Goal: Task Accomplishment & Management: Complete application form

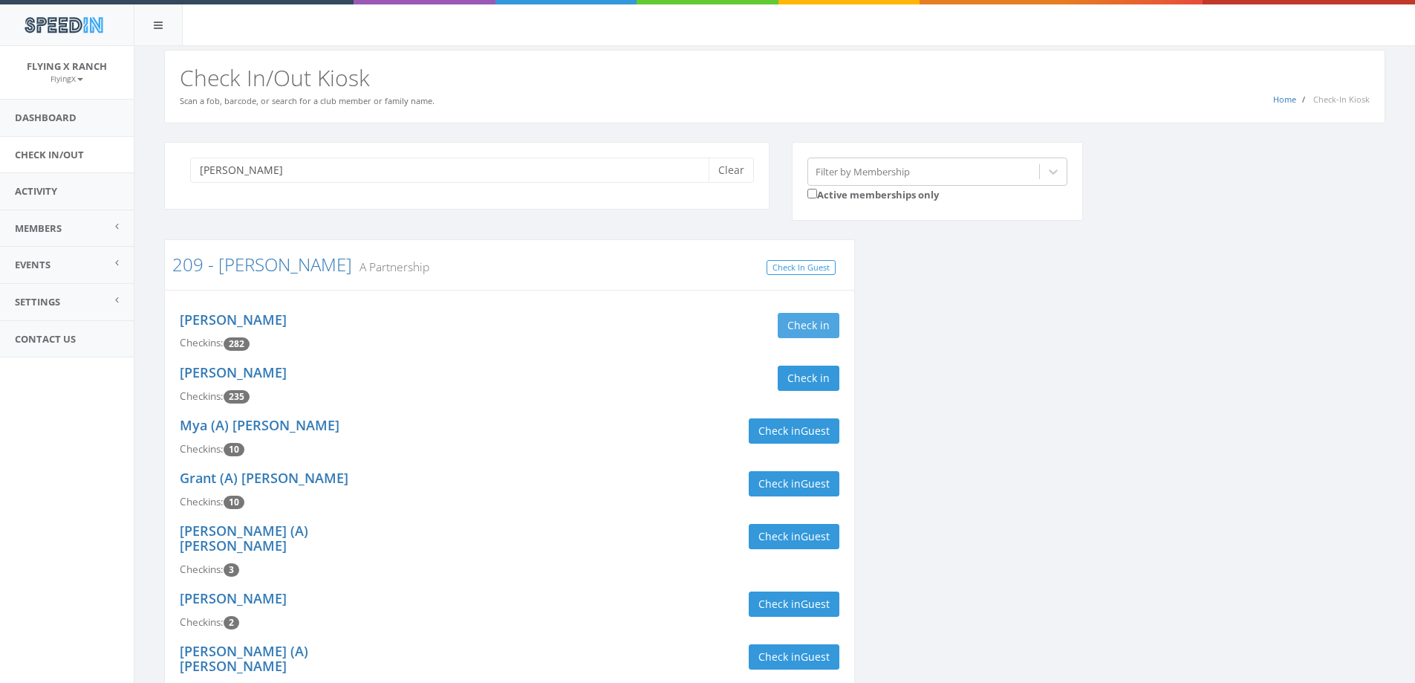
type input "butler"
click at [826, 325] on button "Check in" at bounding box center [809, 325] width 62 height 25
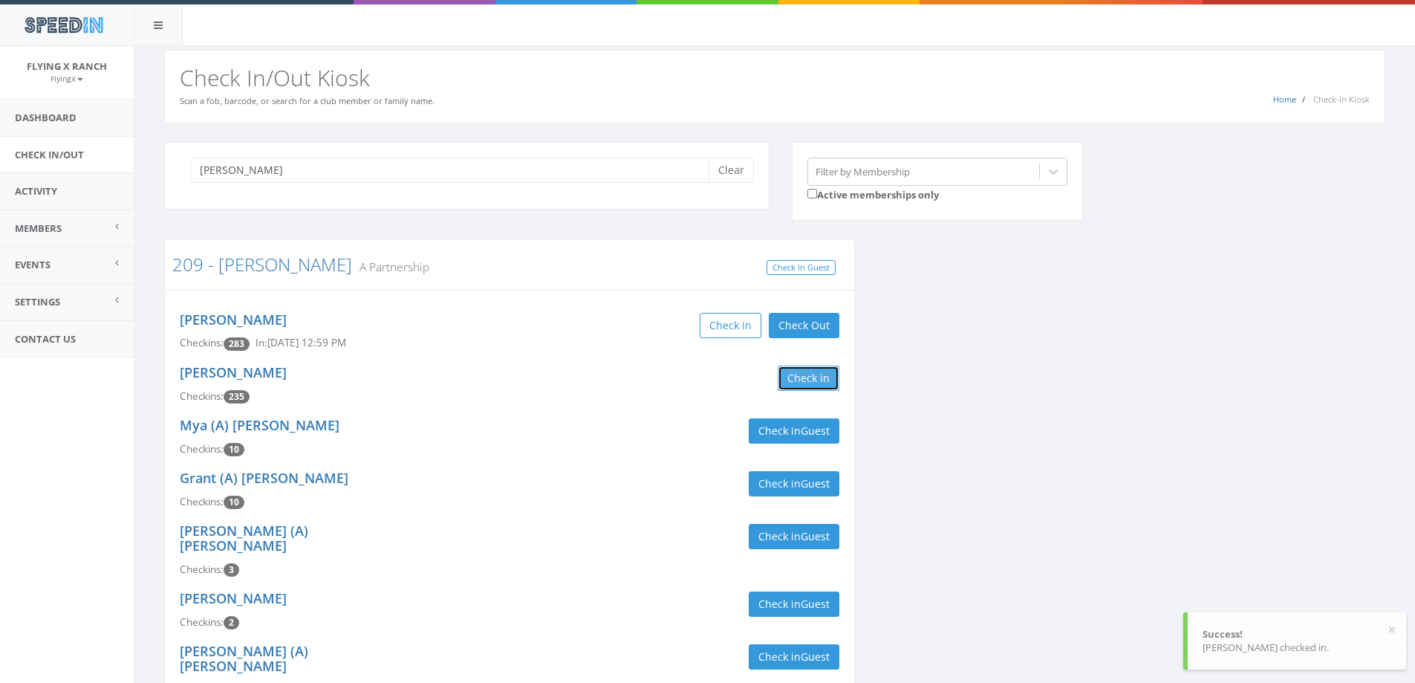
click at [820, 370] on button "Check in" at bounding box center [809, 378] width 62 height 25
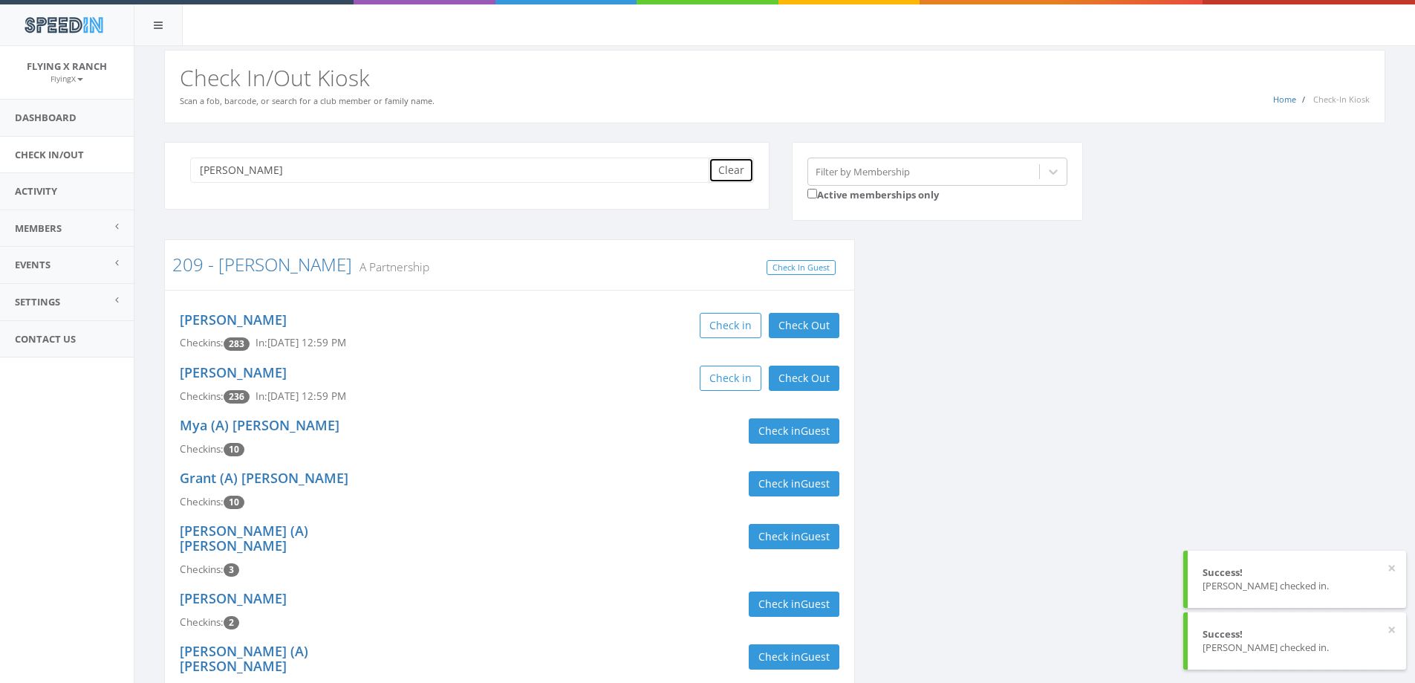
click at [724, 181] on button "Clear" at bounding box center [731, 170] width 45 height 25
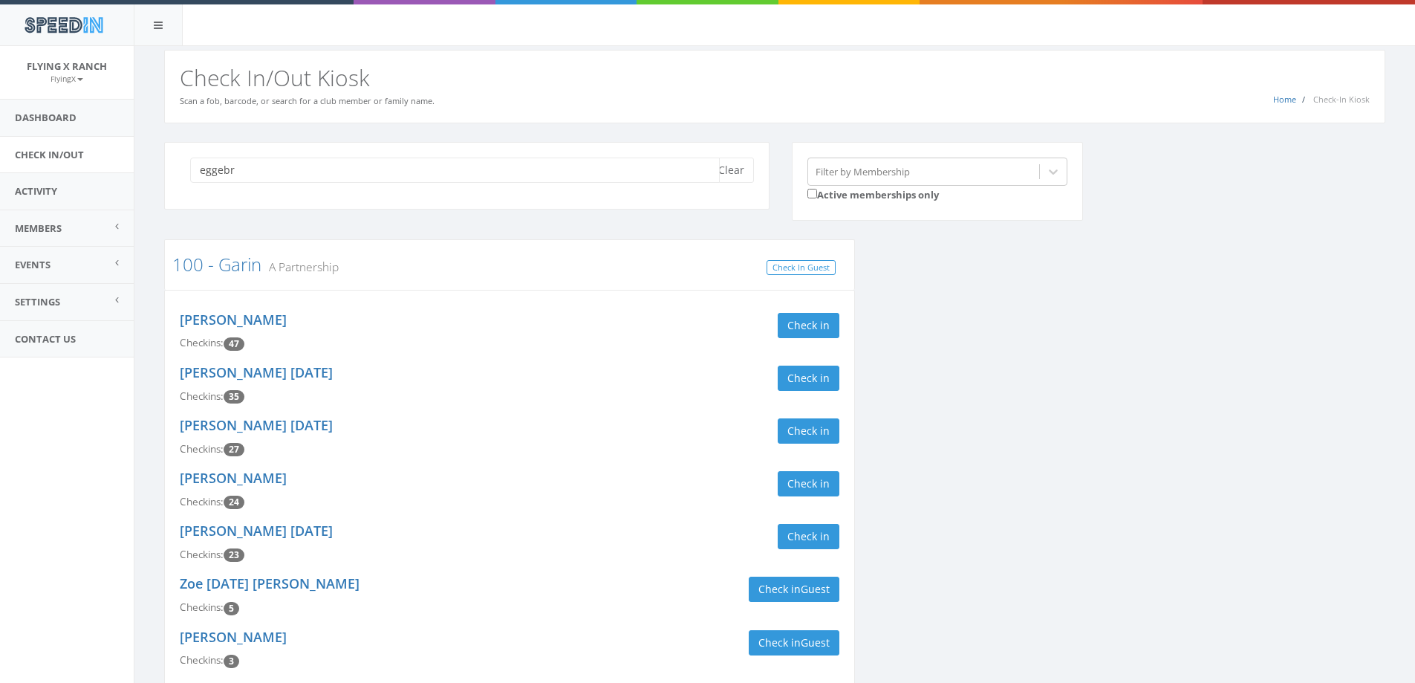
type input "eggebr"
click at [814, 325] on button "Check in" at bounding box center [809, 325] width 62 height 25
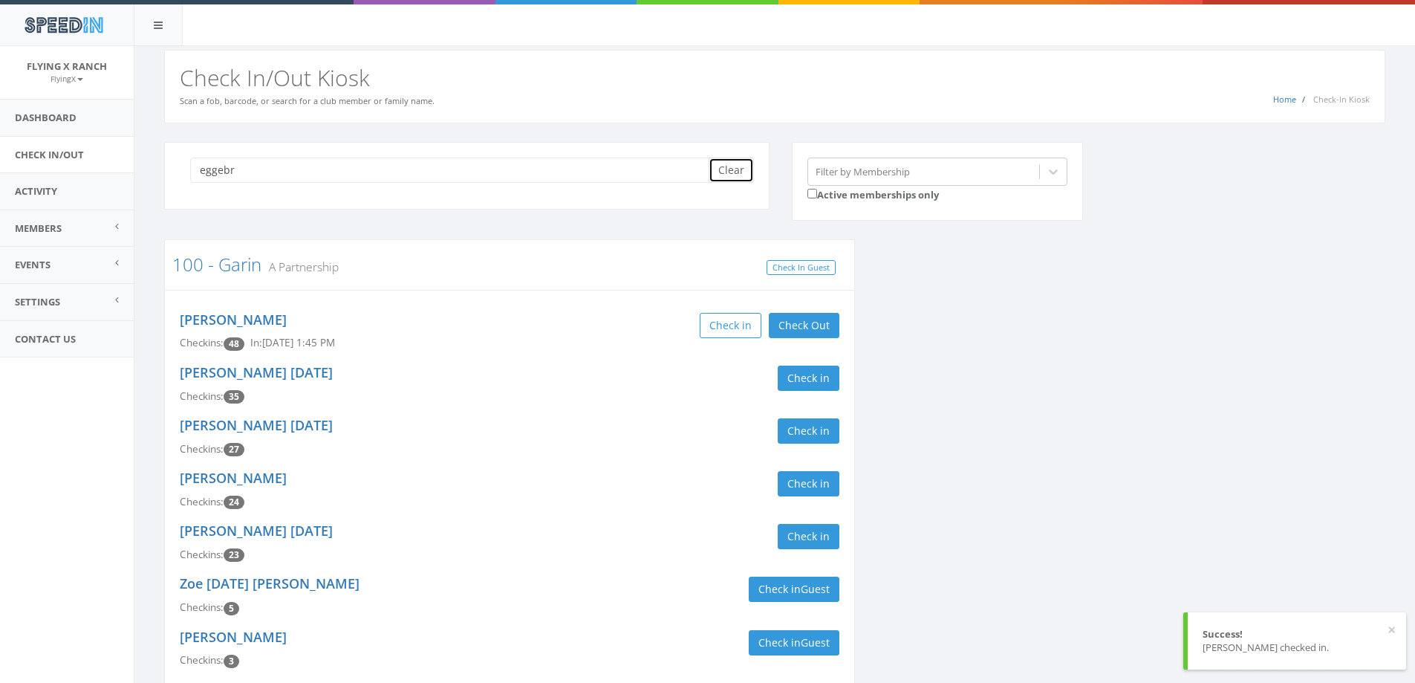
click at [724, 169] on button "Clear" at bounding box center [731, 170] width 45 height 25
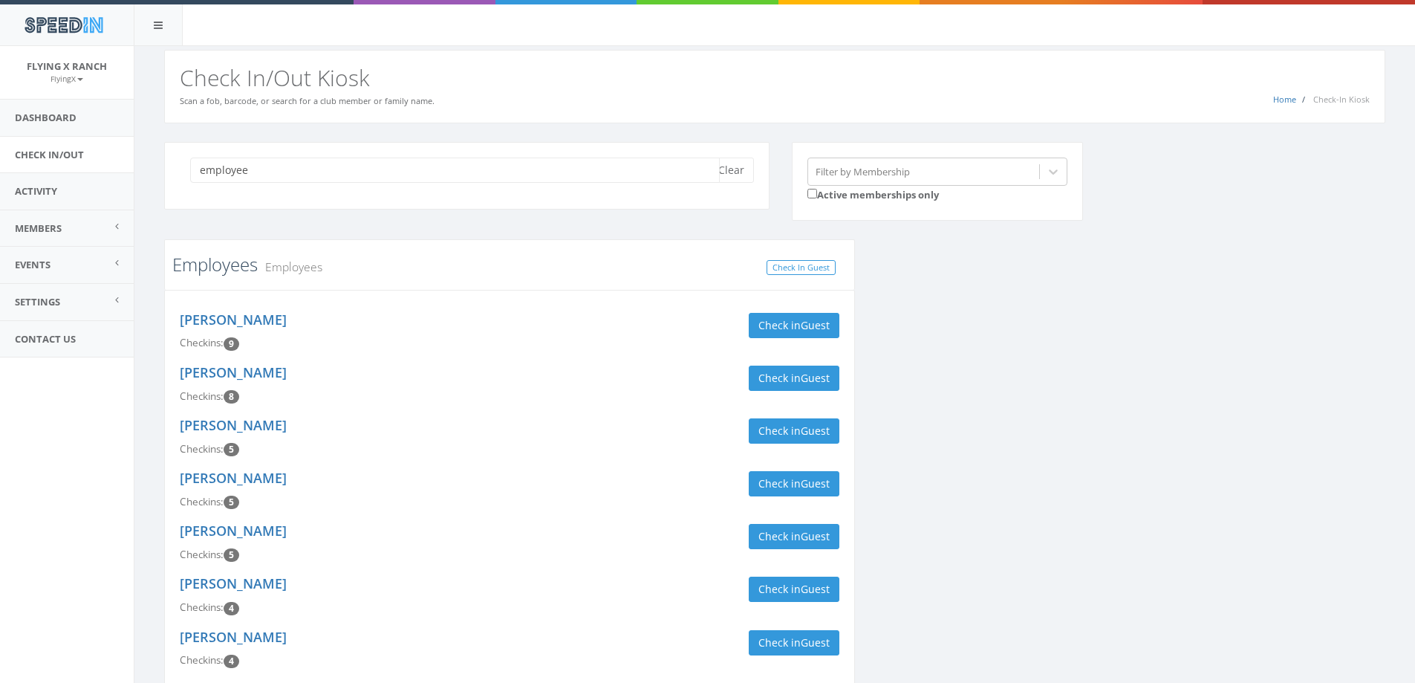
type input "employee"
click at [222, 265] on link "Employees" at bounding box center [214, 264] width 85 height 25
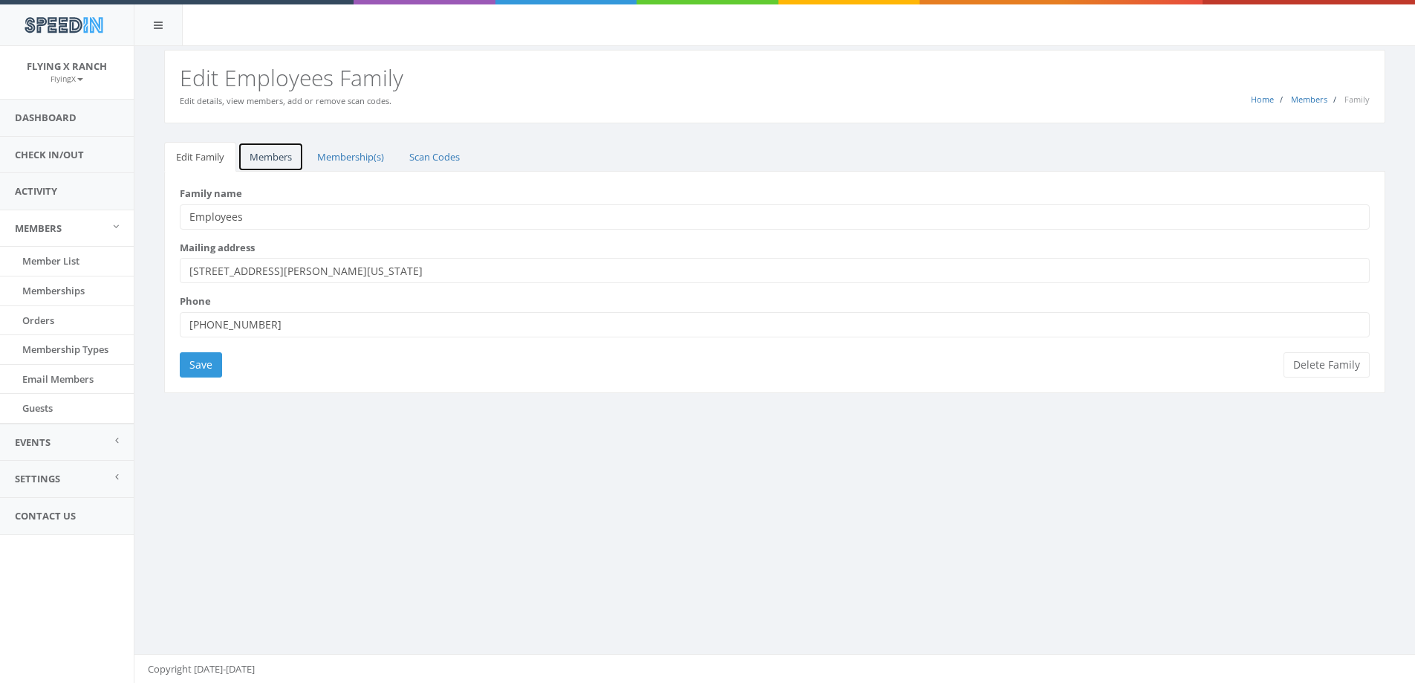
click at [262, 154] on link "Members" at bounding box center [271, 157] width 66 height 30
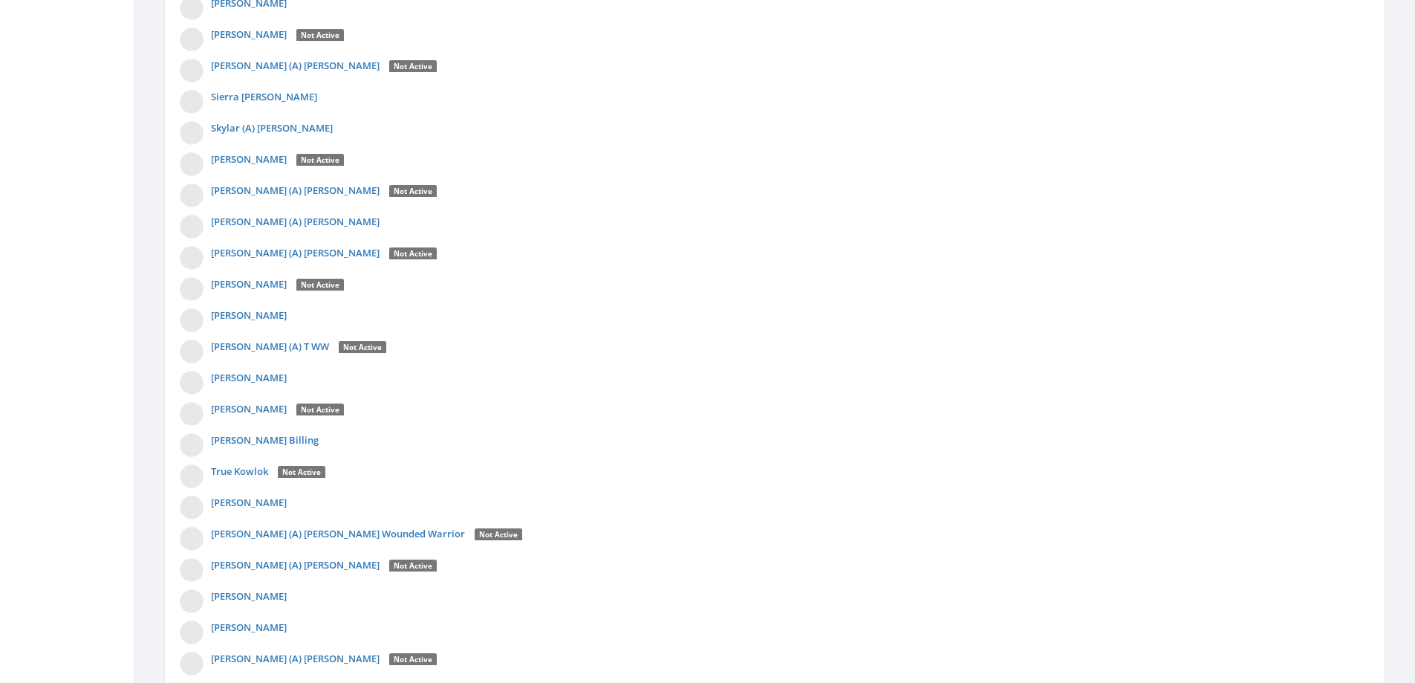
scroll to position [3867, 0]
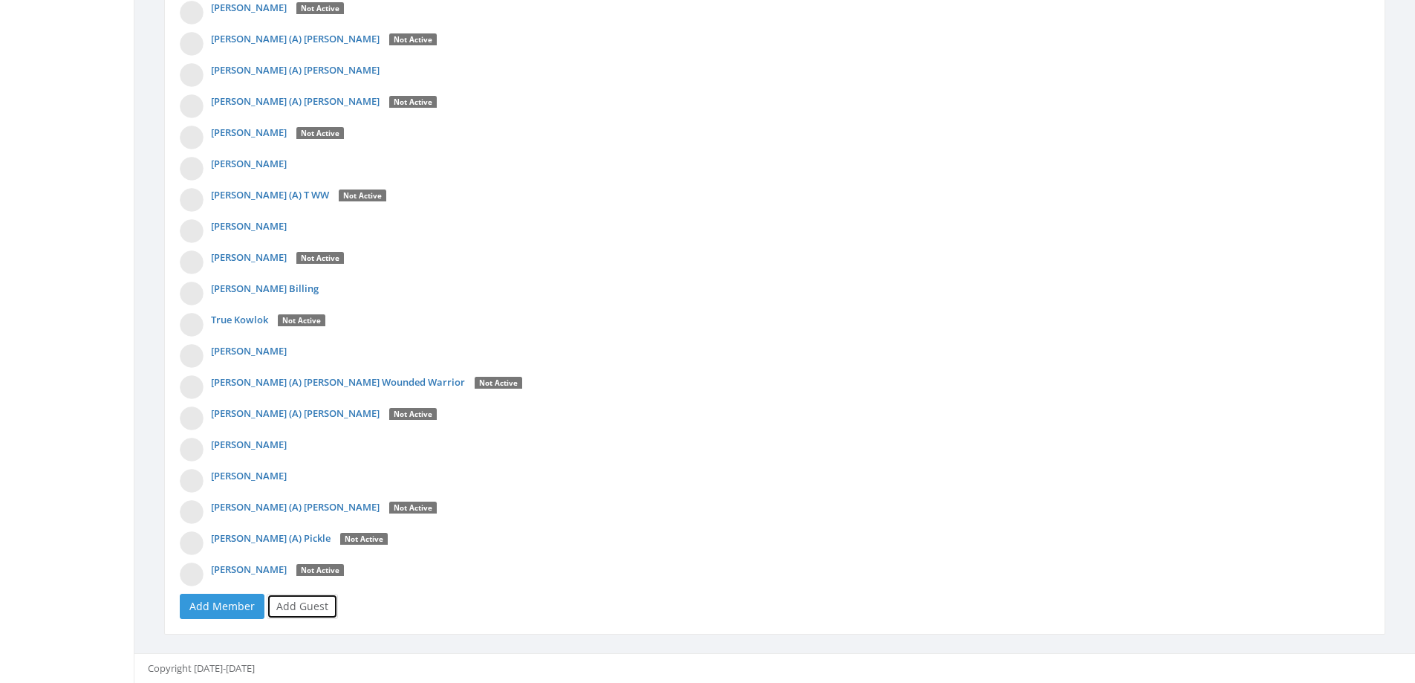
click at [299, 603] on link "Add Guest" at bounding box center [302, 606] width 71 height 25
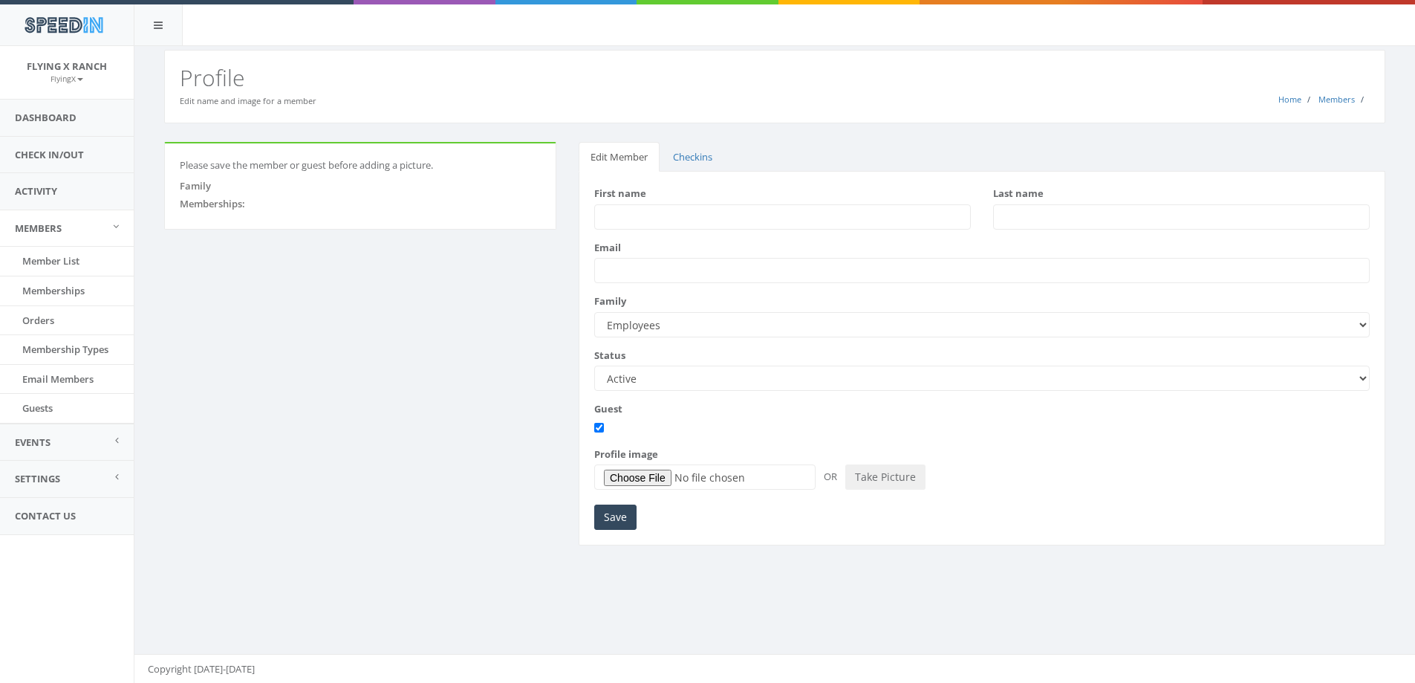
click at [616, 215] on input "First name" at bounding box center [782, 216] width 377 height 25
type input "Wade"
type input "Walker"
click at [612, 519] on input "Save" at bounding box center [615, 517] width 42 height 25
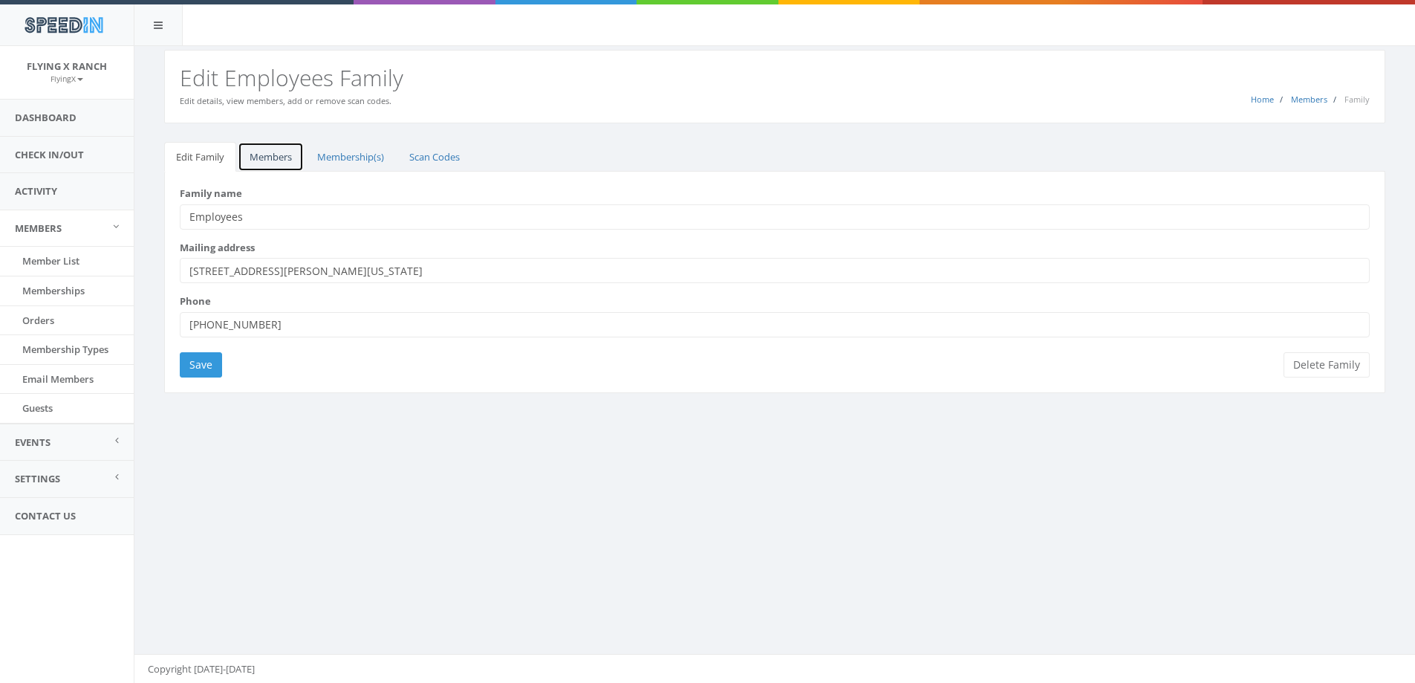
click at [270, 162] on link "Members" at bounding box center [271, 157] width 66 height 30
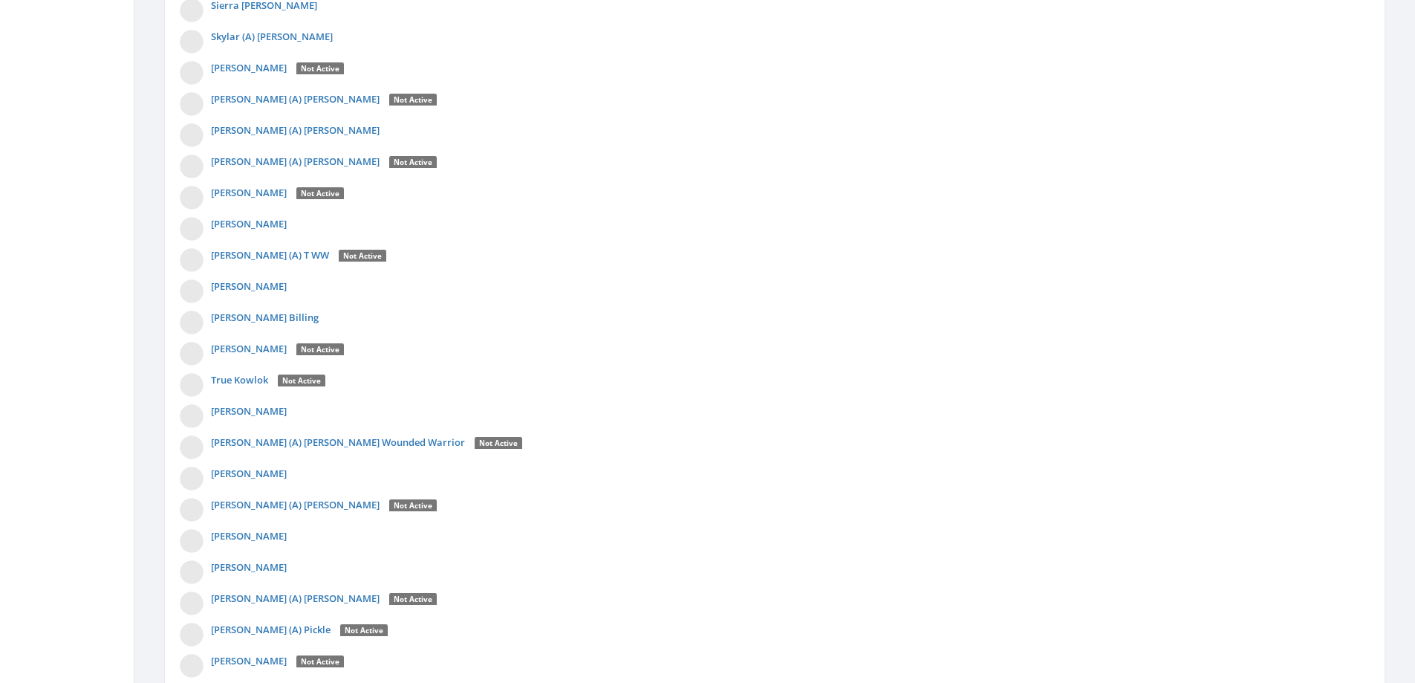
scroll to position [3898, 0]
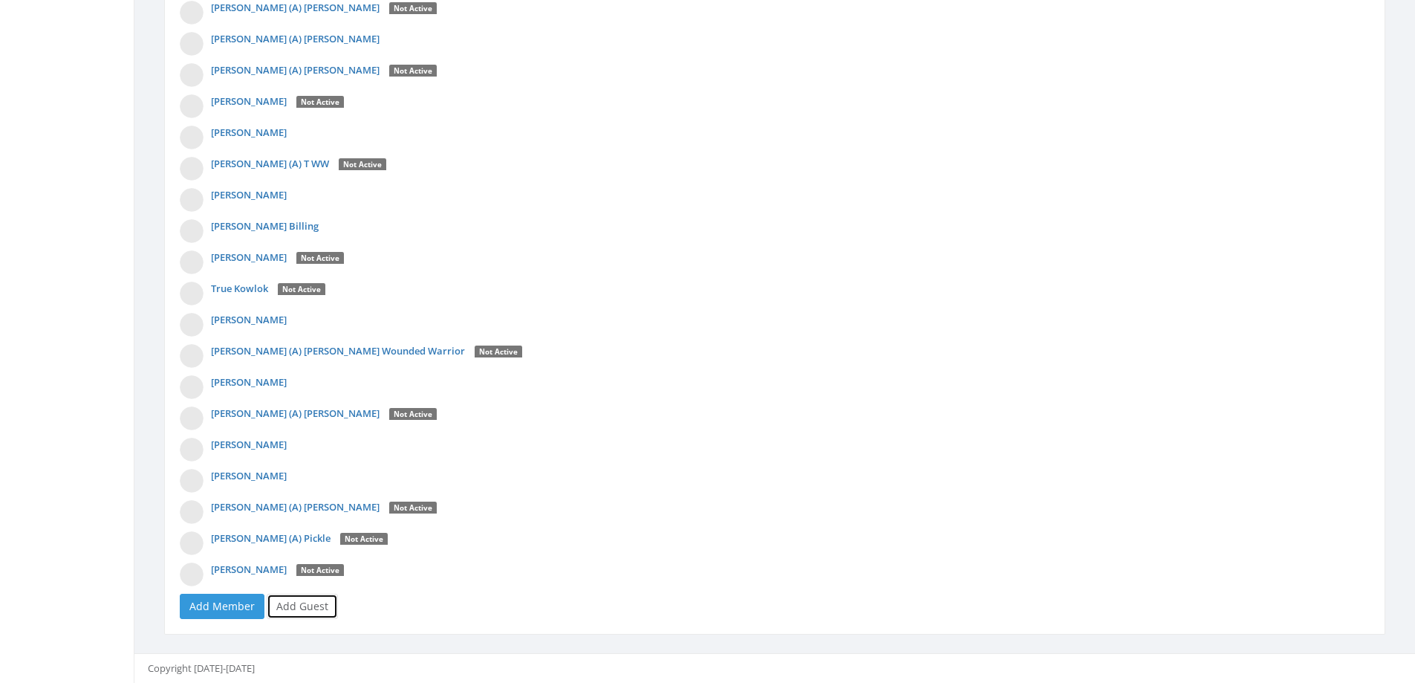
click at [299, 608] on link "Add Guest" at bounding box center [302, 606] width 71 height 25
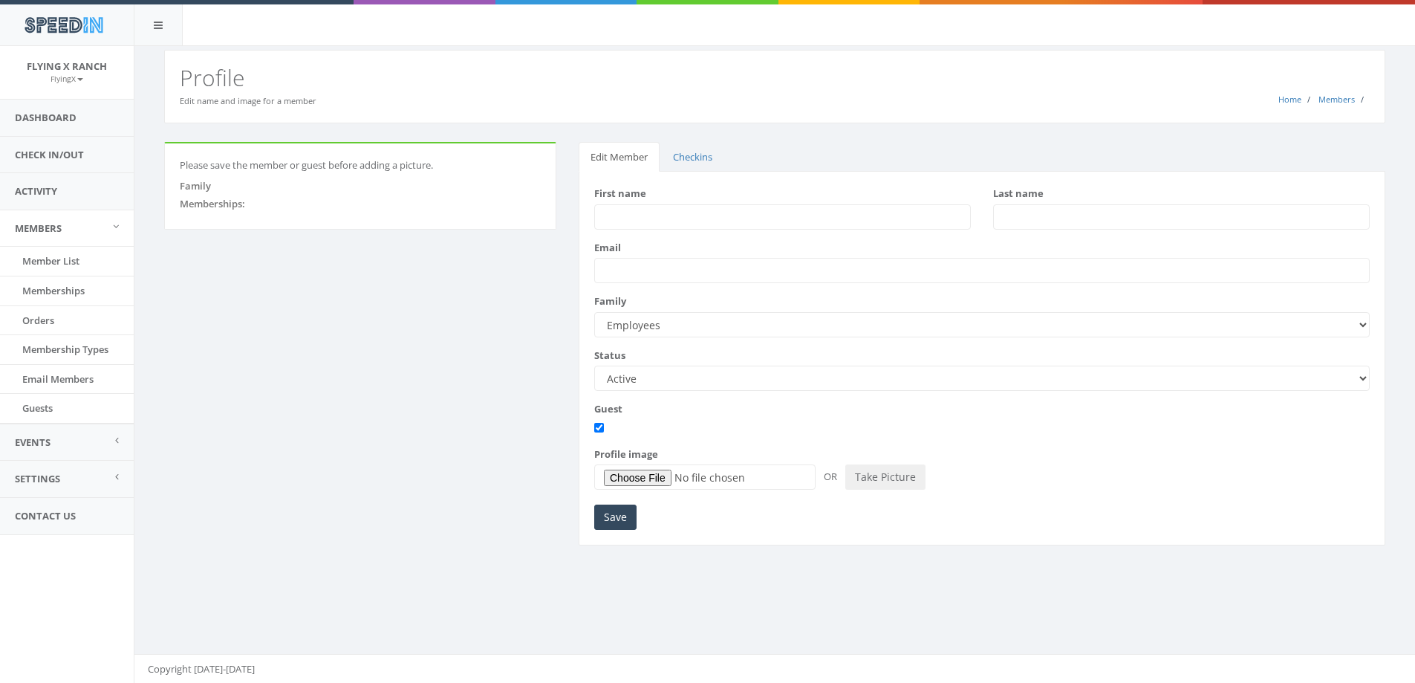
click at [656, 217] on input "First name" at bounding box center [782, 216] width 377 height 25
type input "[PERSON_NAME]"
type input "Walker"
click at [607, 516] on input "Save" at bounding box center [615, 517] width 42 height 25
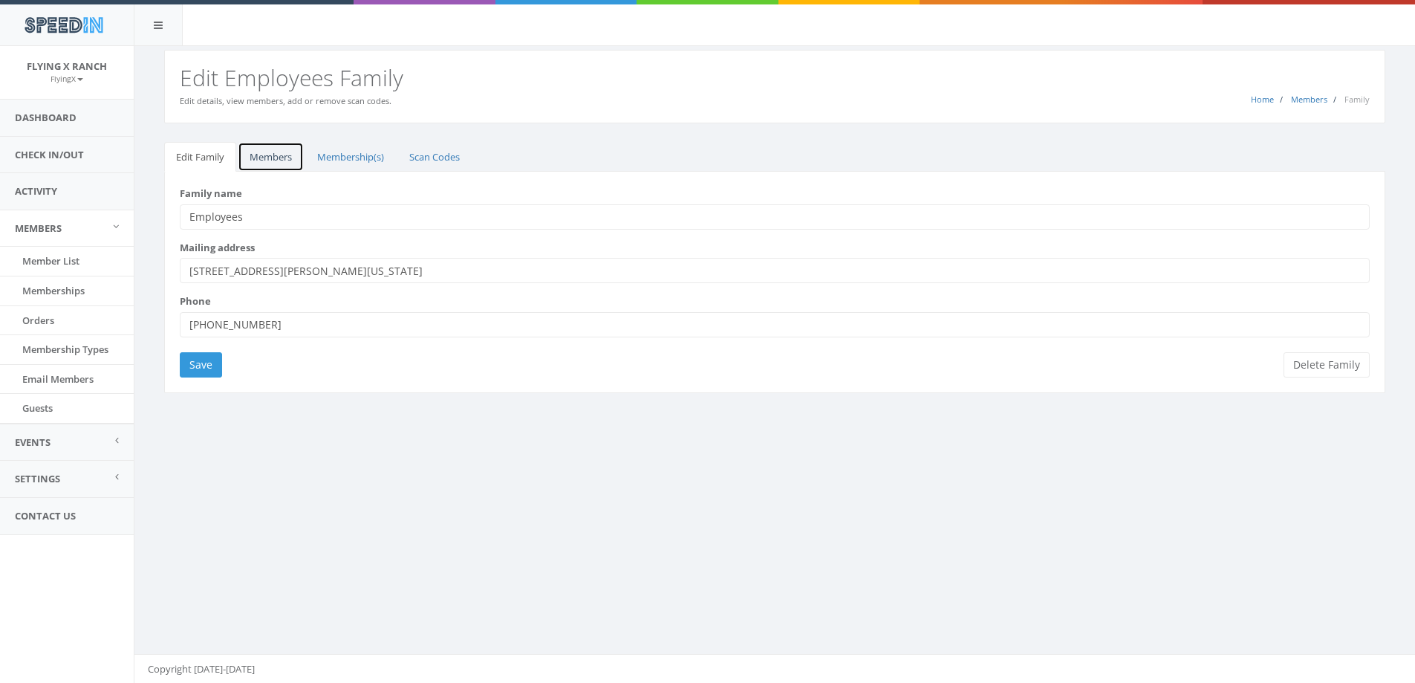
click at [259, 155] on link "Members" at bounding box center [271, 157] width 66 height 30
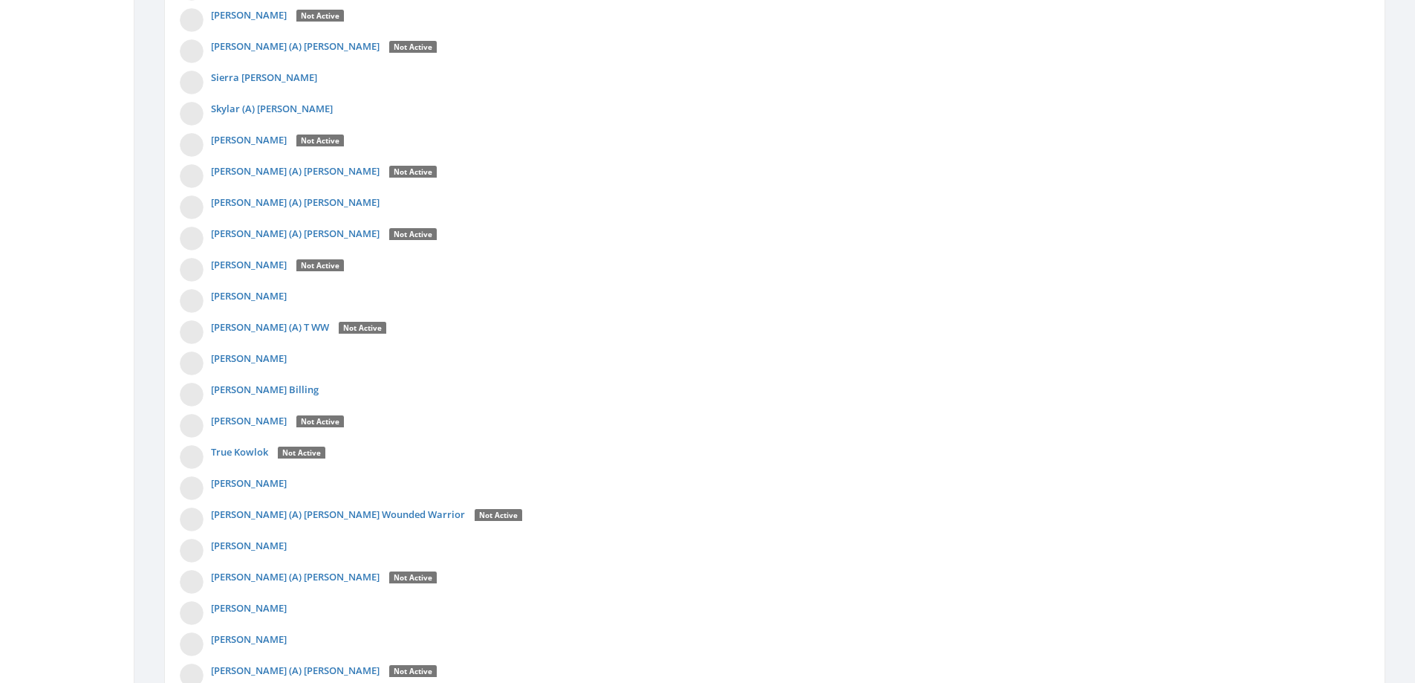
scroll to position [3929, 0]
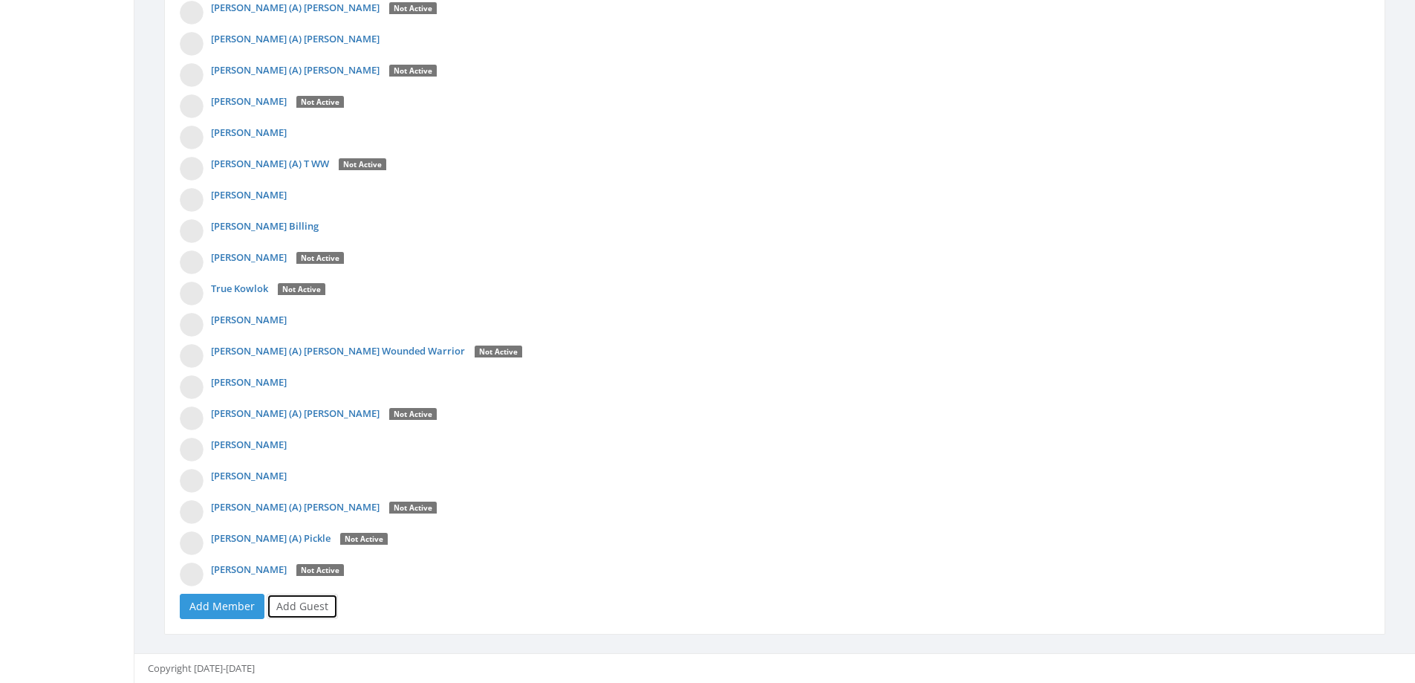
click at [311, 600] on link "Add Guest" at bounding box center [302, 606] width 71 height 25
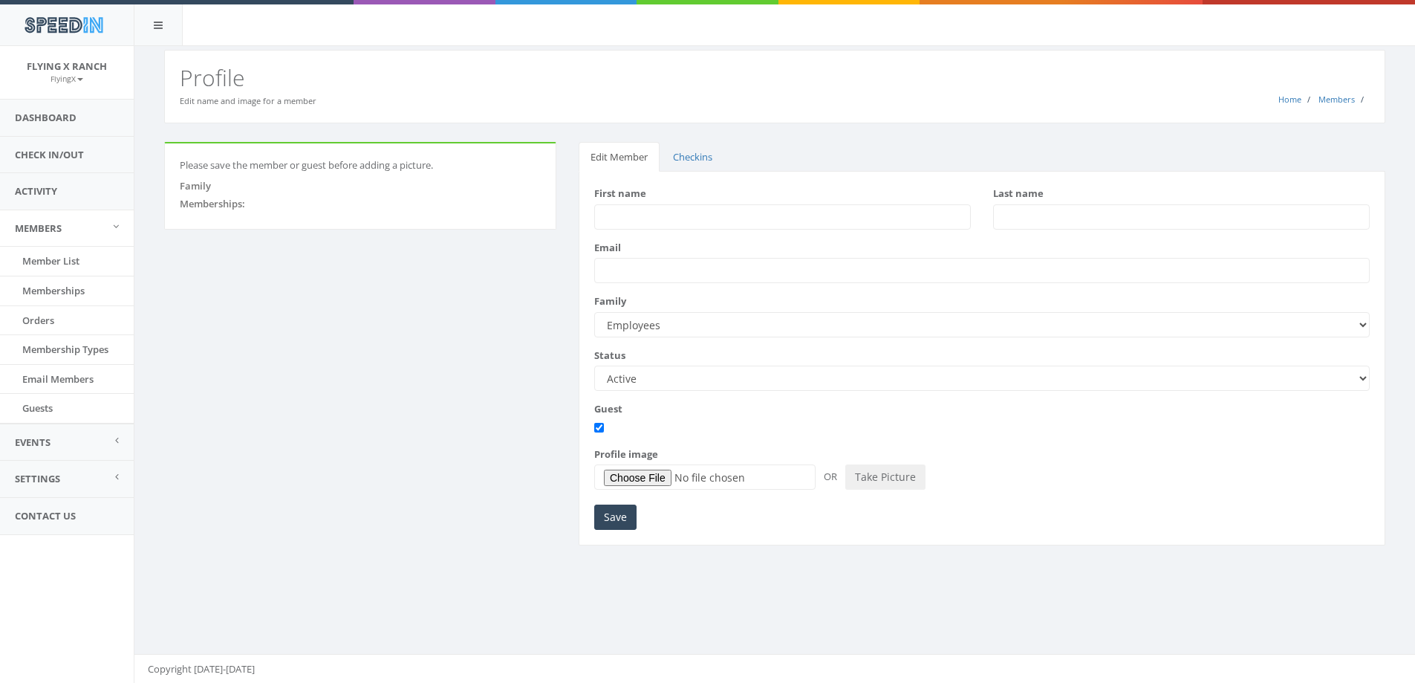
click at [632, 213] on input "First name" at bounding box center [782, 216] width 377 height 25
type input "Josh"
type input "[PERSON_NAME]"
click at [622, 513] on input "Save" at bounding box center [615, 517] width 42 height 25
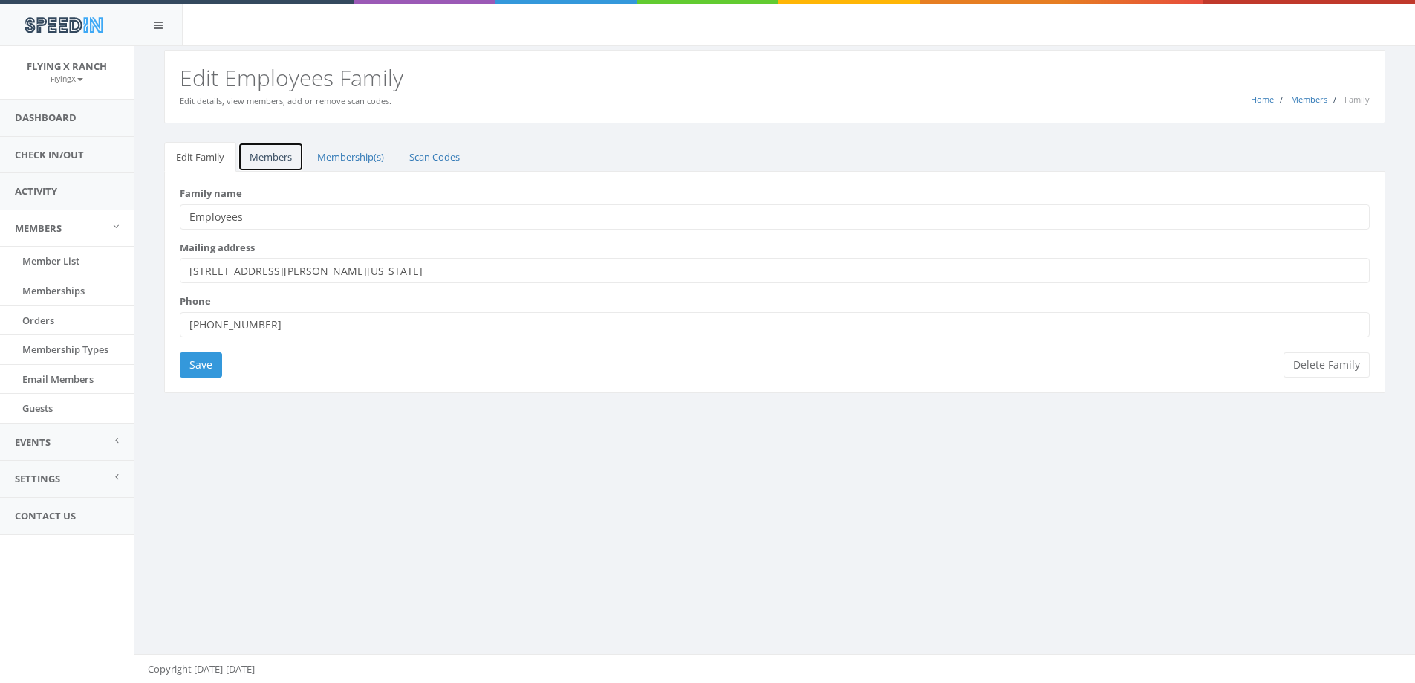
click at [284, 161] on link "Members" at bounding box center [271, 157] width 66 height 30
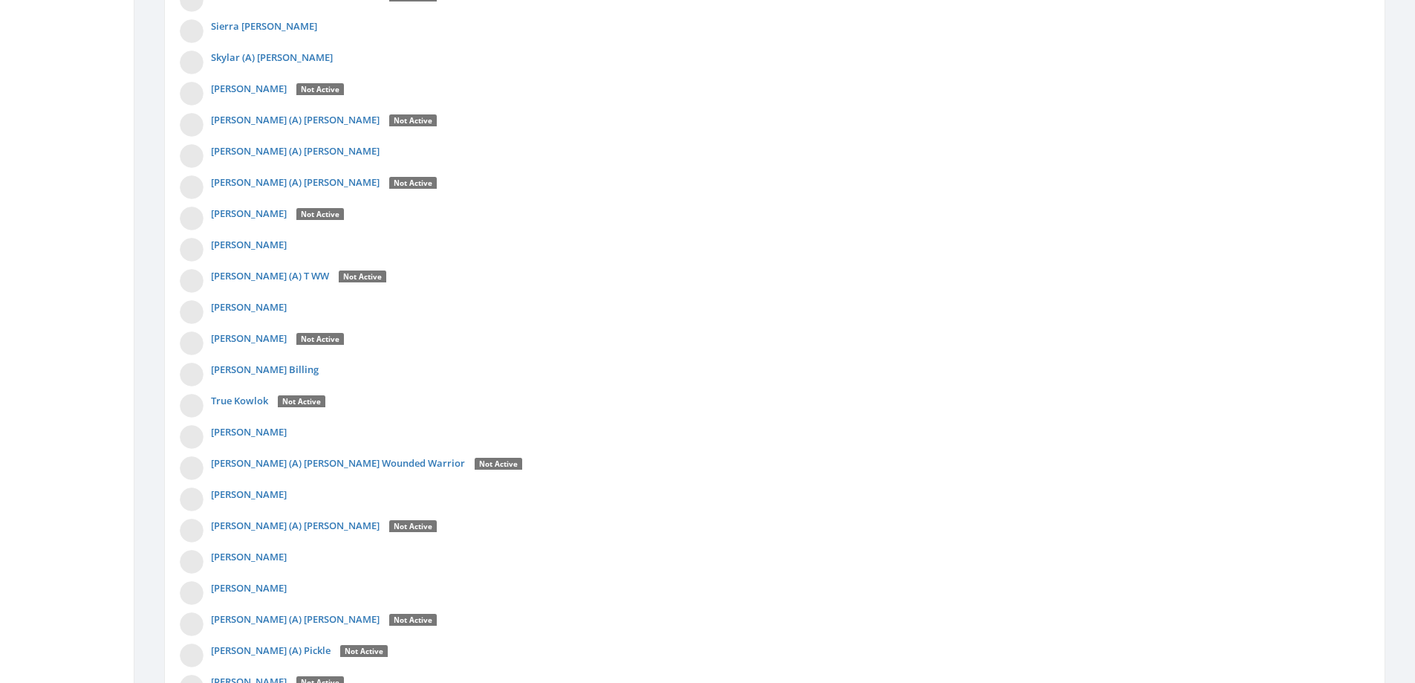
scroll to position [3960, 0]
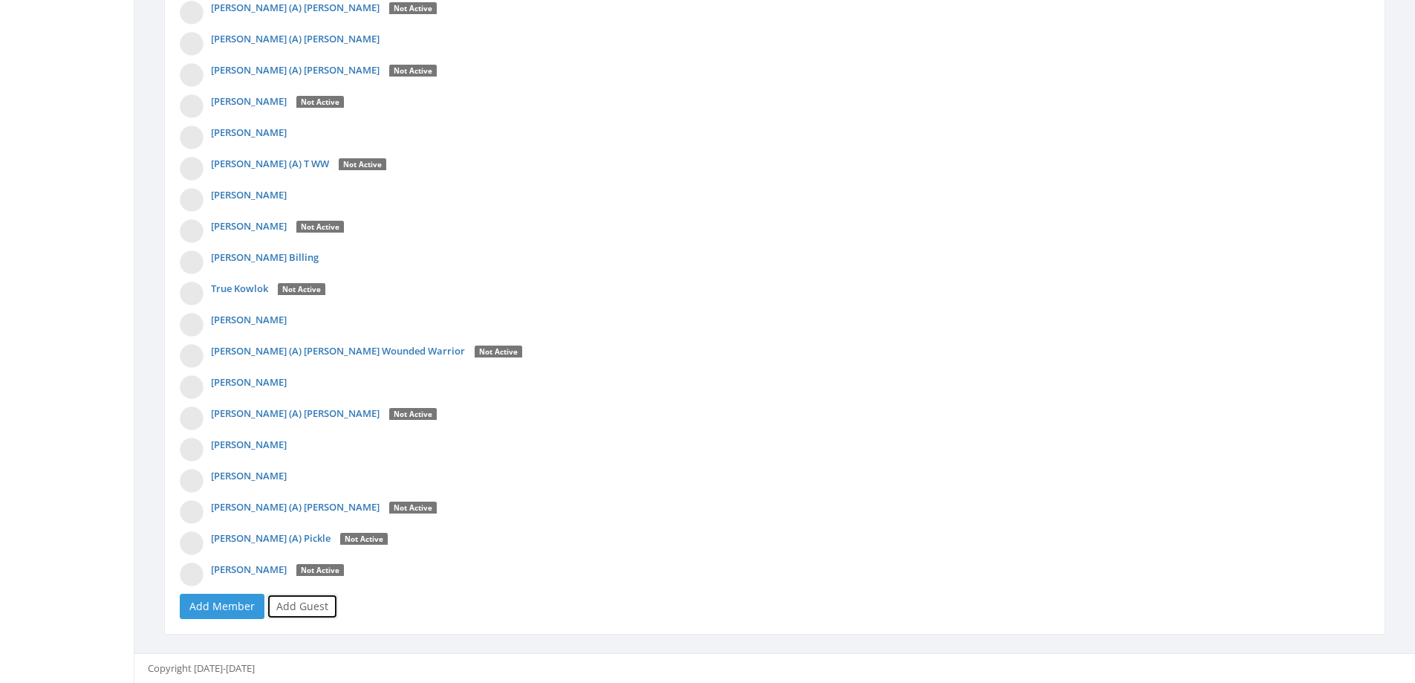
click at [320, 607] on link "Add Guest" at bounding box center [302, 606] width 71 height 25
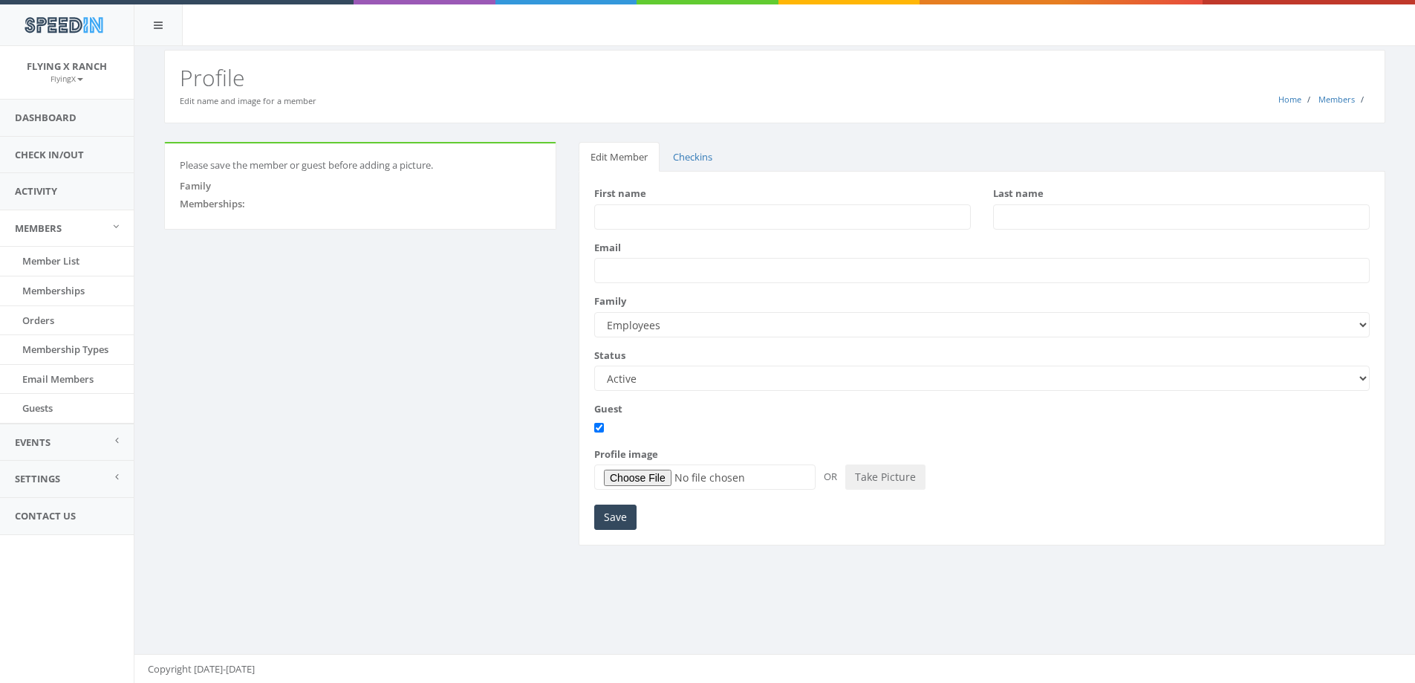
click at [625, 220] on input "First name" at bounding box center [782, 216] width 377 height 25
type input "[PERSON_NAME]"
click at [621, 519] on input "Save" at bounding box center [615, 517] width 42 height 25
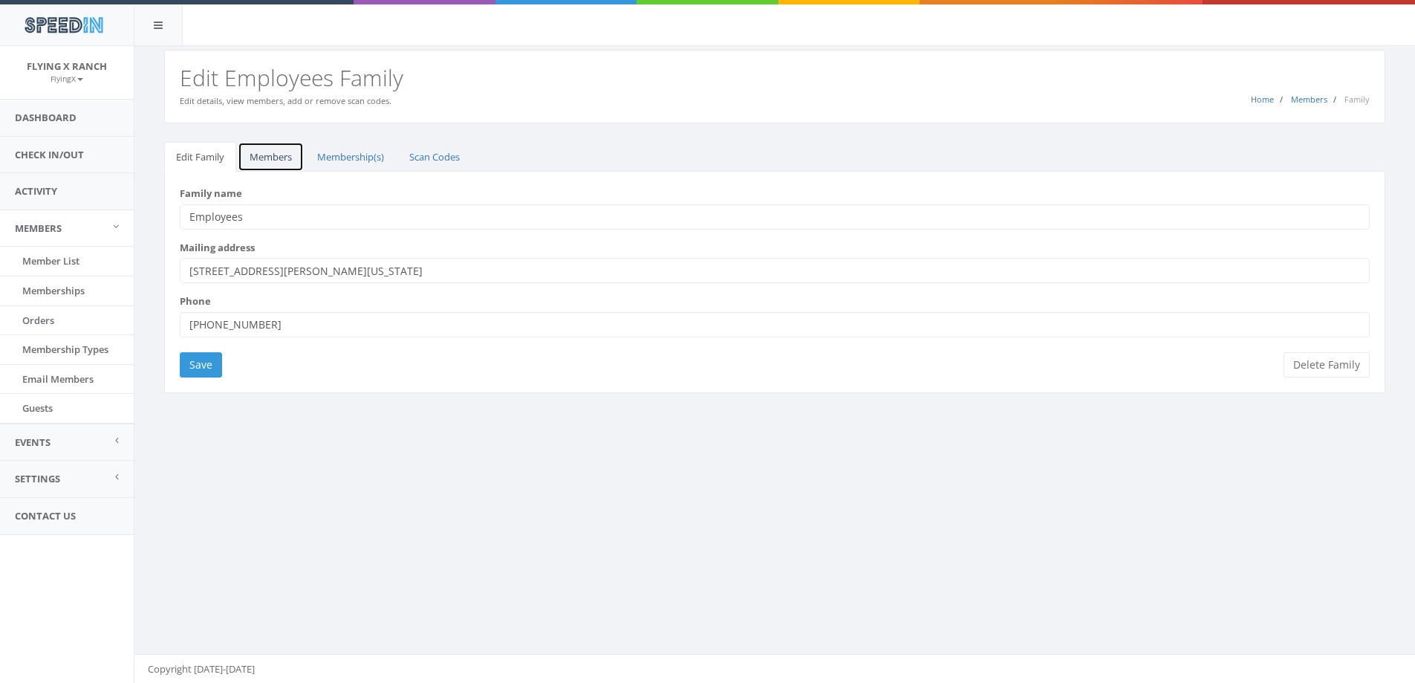
click at [258, 163] on link "Members" at bounding box center [271, 157] width 66 height 30
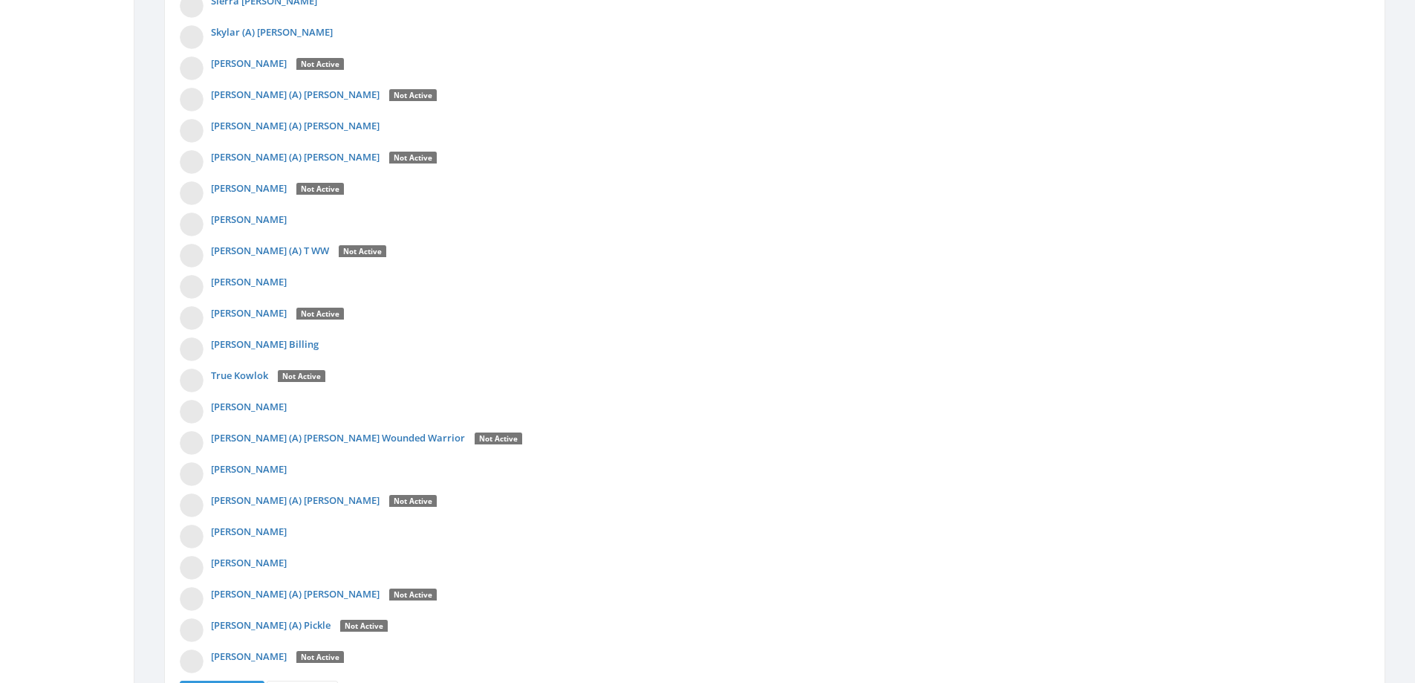
scroll to position [3992, 0]
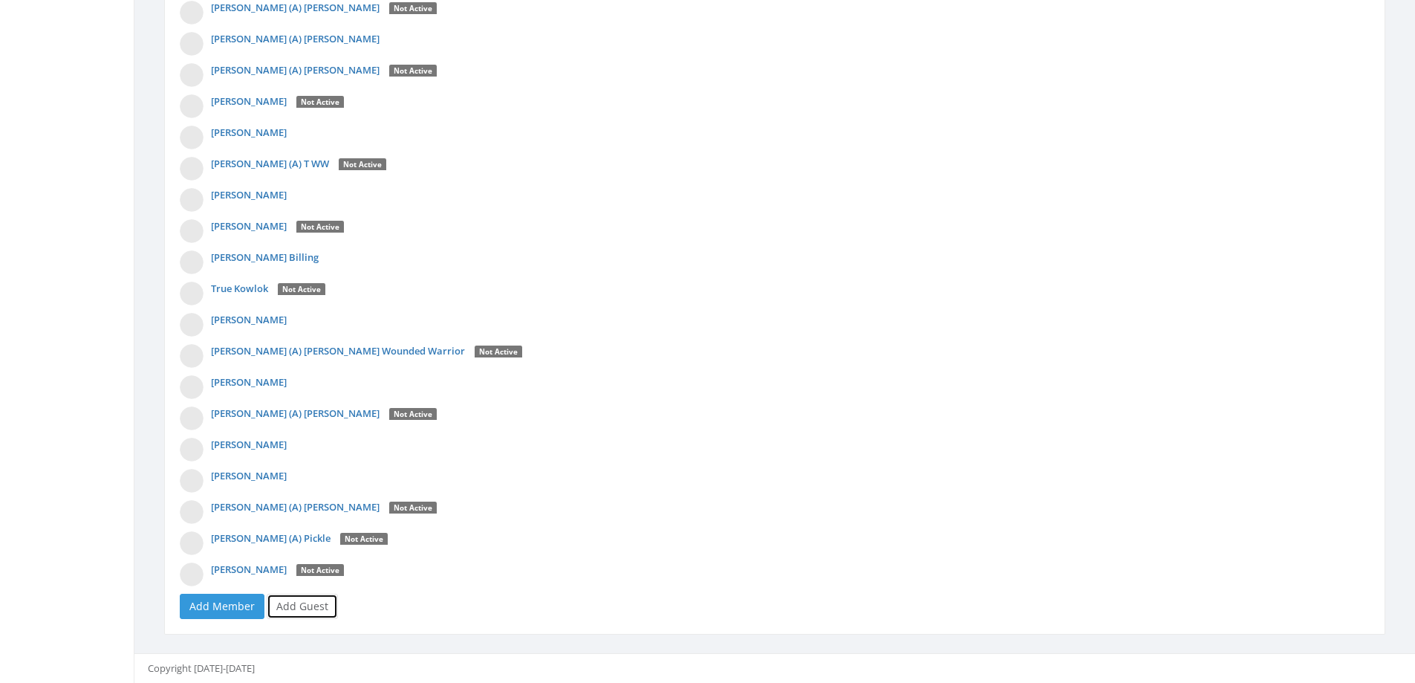
click at [288, 605] on link "Add Guest" at bounding box center [302, 606] width 71 height 25
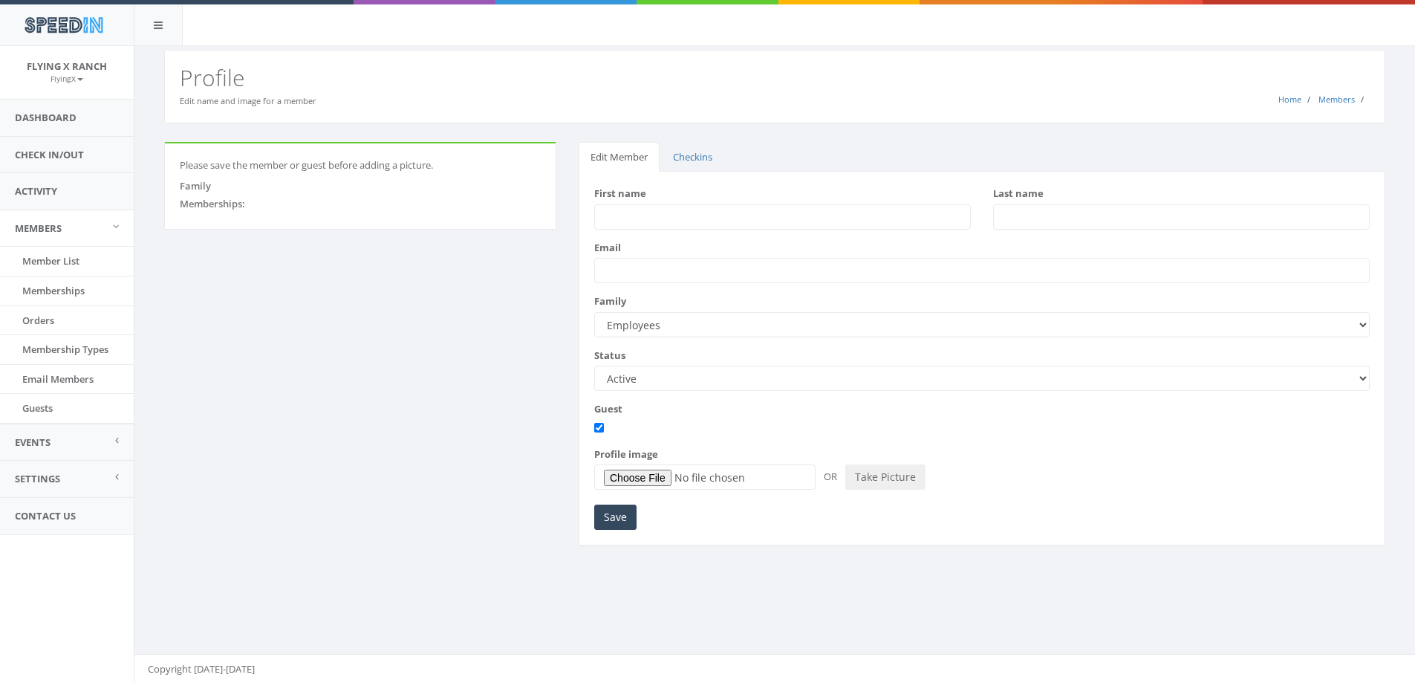
click at [619, 211] on input "First name" at bounding box center [782, 216] width 377 height 25
type input "Abby"
type input "[PERSON_NAME]"
click at [619, 516] on input "Save" at bounding box center [615, 517] width 42 height 25
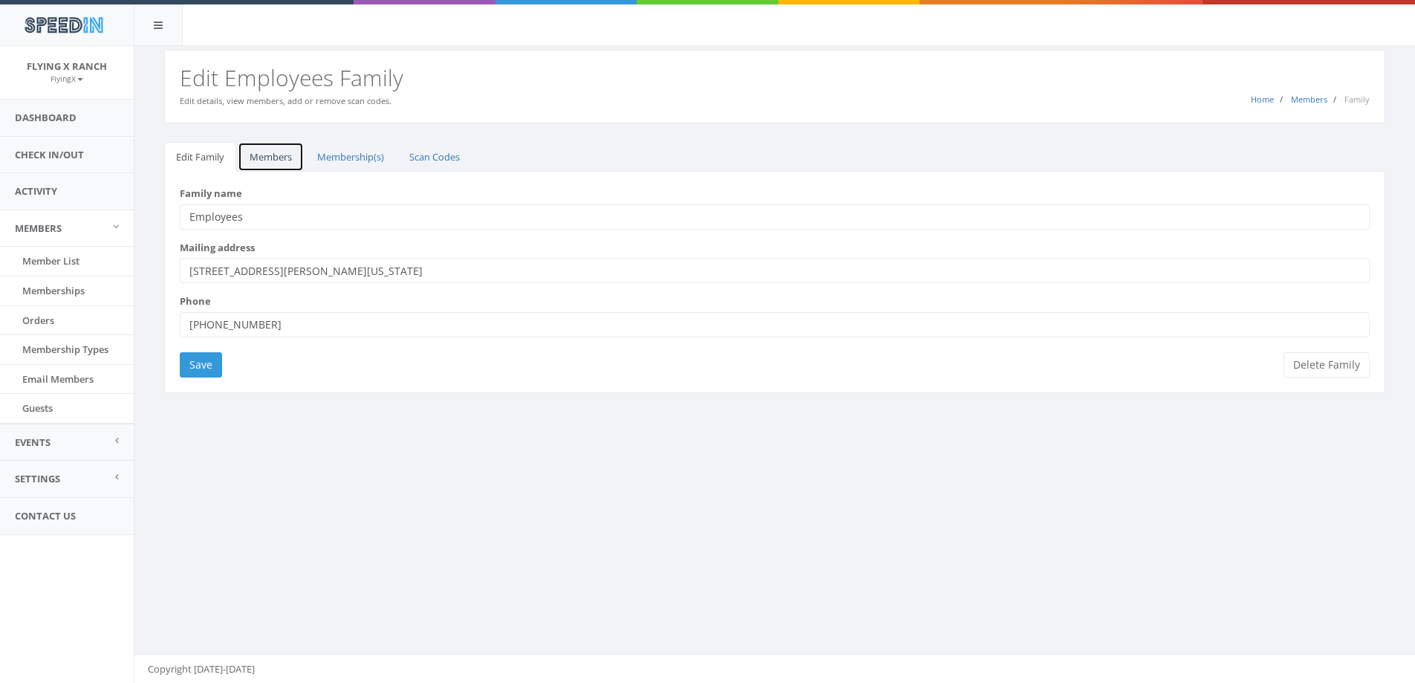
click at [273, 158] on link "Members" at bounding box center [271, 157] width 66 height 30
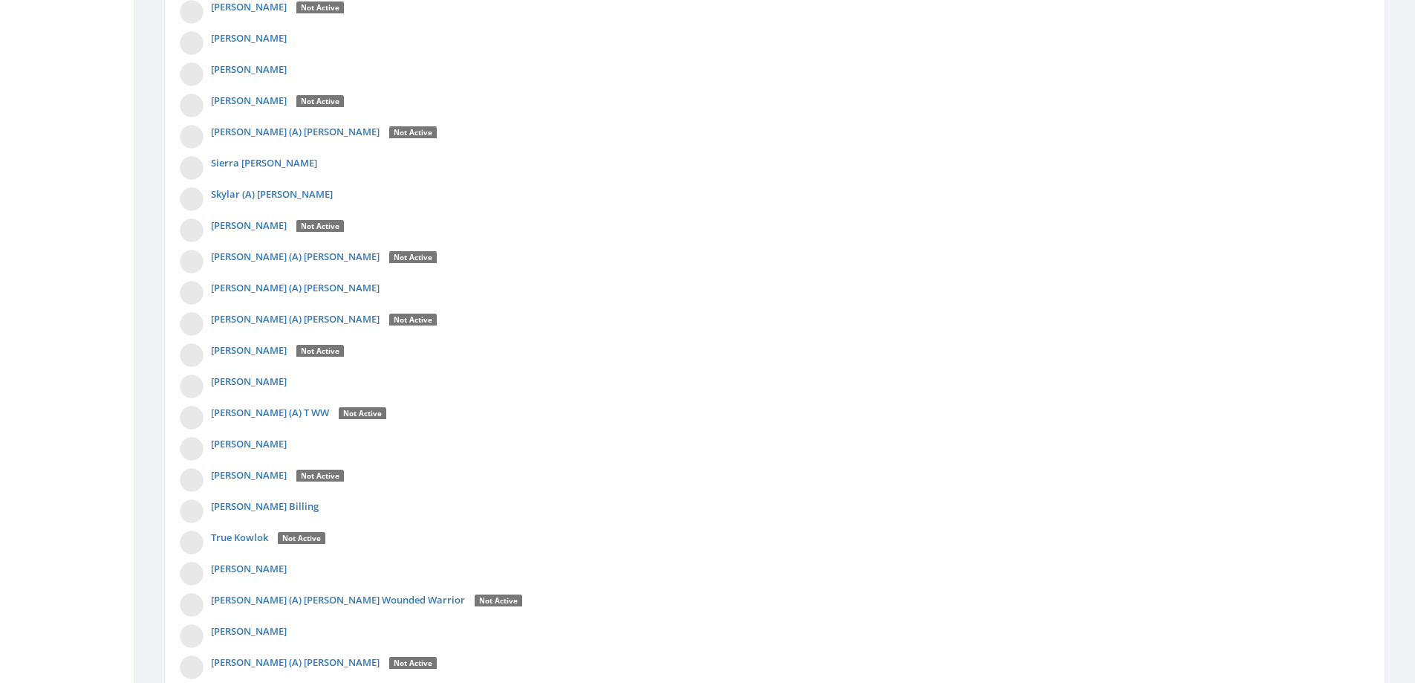
scroll to position [4023, 0]
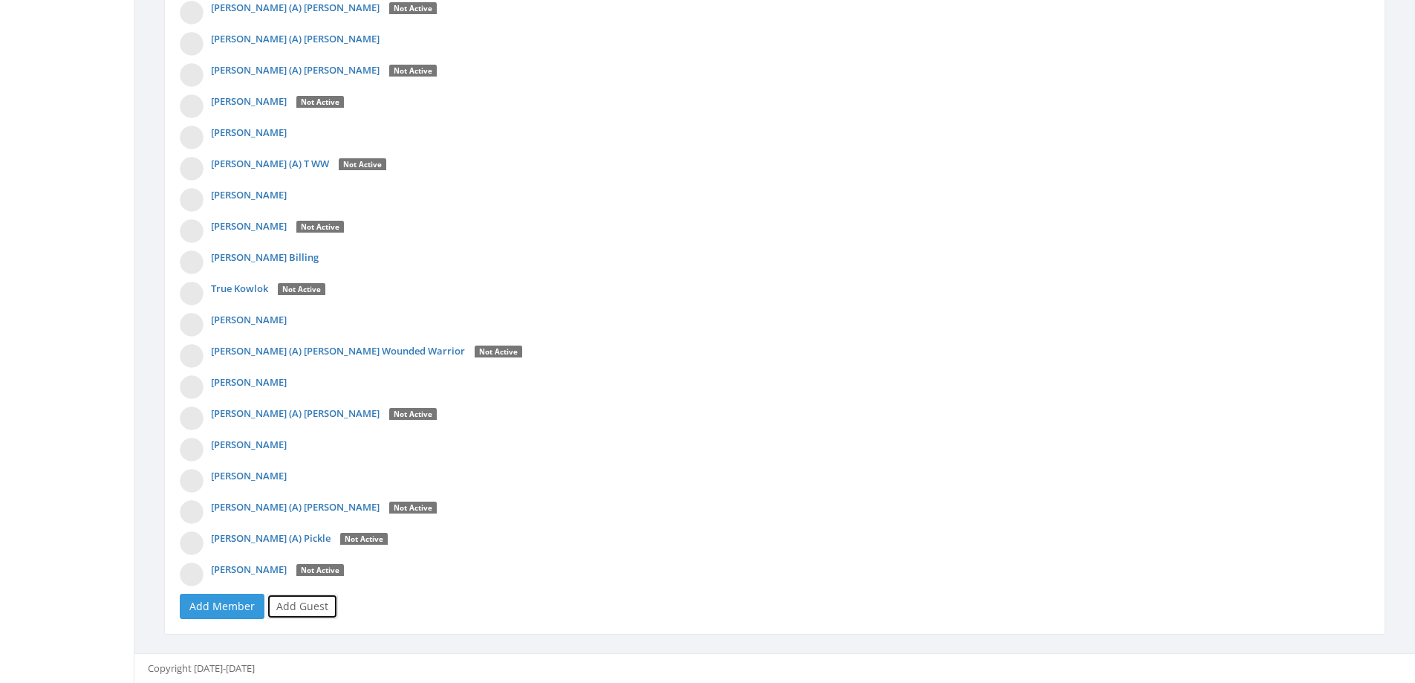
click at [296, 603] on link "Add Guest" at bounding box center [302, 606] width 71 height 25
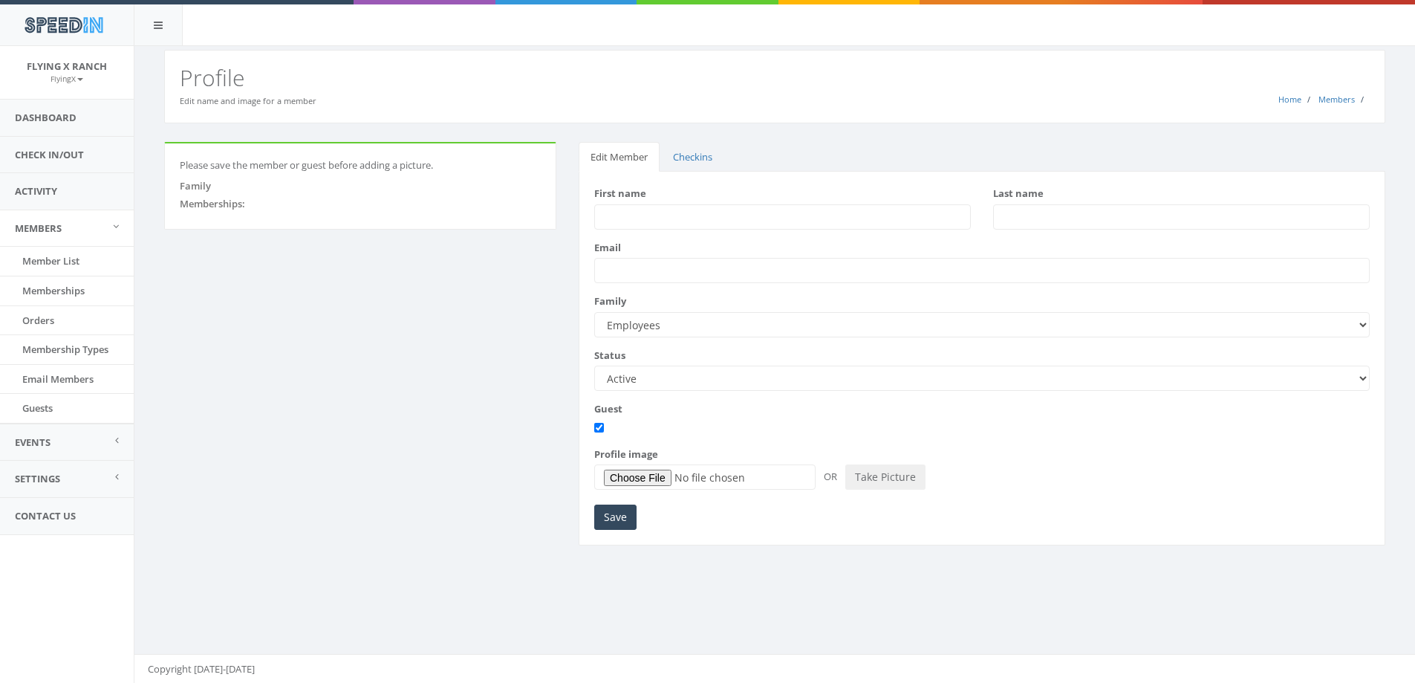
click at [640, 218] on input "First name" at bounding box center [782, 216] width 377 height 25
type input "Bill"
type input "Wade"
click at [607, 516] on input "Save" at bounding box center [615, 517] width 42 height 25
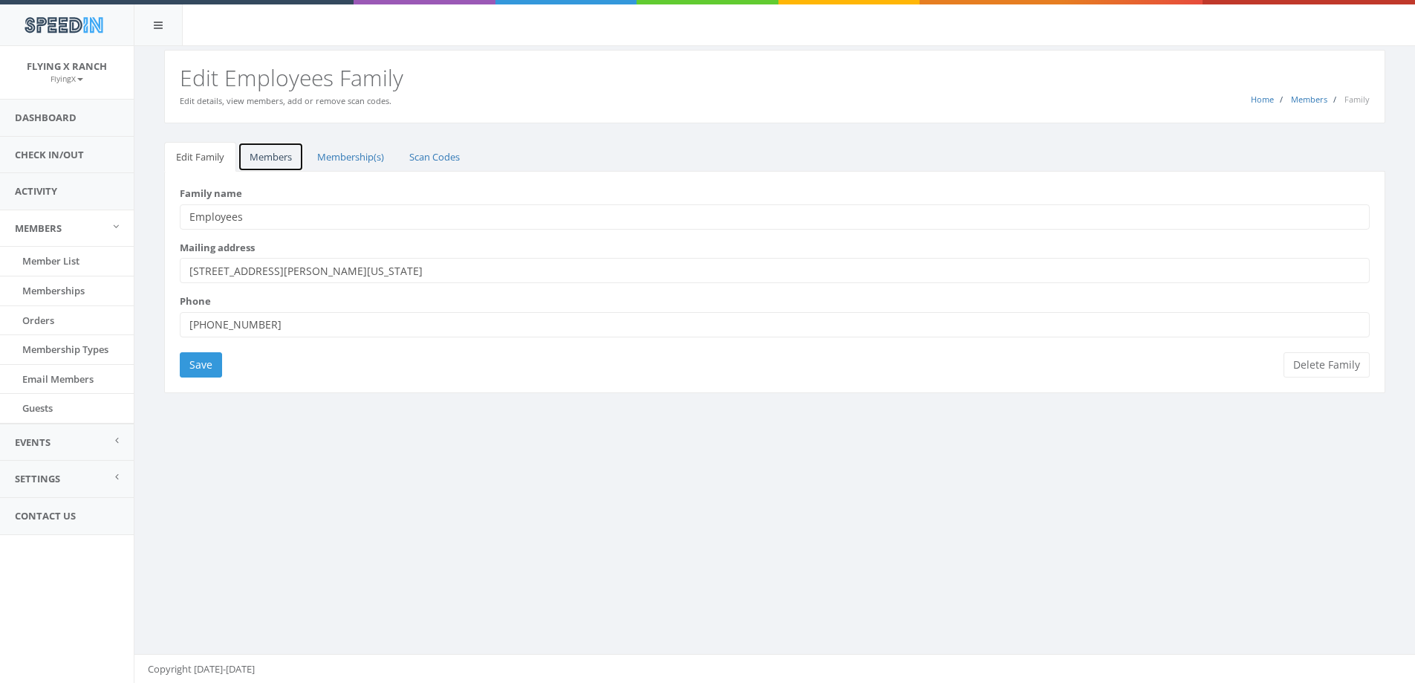
click at [265, 158] on link "Members" at bounding box center [271, 157] width 66 height 30
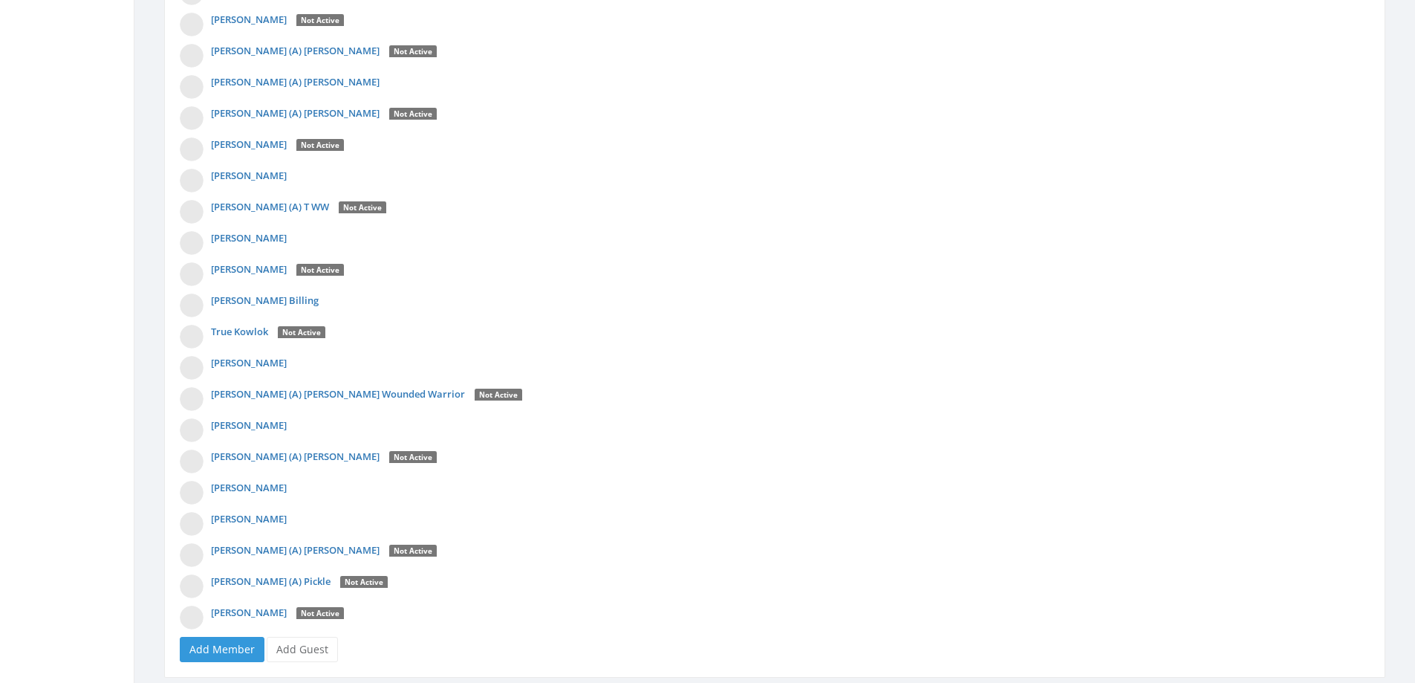
scroll to position [4054, 0]
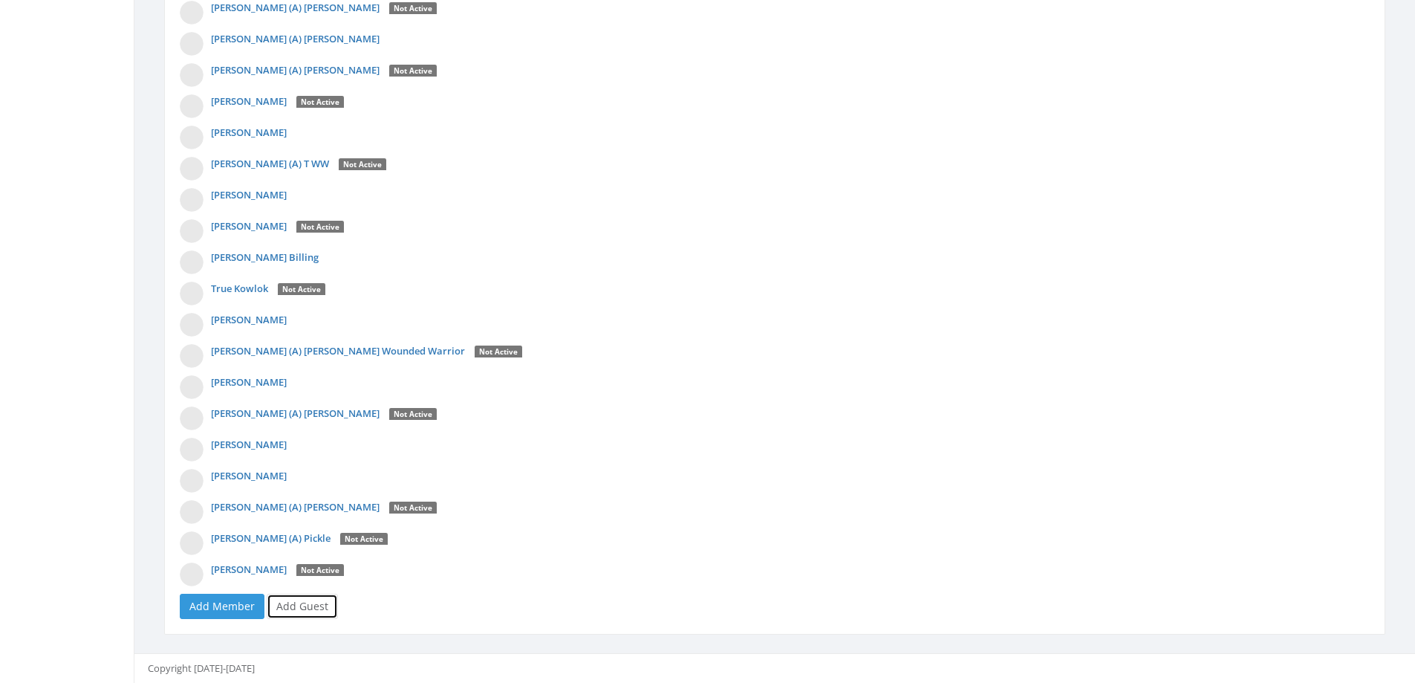
click at [296, 603] on link "Add Guest" at bounding box center [302, 606] width 71 height 25
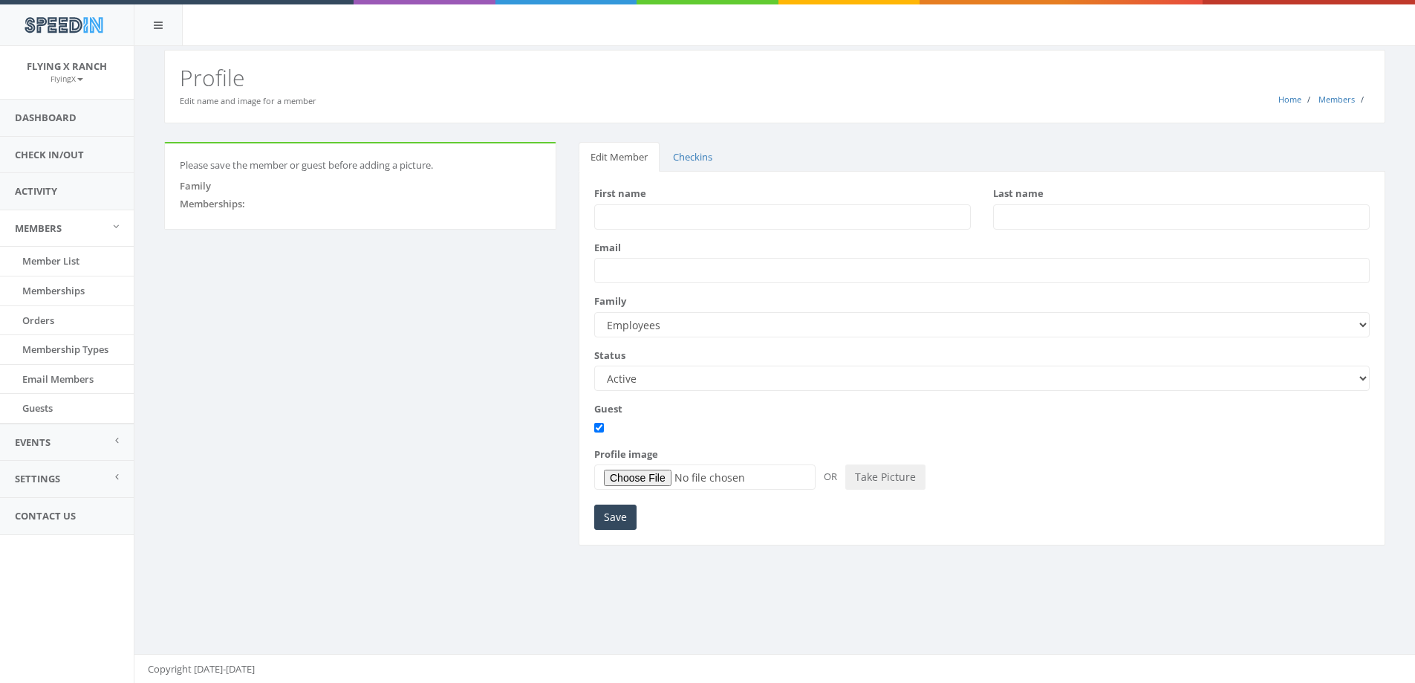
click at [645, 216] on input "First name" at bounding box center [782, 216] width 377 height 25
type input "Ingrid"
type input "Wade"
click at [620, 513] on input "Save" at bounding box center [615, 517] width 42 height 25
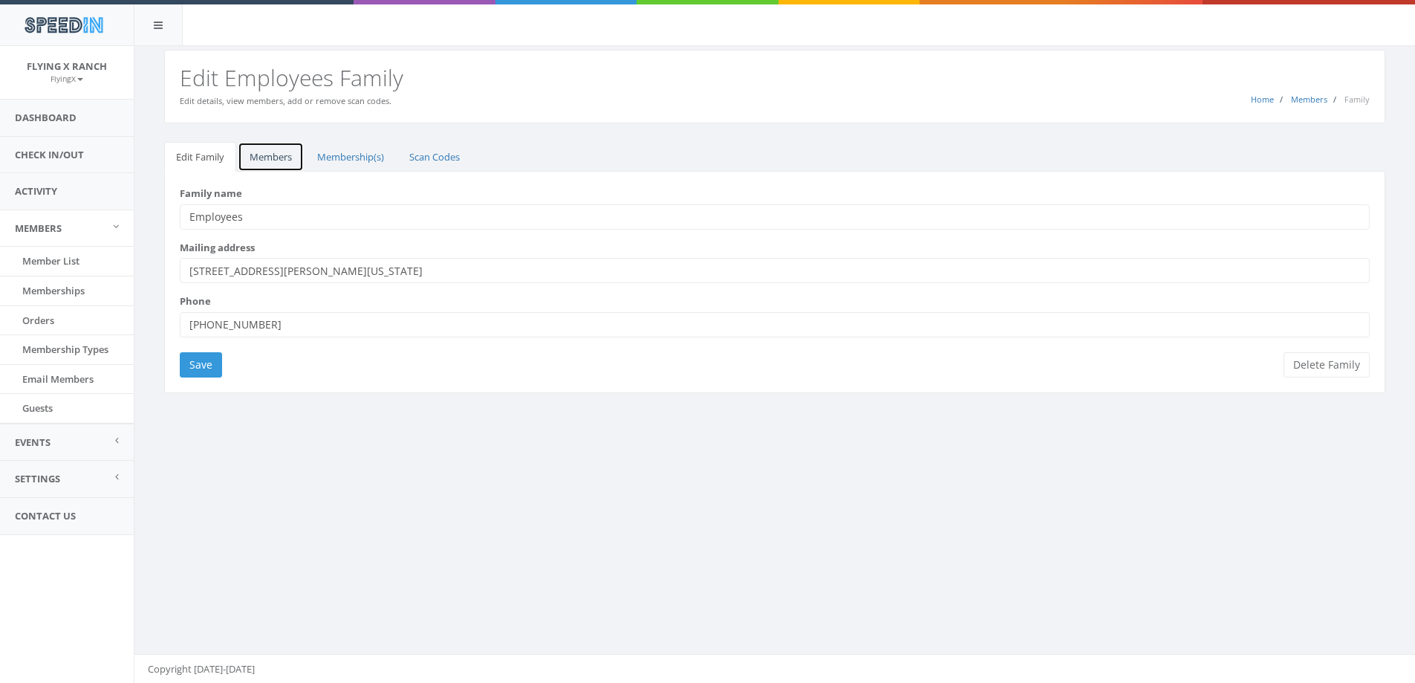
click at [266, 163] on link "Members" at bounding box center [271, 157] width 66 height 30
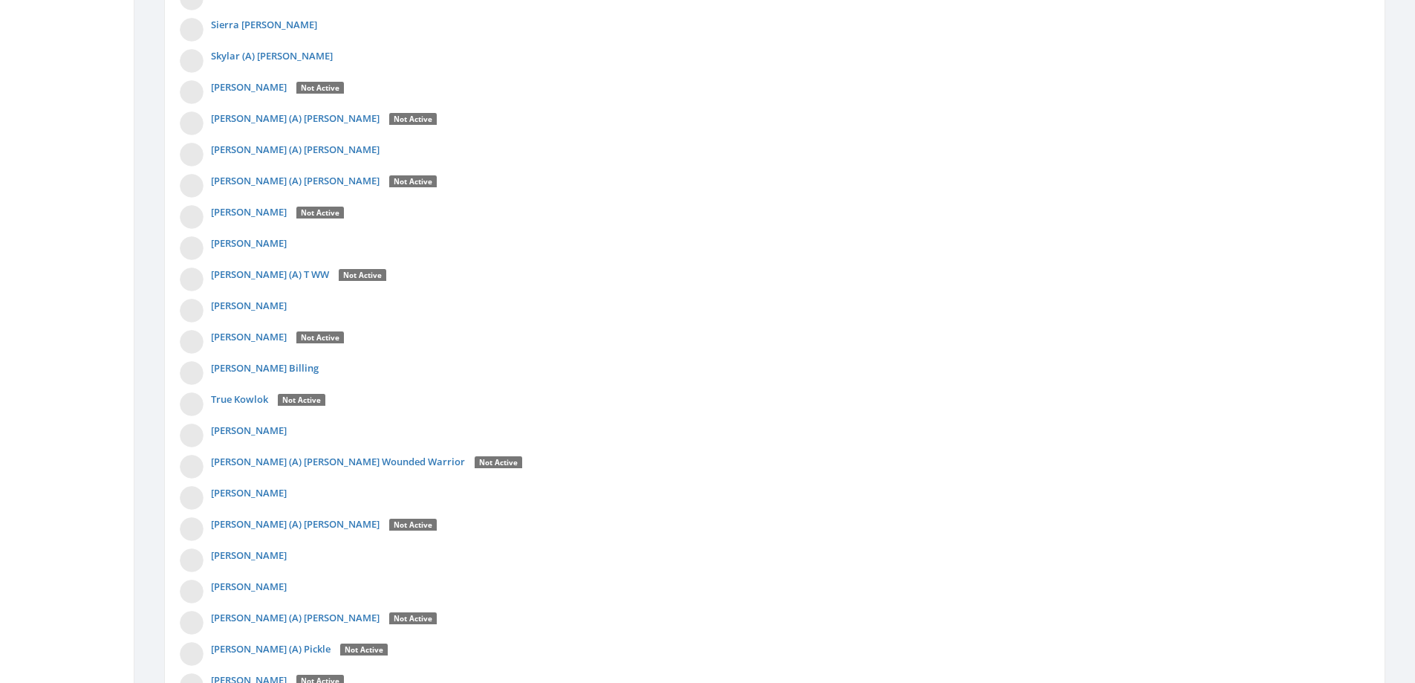
scroll to position [4085, 0]
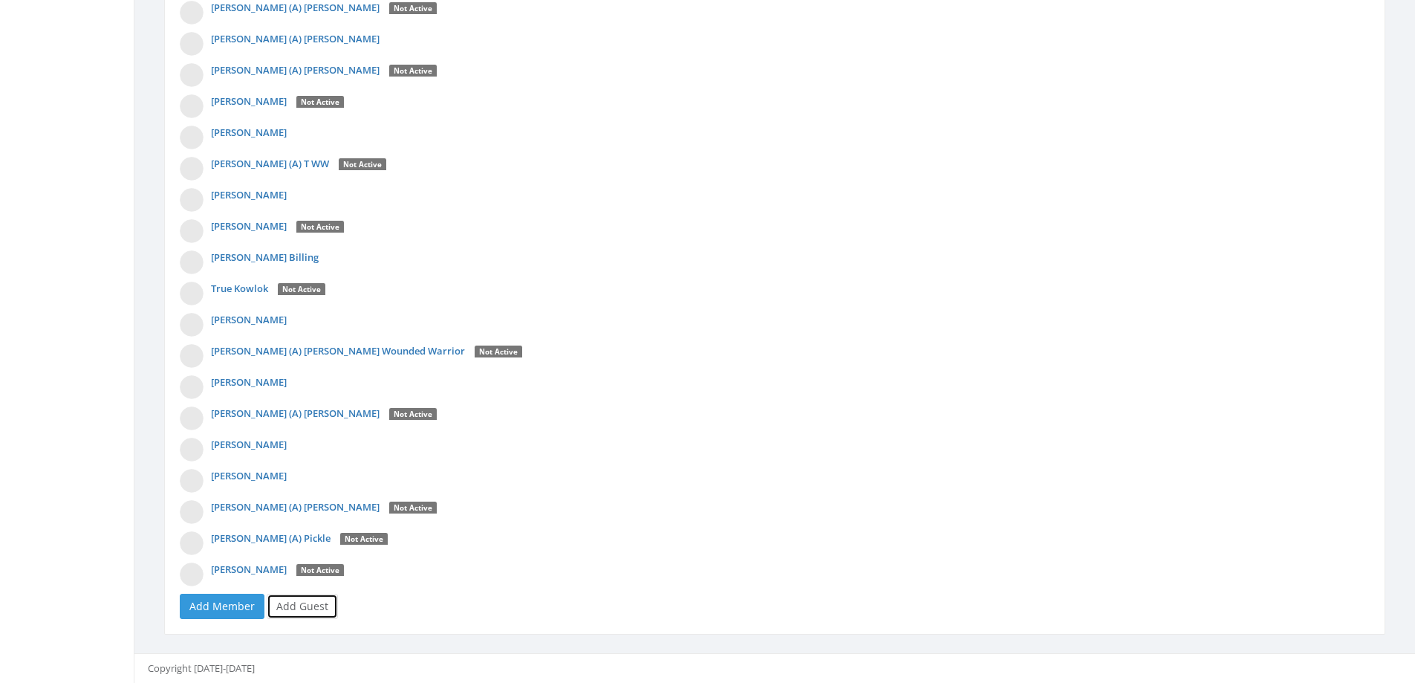
click at [289, 602] on link "Add Guest" at bounding box center [302, 606] width 71 height 25
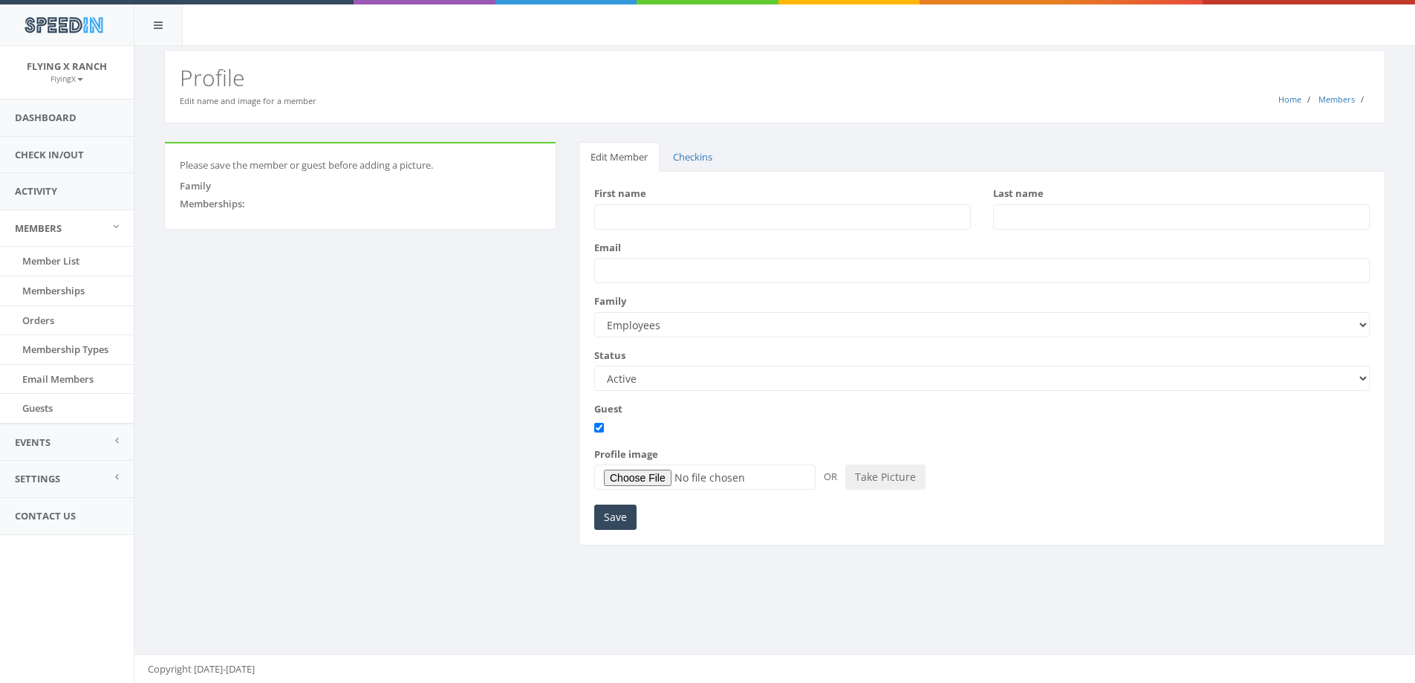
click at [666, 216] on input "First name" at bounding box center [782, 216] width 377 height 25
type input "[PERSON_NAME]"
click at [617, 513] on input "Save" at bounding box center [615, 517] width 42 height 25
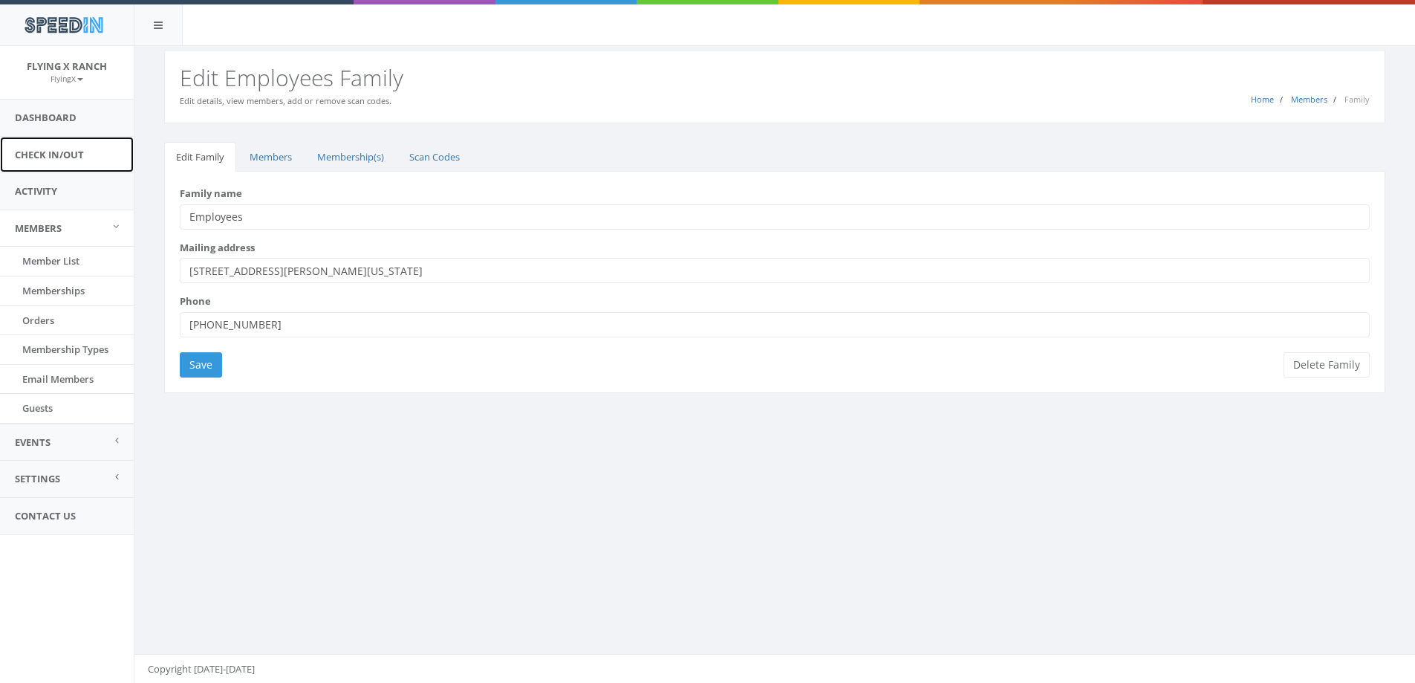
click at [62, 161] on link "Check In/Out" at bounding box center [67, 155] width 134 height 36
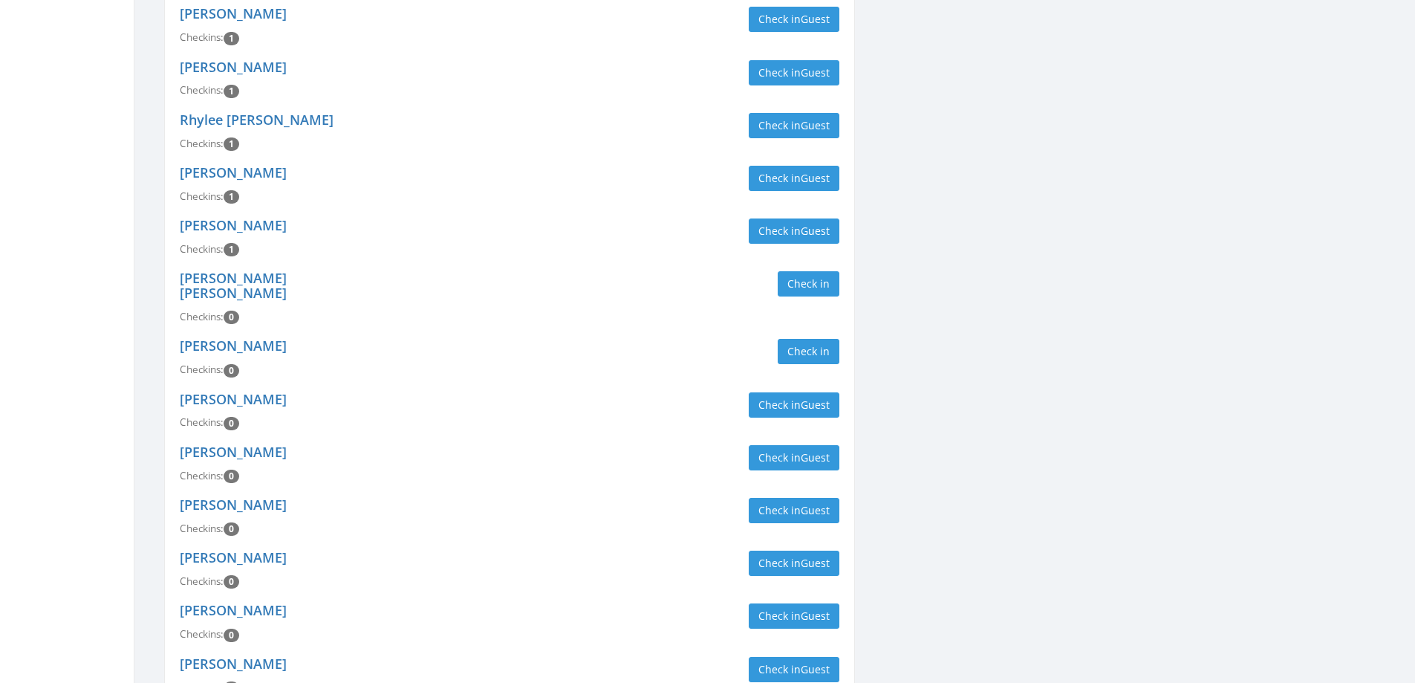
scroll to position [3090, 0]
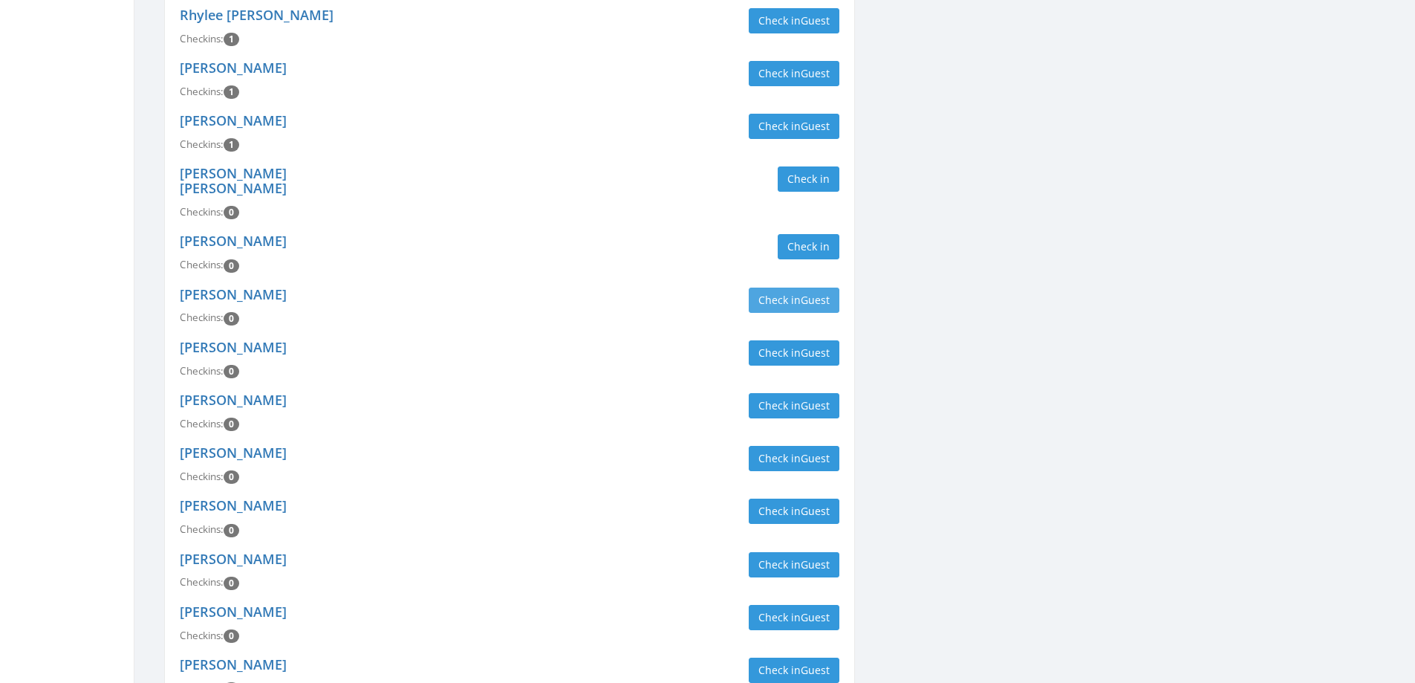
type input "employee"
click at [784, 288] on button "Check in Guest" at bounding box center [794, 300] width 91 height 25
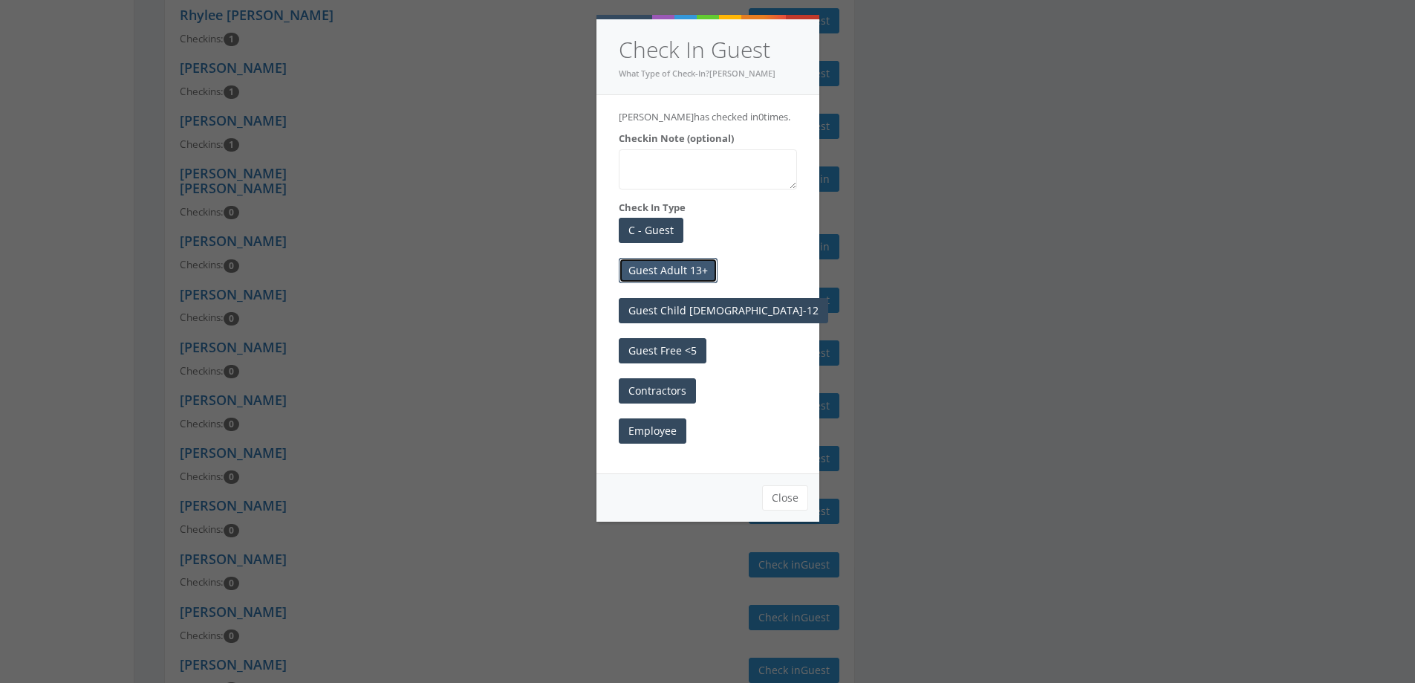
click at [682, 272] on button "Guest Adult 13+" at bounding box center [668, 270] width 99 height 25
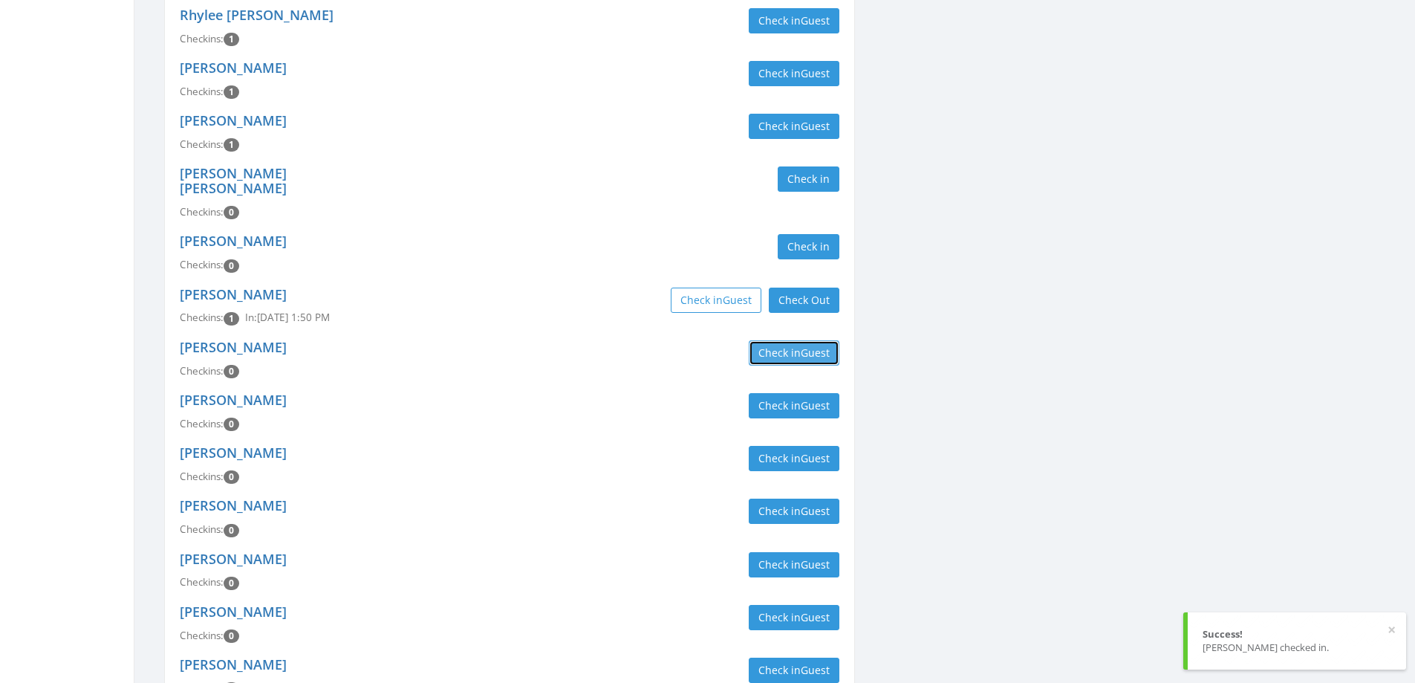
click at [779, 340] on button "Check in Guest" at bounding box center [794, 352] width 91 height 25
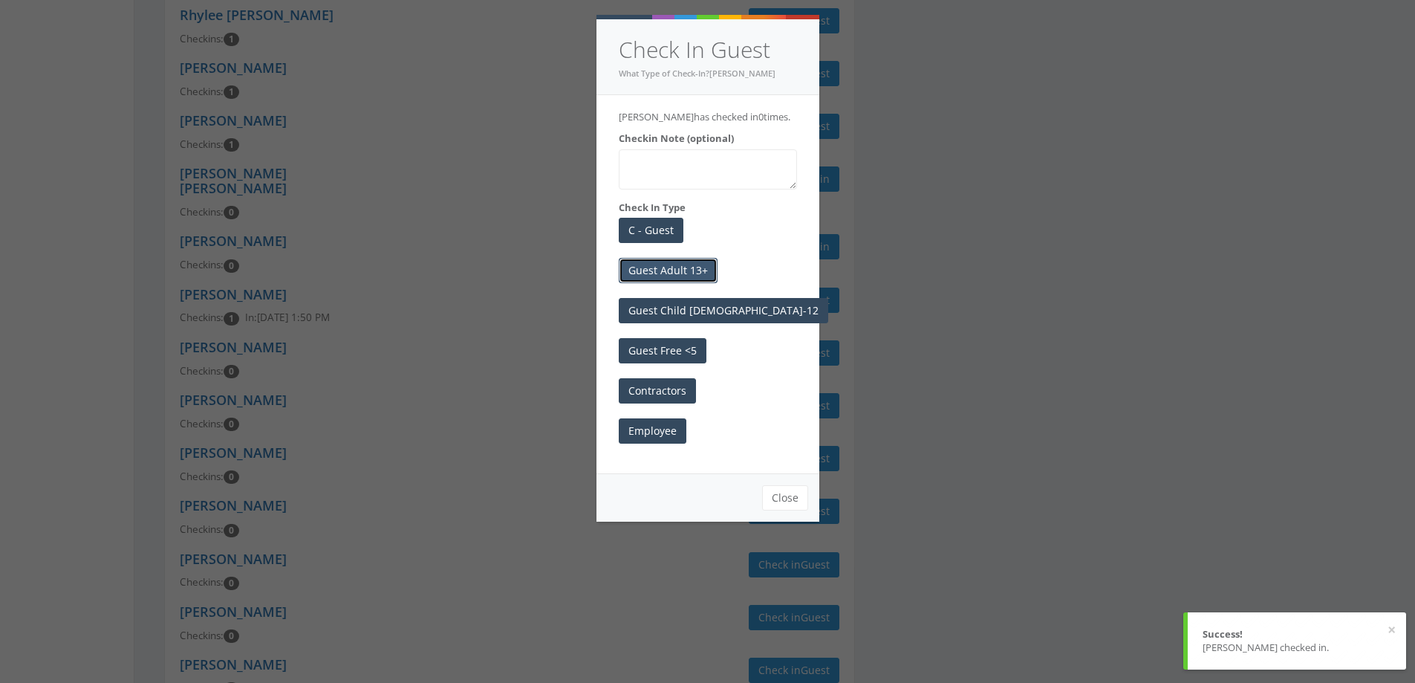
click at [683, 271] on button "Guest Adult 13+" at bounding box center [668, 270] width 99 height 25
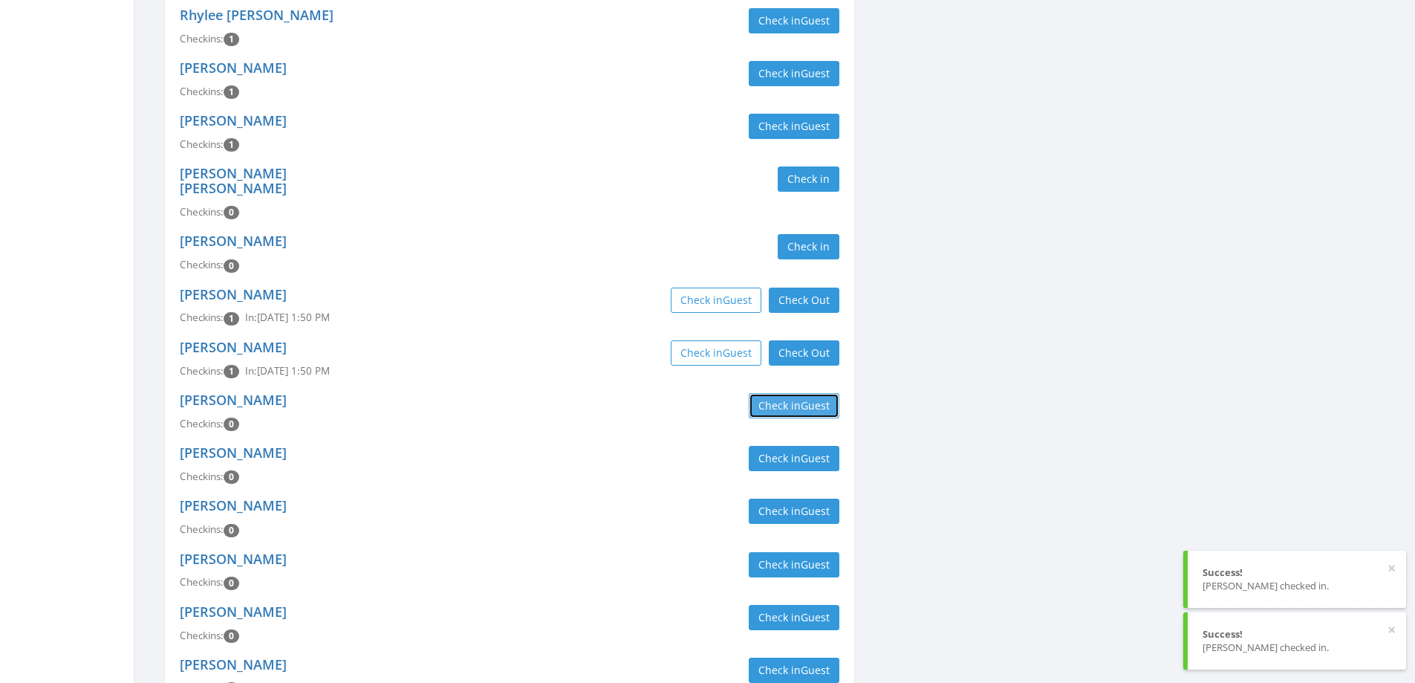
click at [785, 393] on button "Check in Guest" at bounding box center [794, 405] width 91 height 25
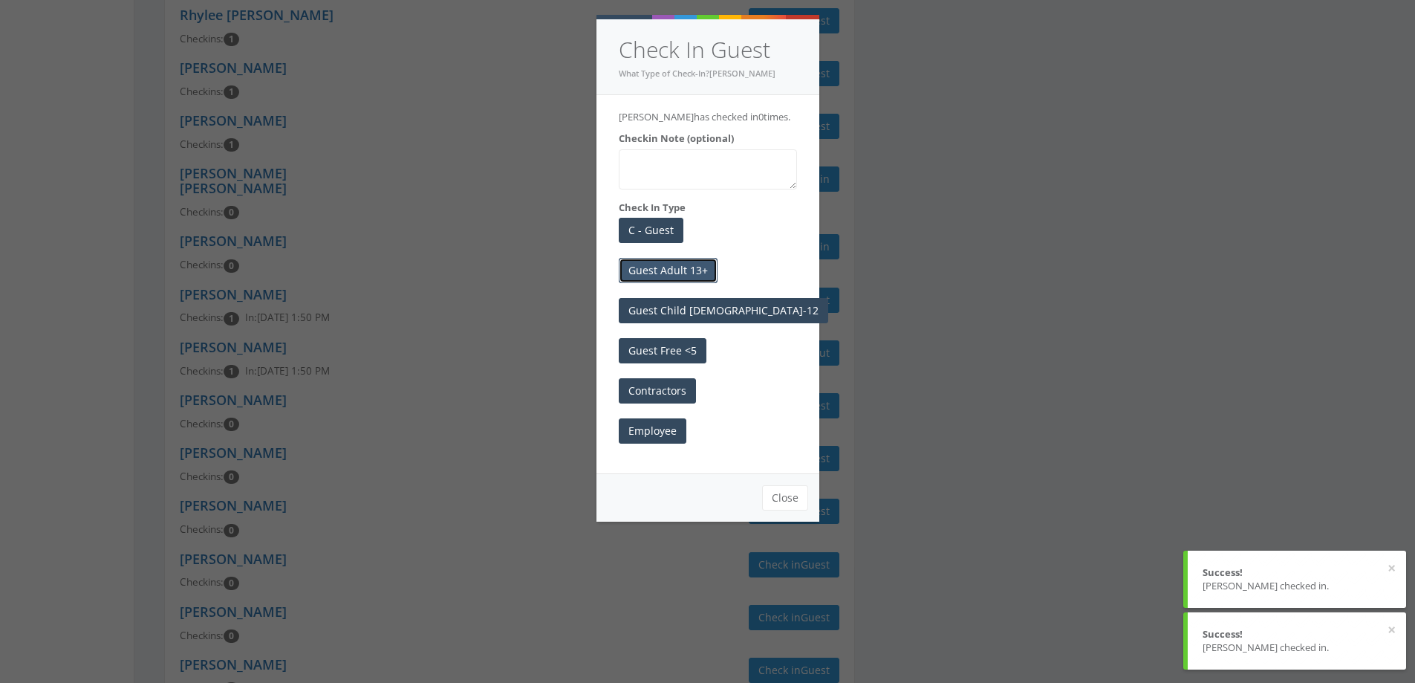
click at [685, 273] on button "Guest Adult 13+" at bounding box center [668, 270] width 99 height 25
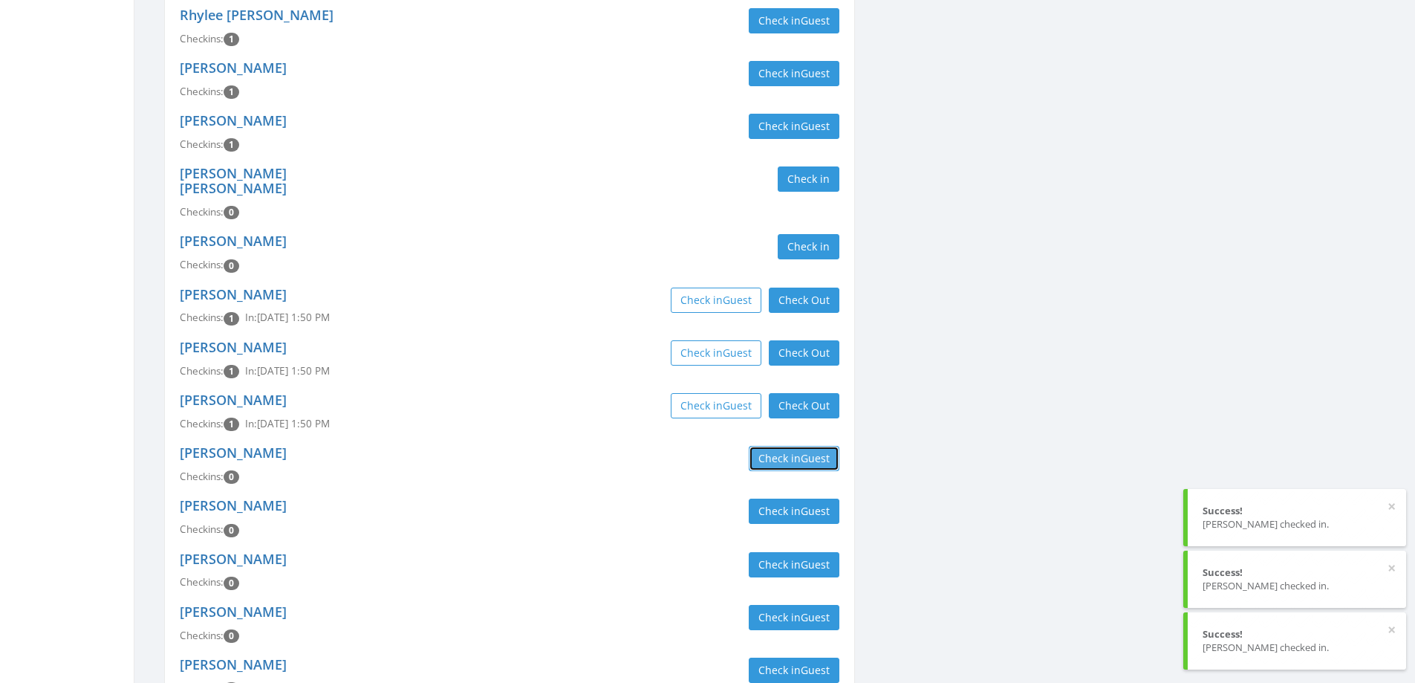
click at [801, 451] on span "Guest" at bounding box center [815, 458] width 29 height 14
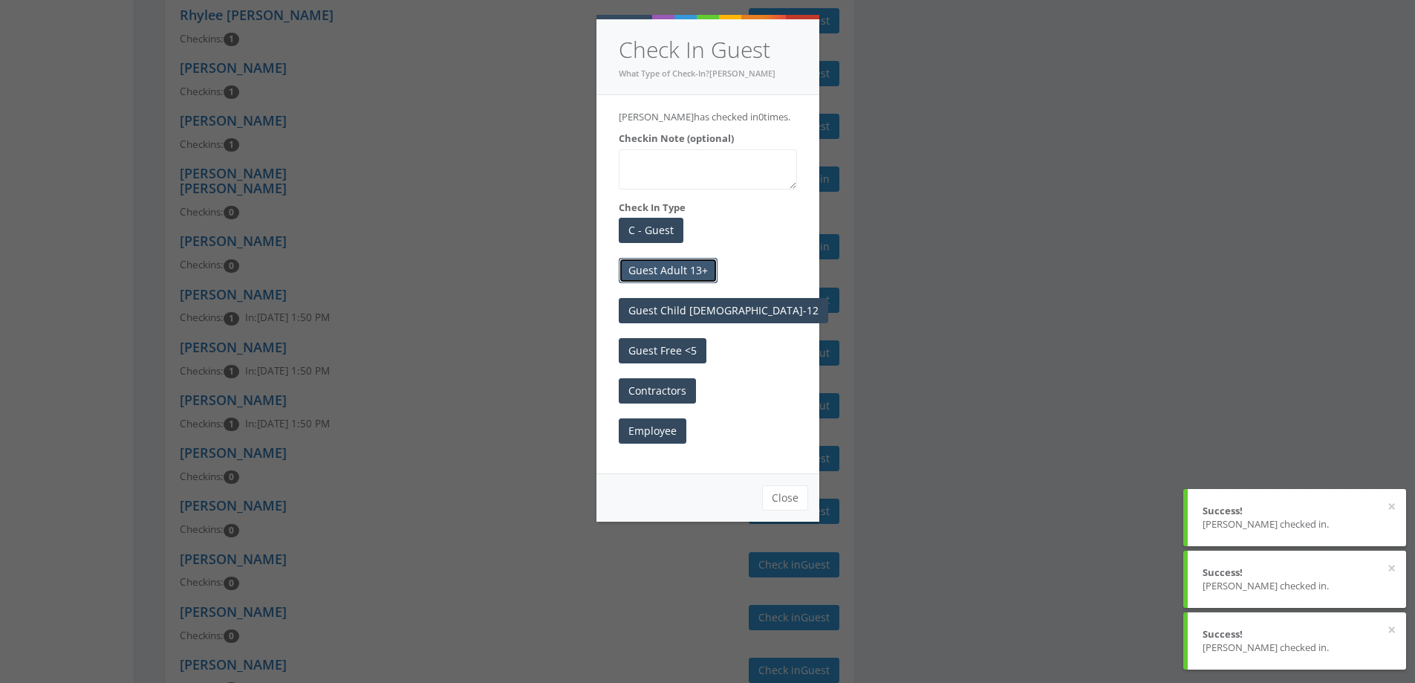
click at [680, 271] on button "Guest Adult 13+" at bounding box center [668, 270] width 99 height 25
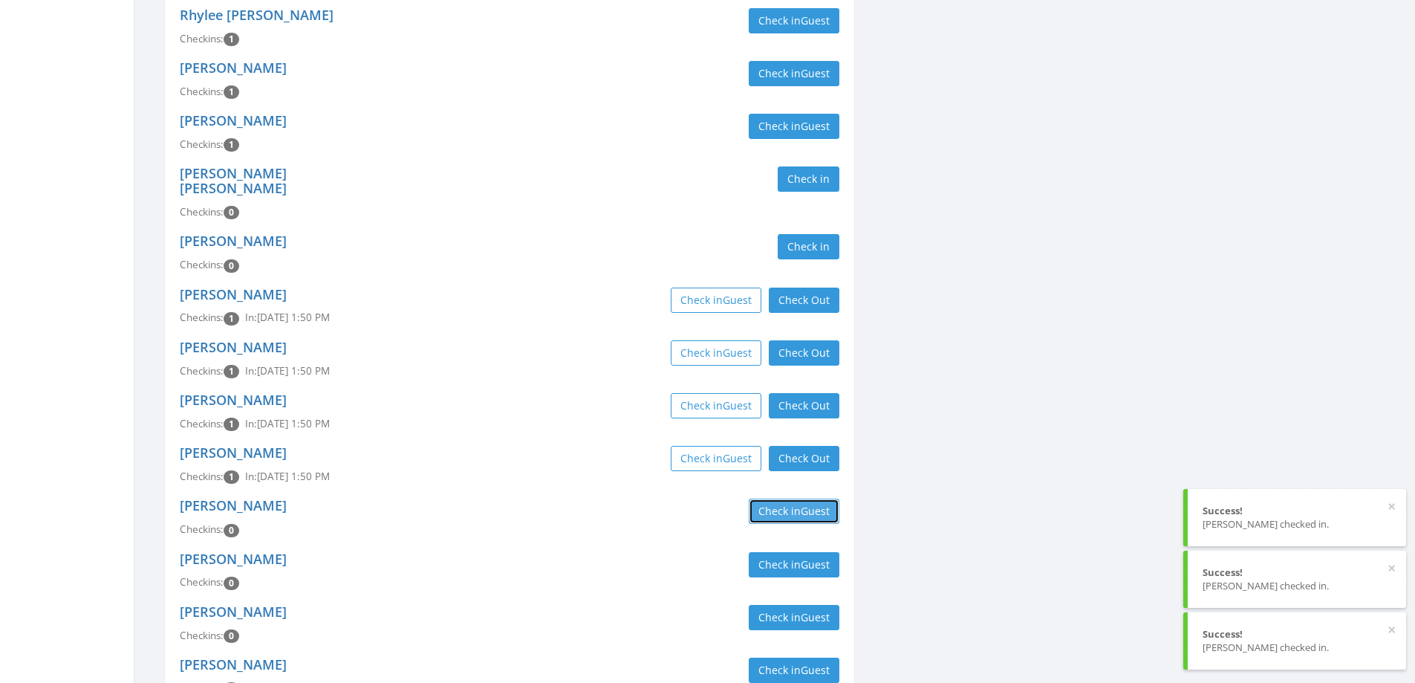
click at [801, 504] on span "Guest" at bounding box center [815, 511] width 29 height 14
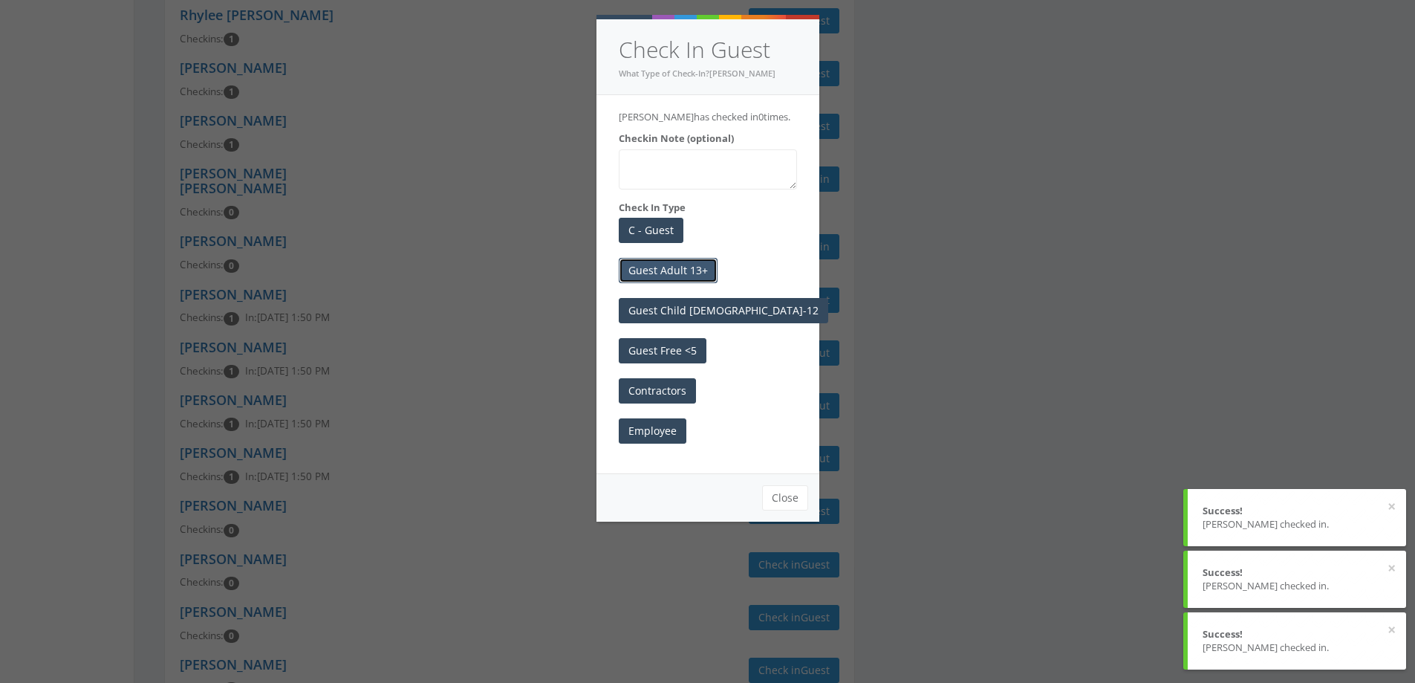
click at [688, 271] on button "Guest Adult 13+" at bounding box center [668, 270] width 99 height 25
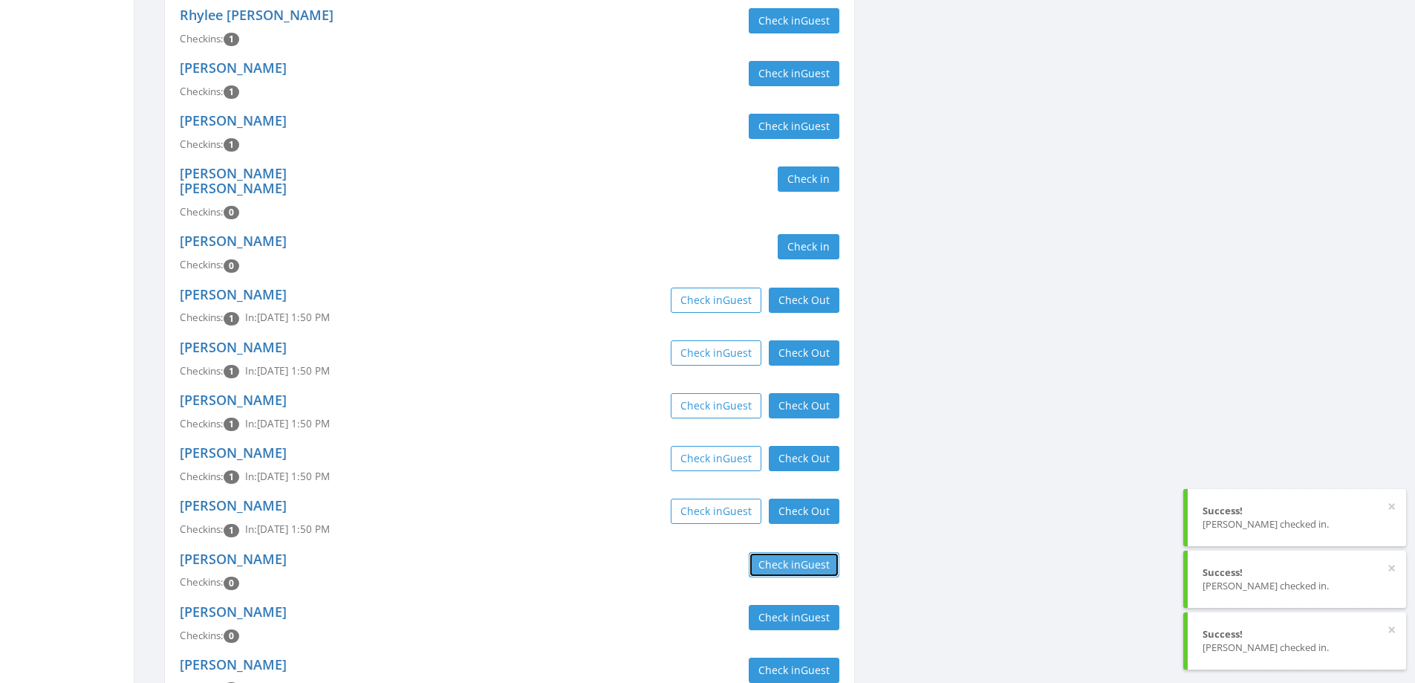
click at [801, 557] on span "Guest" at bounding box center [815, 564] width 29 height 14
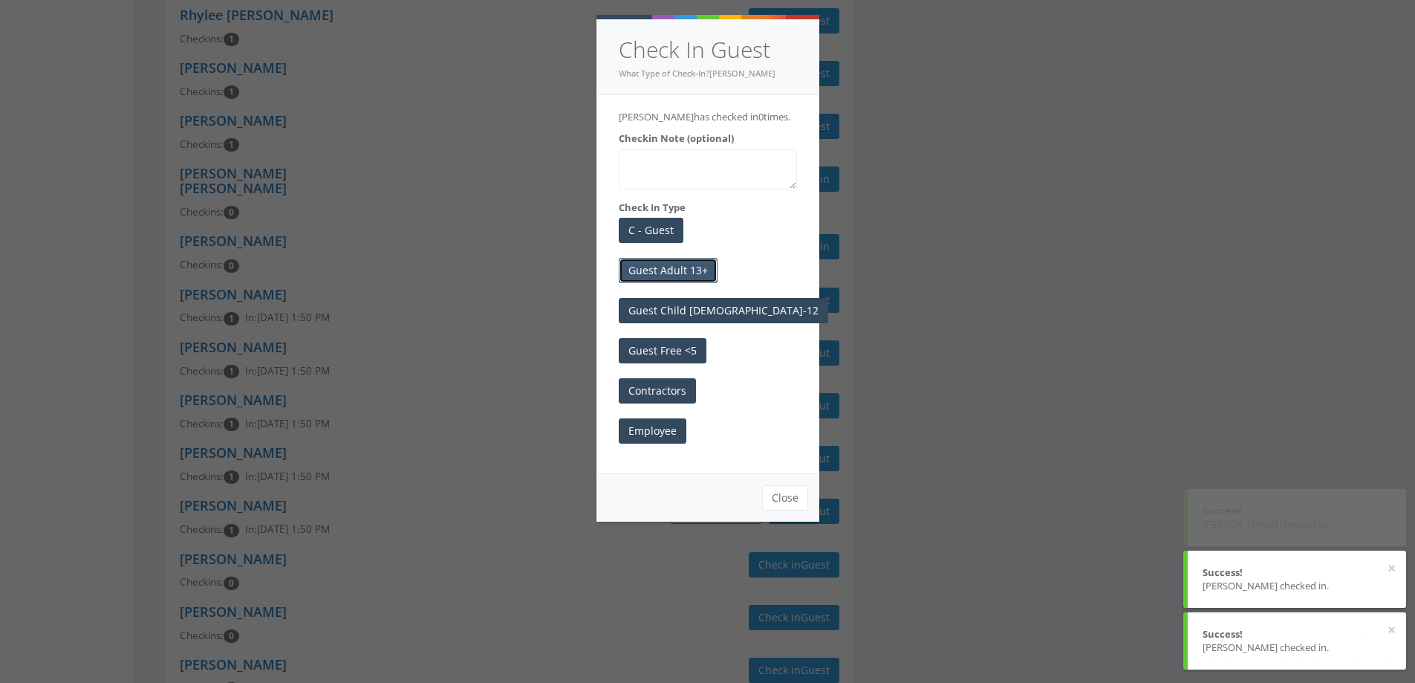
click at [679, 273] on button "Guest Adult 13+" at bounding box center [668, 270] width 99 height 25
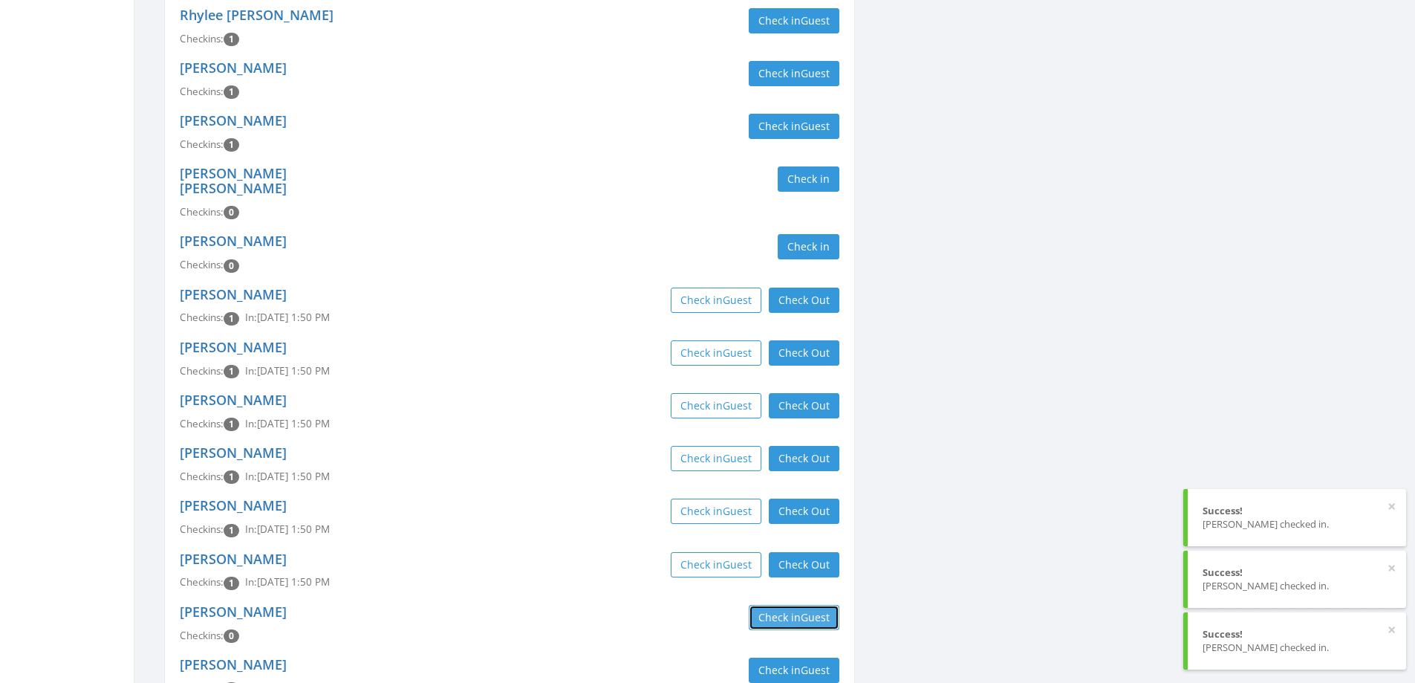
click at [778, 605] on button "Check in Guest" at bounding box center [794, 617] width 91 height 25
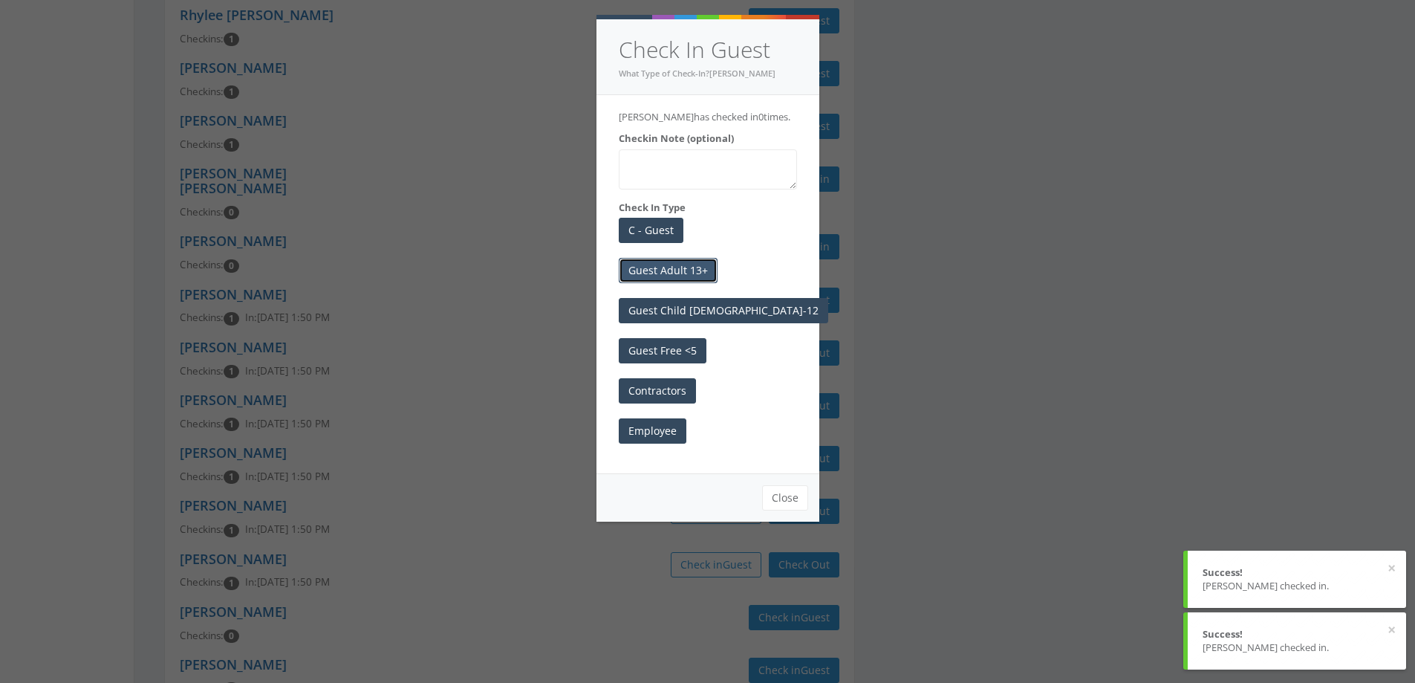
click at [687, 267] on button "Guest Adult 13+" at bounding box center [668, 270] width 99 height 25
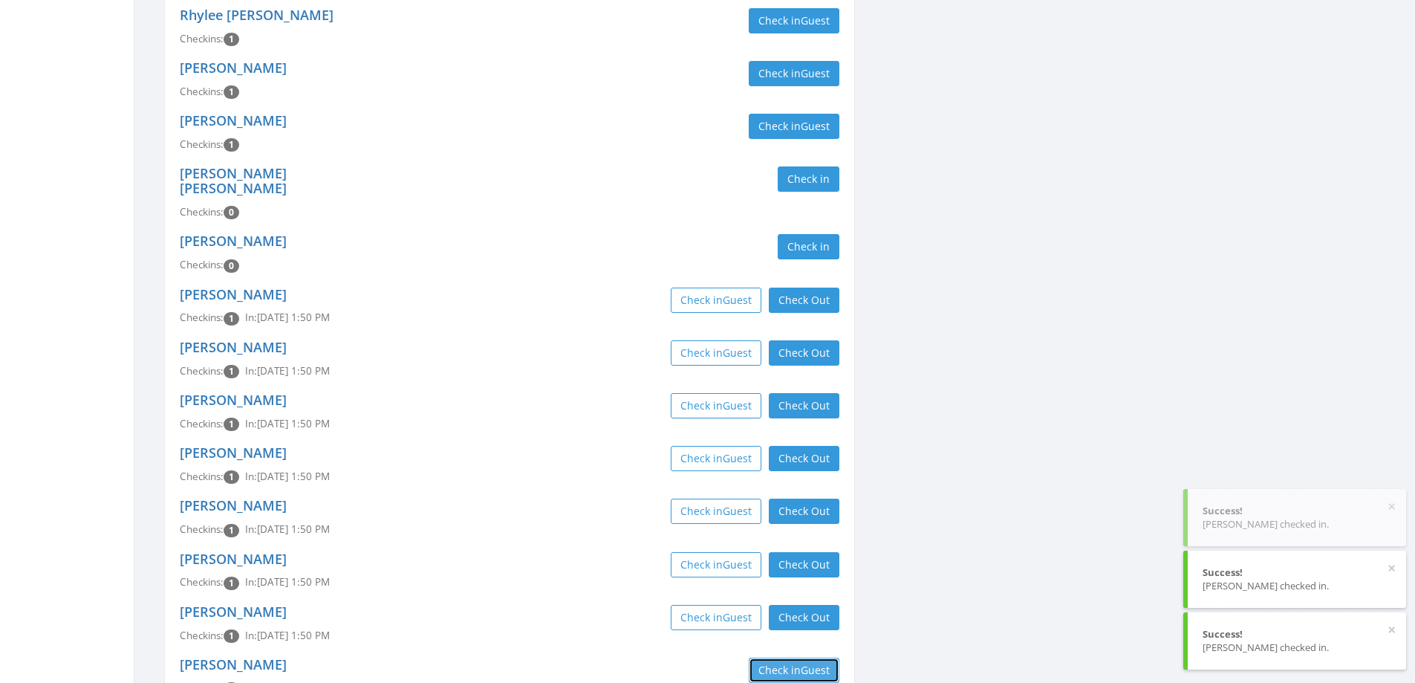
click at [770, 658] on button "Check in Guest" at bounding box center [794, 670] width 91 height 25
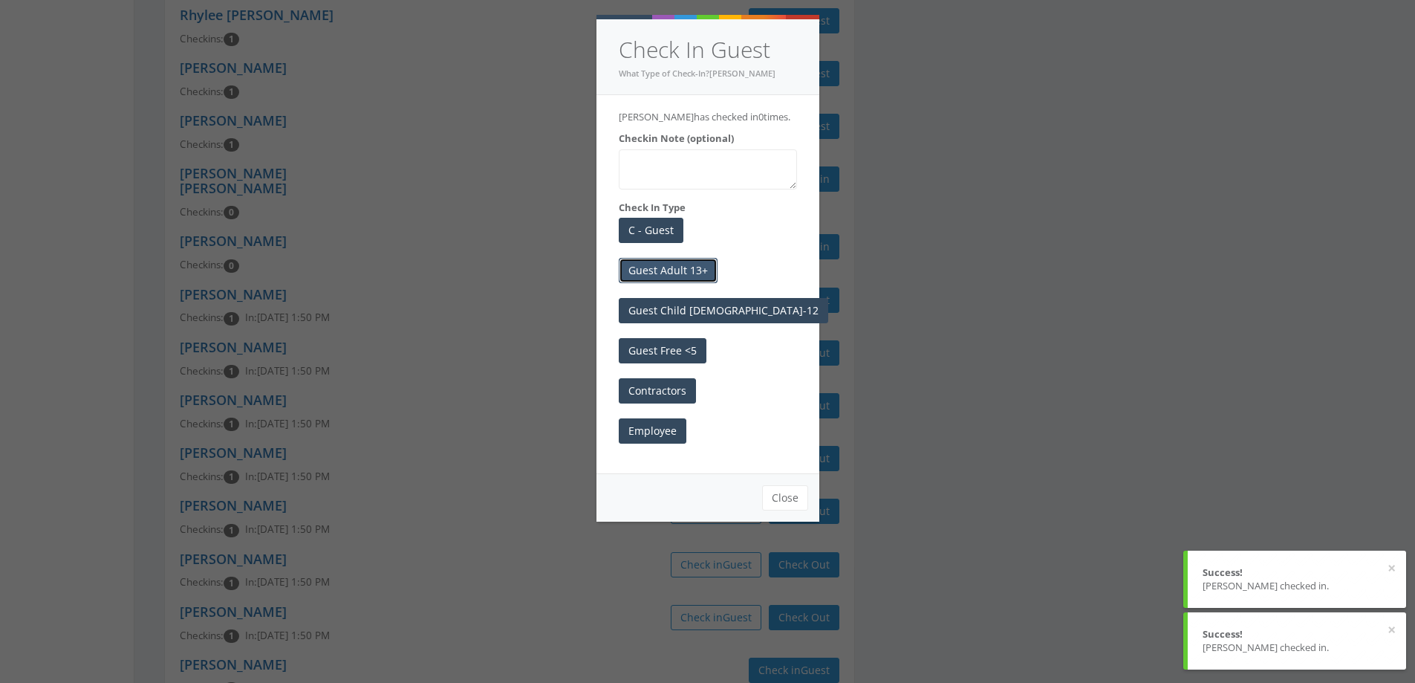
click at [687, 269] on button "Guest Adult 13+" at bounding box center [668, 270] width 99 height 25
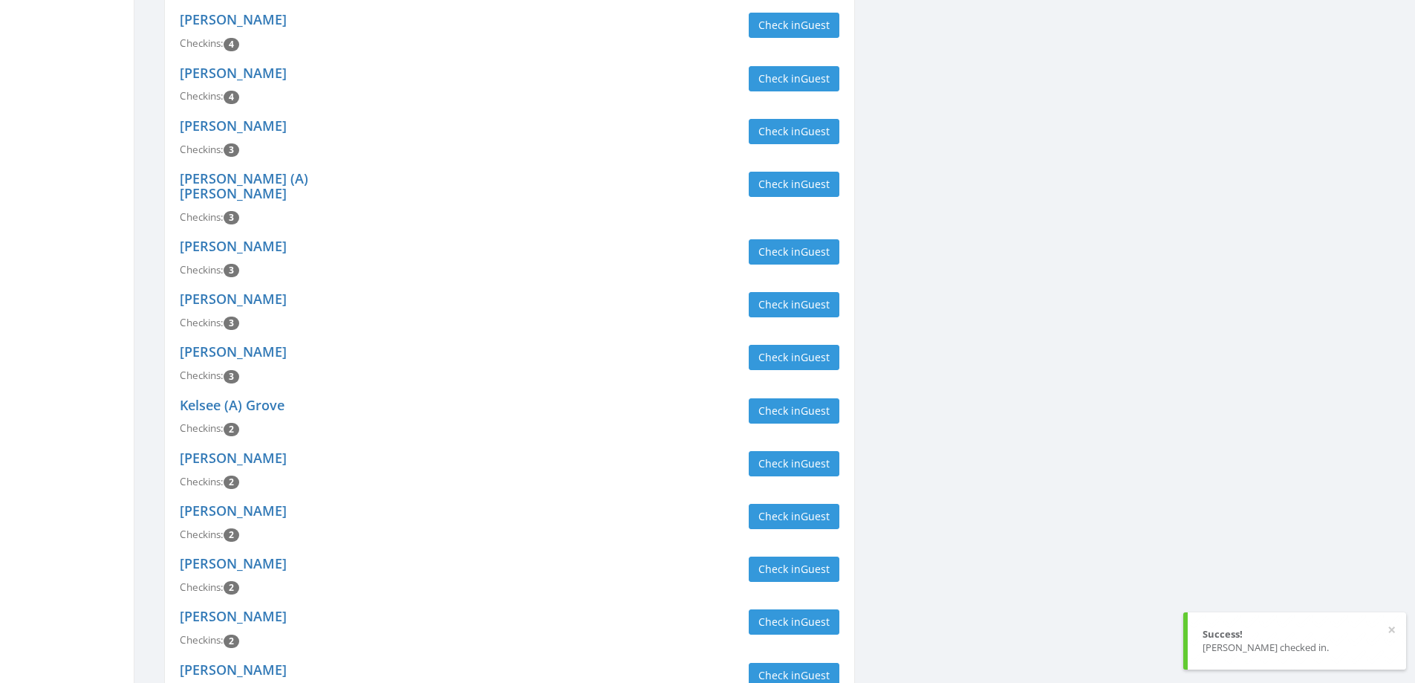
scroll to position [0, 0]
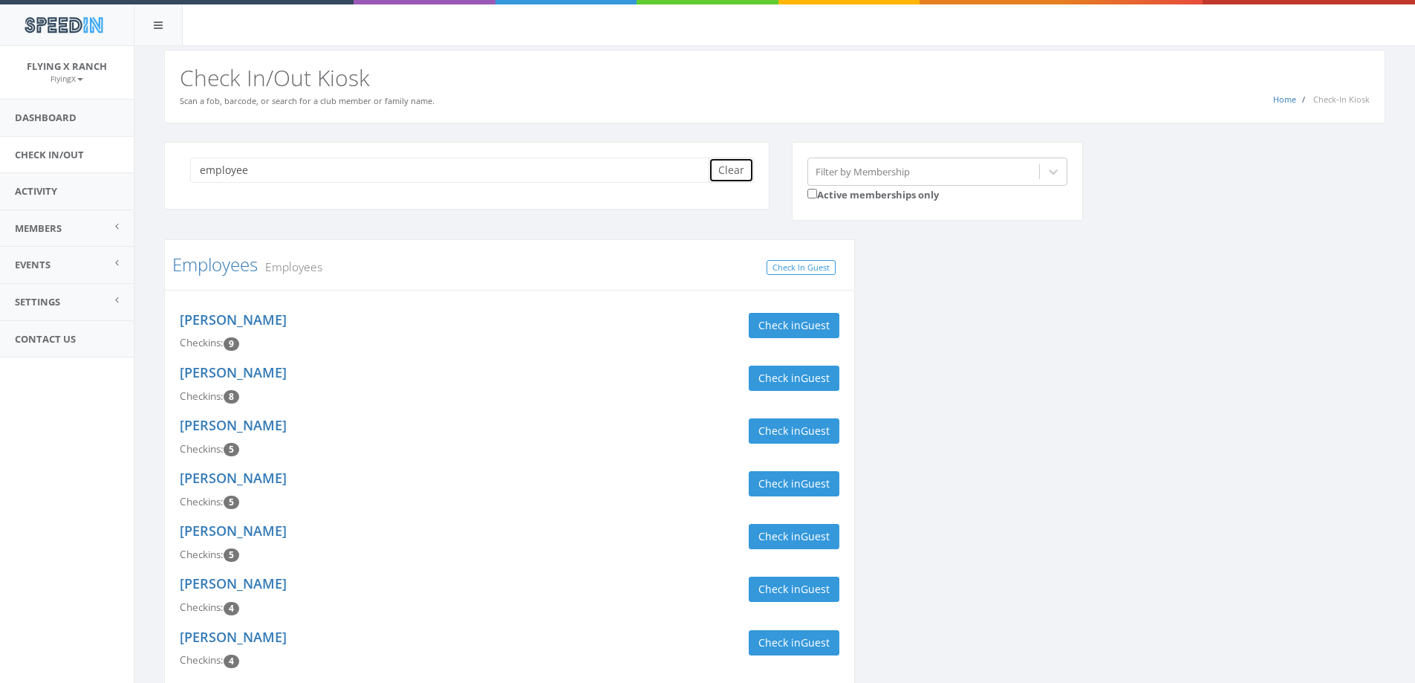
click at [742, 168] on button "Clear" at bounding box center [731, 170] width 45 height 25
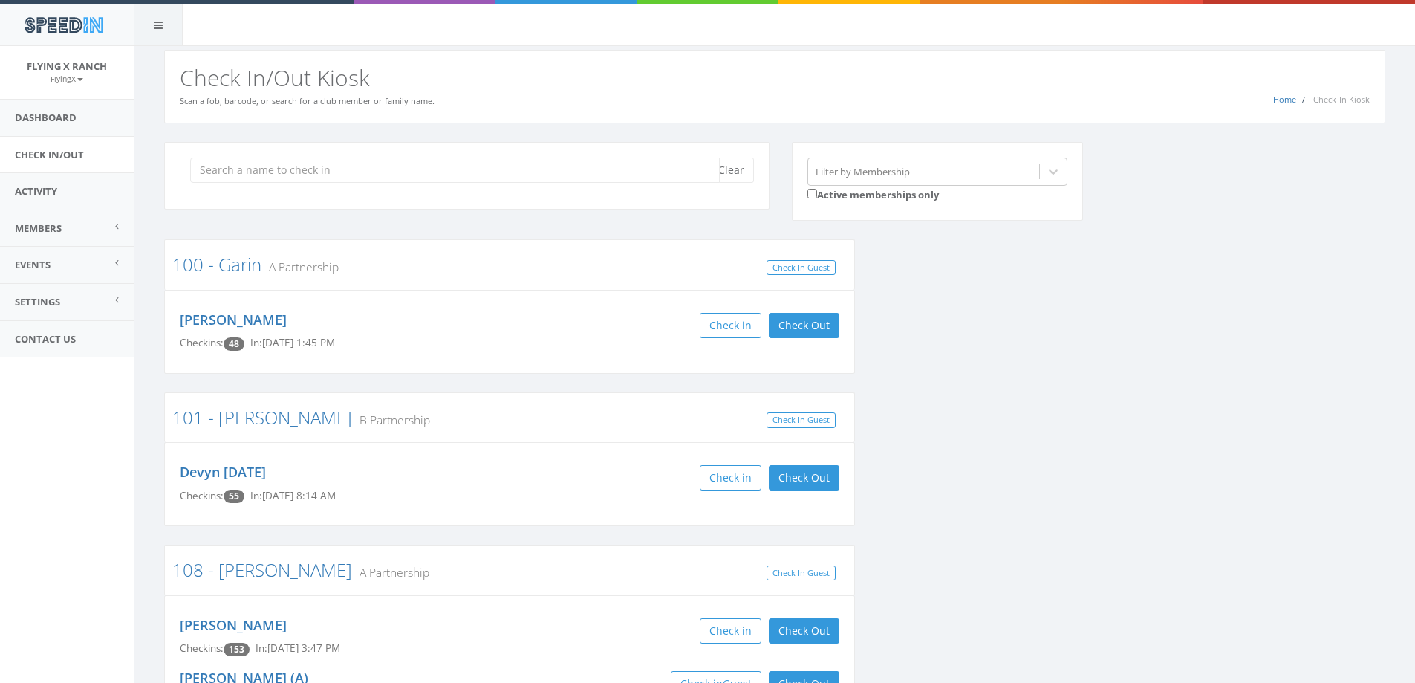
type input "c"
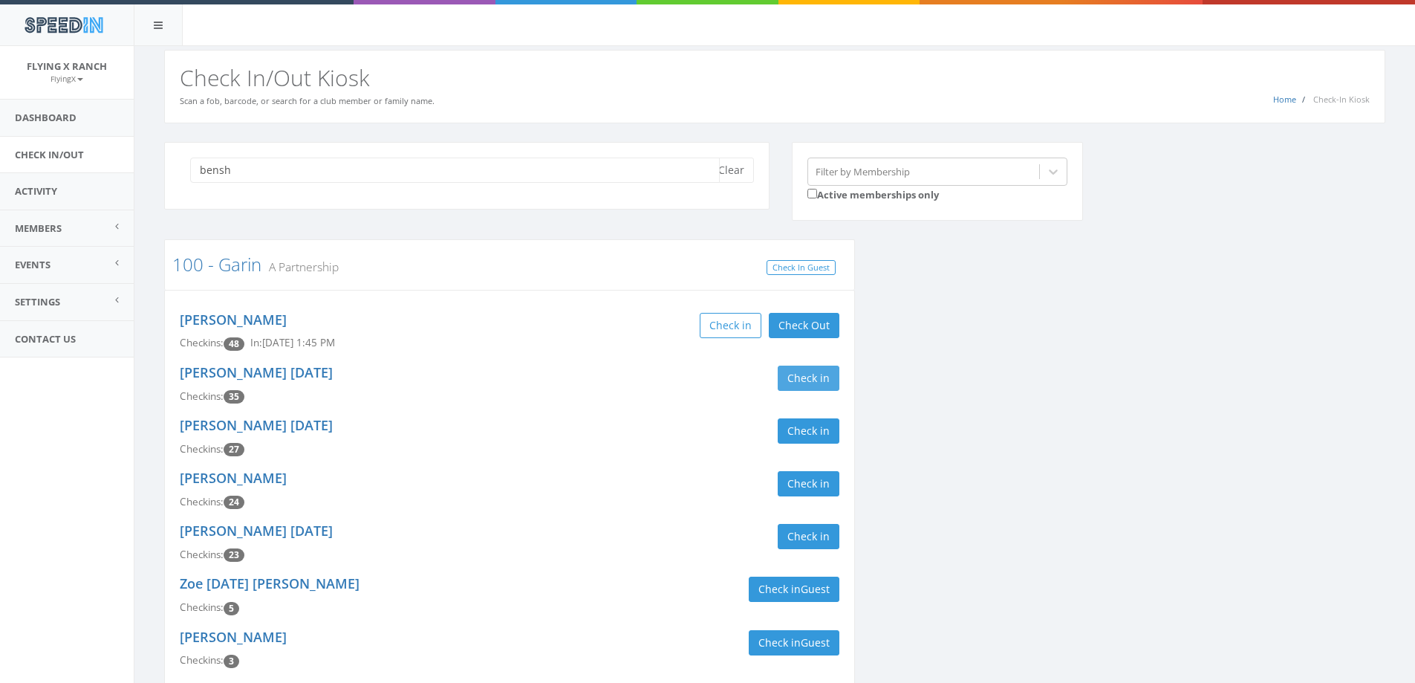
type input "bensh"
click at [797, 376] on button "Check in" at bounding box center [809, 378] width 62 height 25
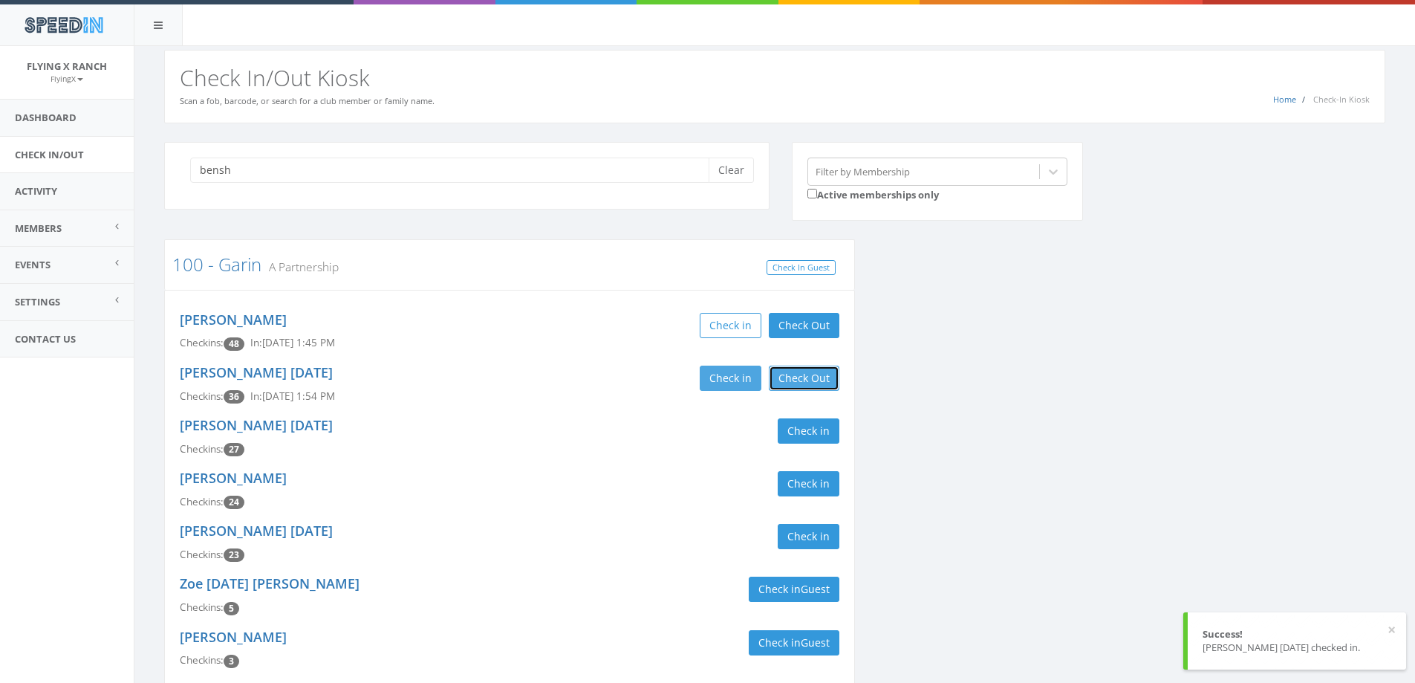
click at [797, 376] on button "Check Out" at bounding box center [804, 378] width 71 height 25
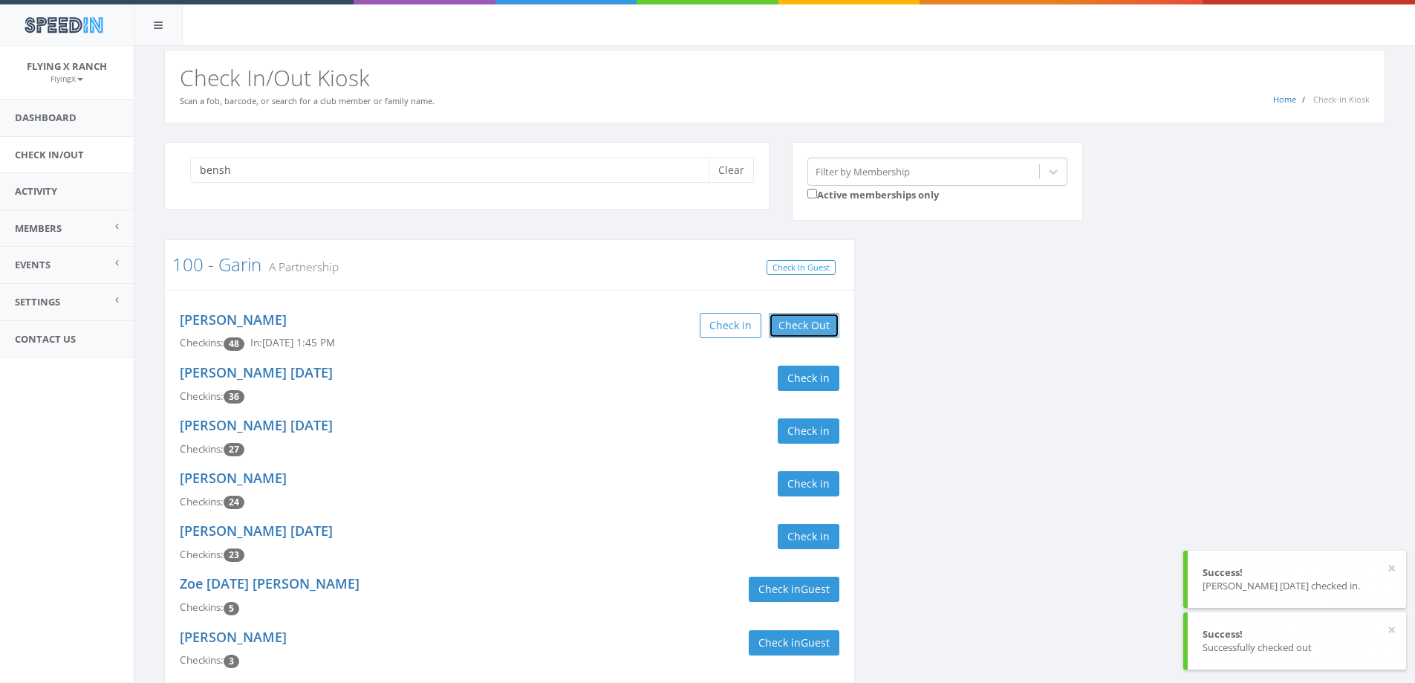
click at [798, 328] on button "Check Out" at bounding box center [804, 325] width 71 height 25
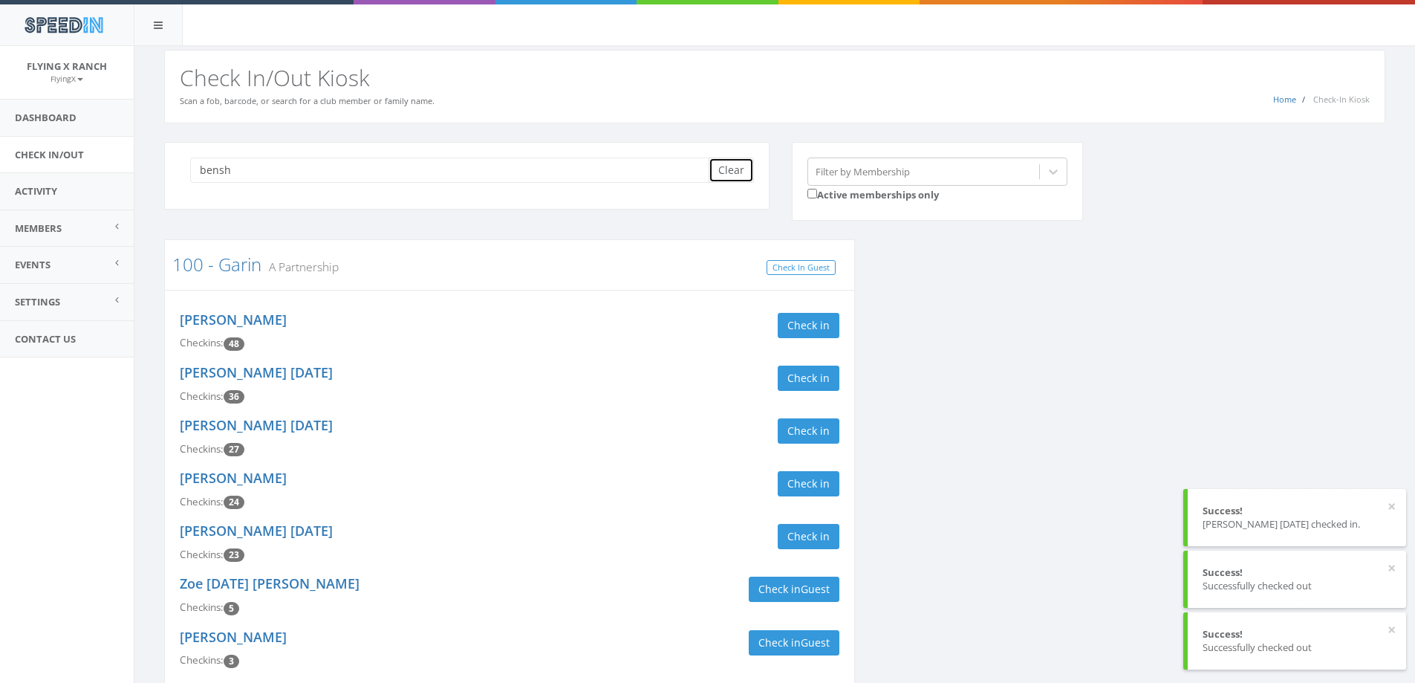
click at [736, 176] on button "Clear" at bounding box center [731, 170] width 45 height 25
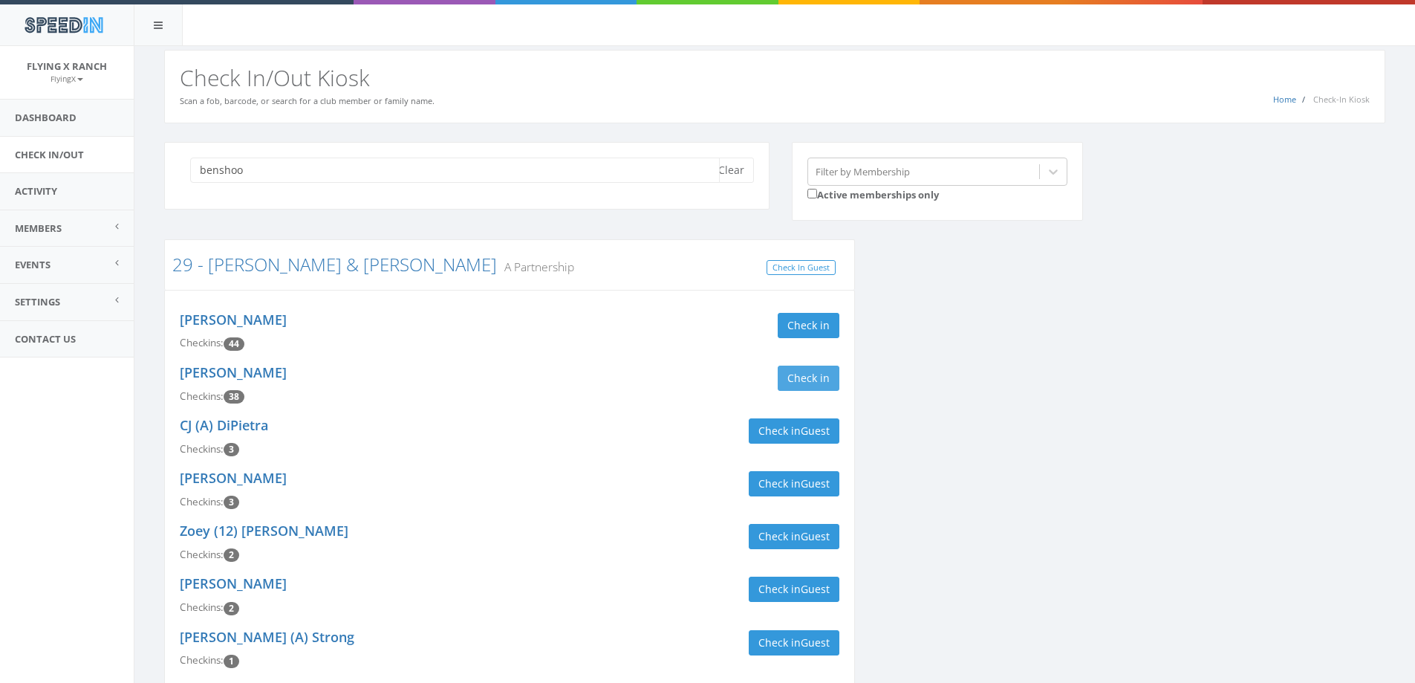
type input "benshoo"
click at [826, 371] on button "Check in" at bounding box center [809, 378] width 62 height 25
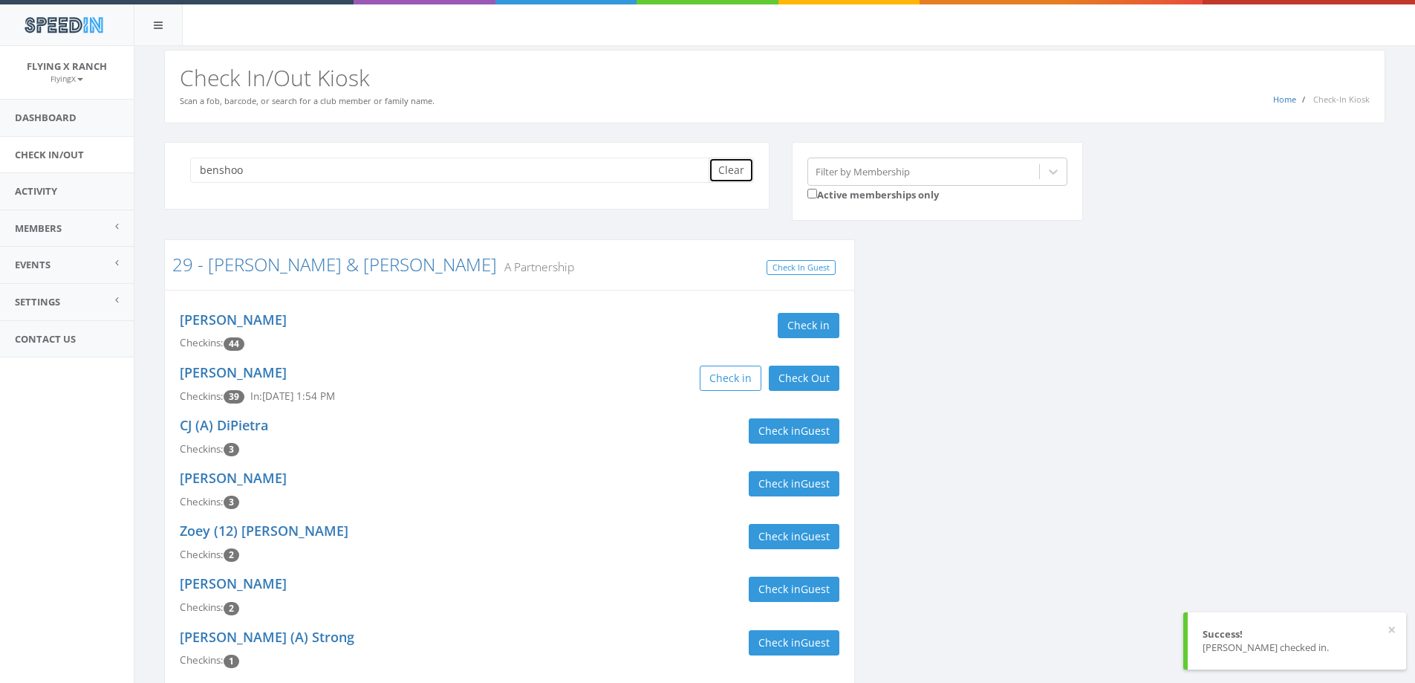
click at [733, 175] on button "Clear" at bounding box center [731, 170] width 45 height 25
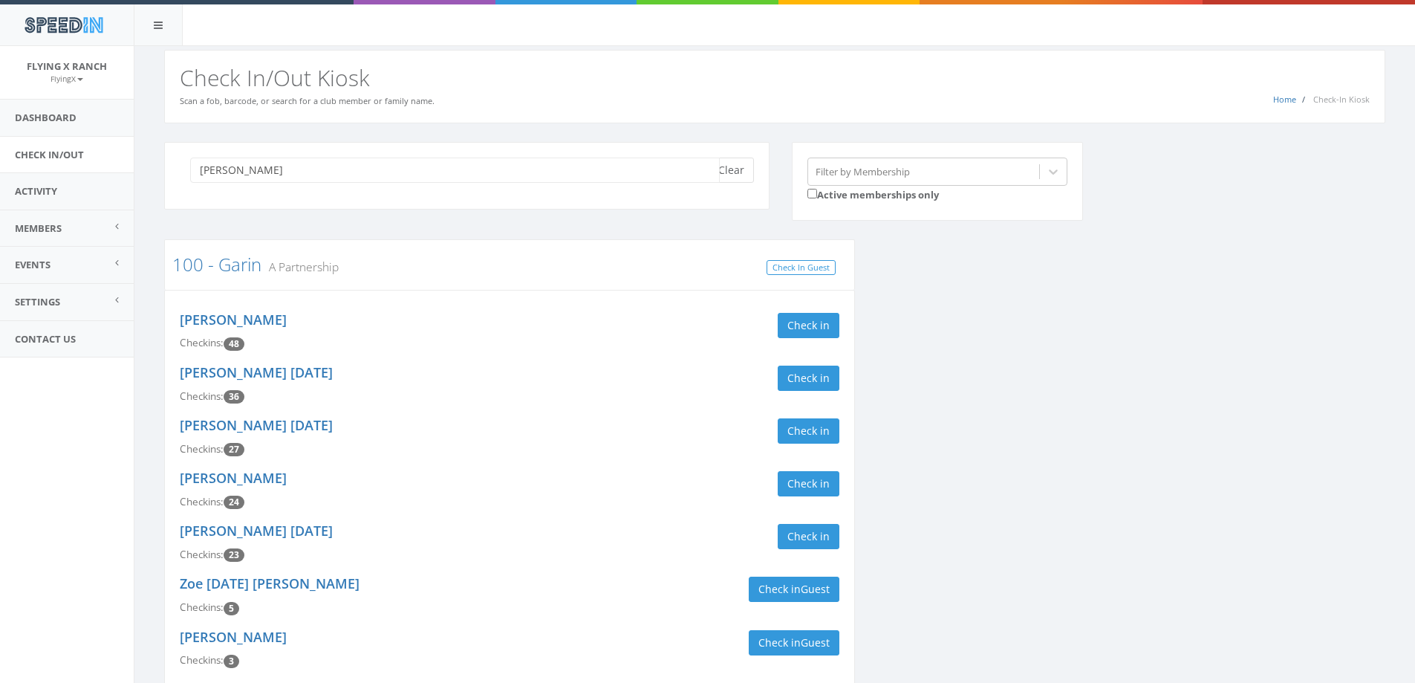
type input "emery"
click at [747, 172] on button "Clear" at bounding box center [731, 170] width 45 height 25
type input "emery"
click at [730, 174] on button "Clear" at bounding box center [731, 170] width 45 height 25
type input "emer"
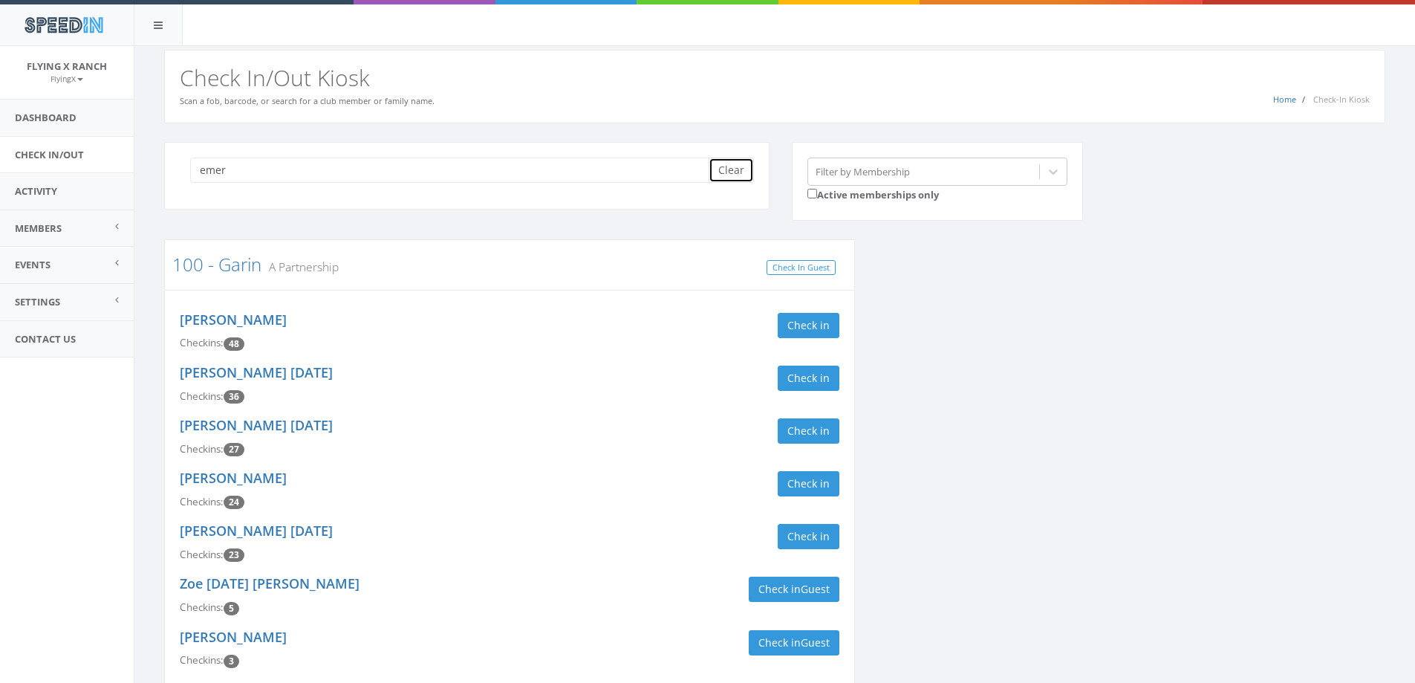
click at [731, 163] on button "Clear" at bounding box center [731, 170] width 45 height 25
type input "emer"
click at [733, 174] on button "Clear" at bounding box center [731, 170] width 45 height 25
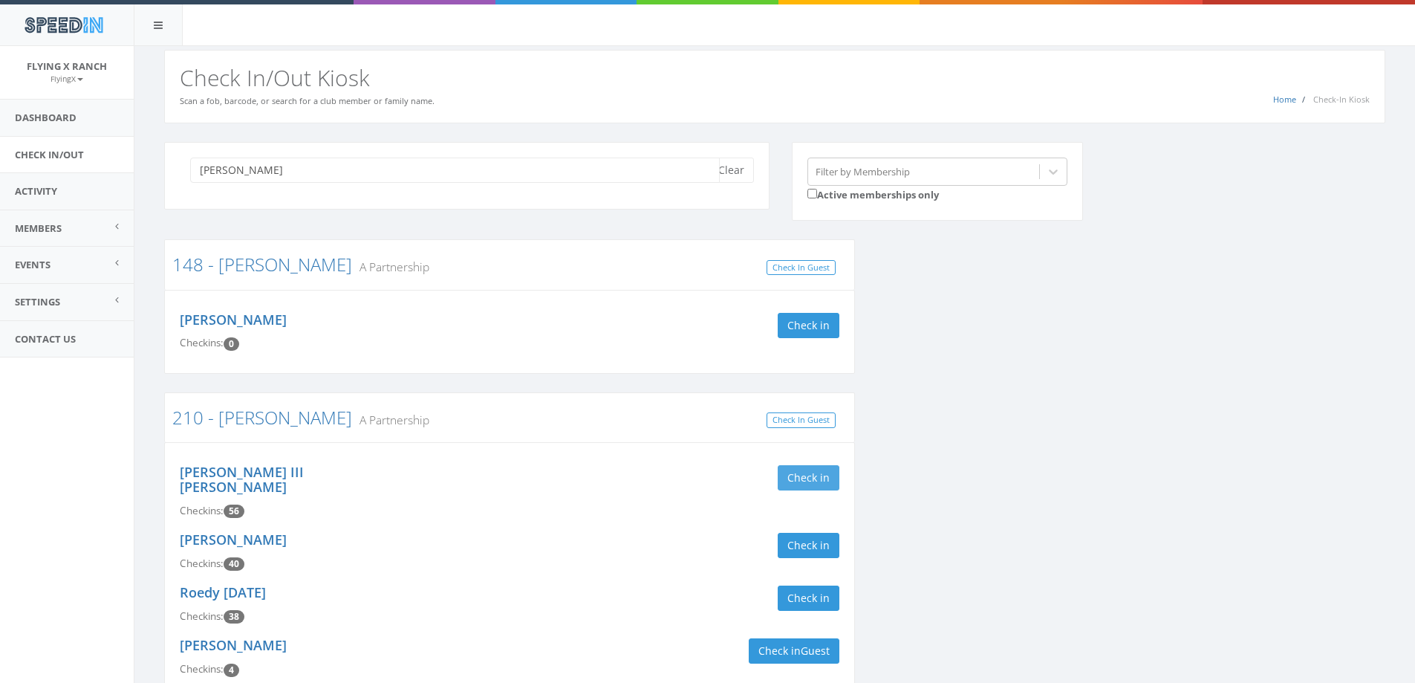
type input "emery"
click at [827, 484] on button "Check in" at bounding box center [809, 477] width 62 height 25
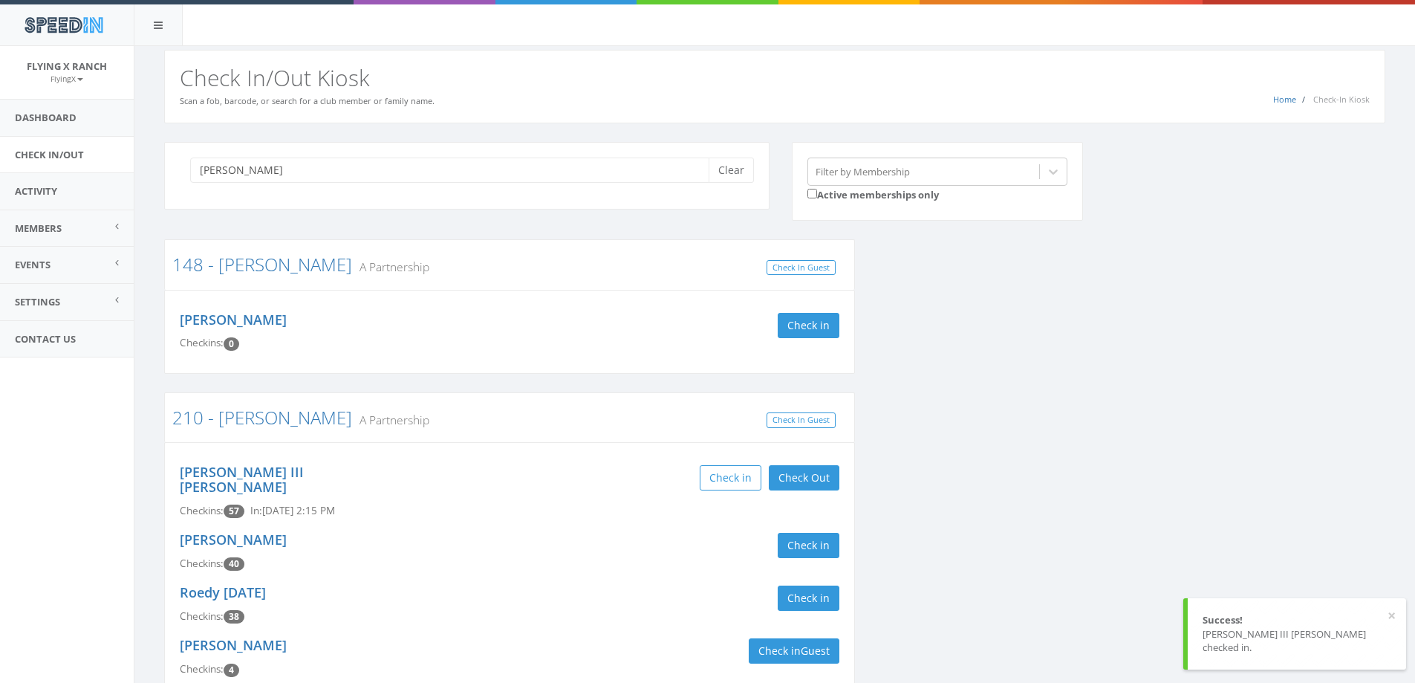
click at [609, 487] on div "Check in Check Out Check Out" at bounding box center [680, 477] width 319 height 25
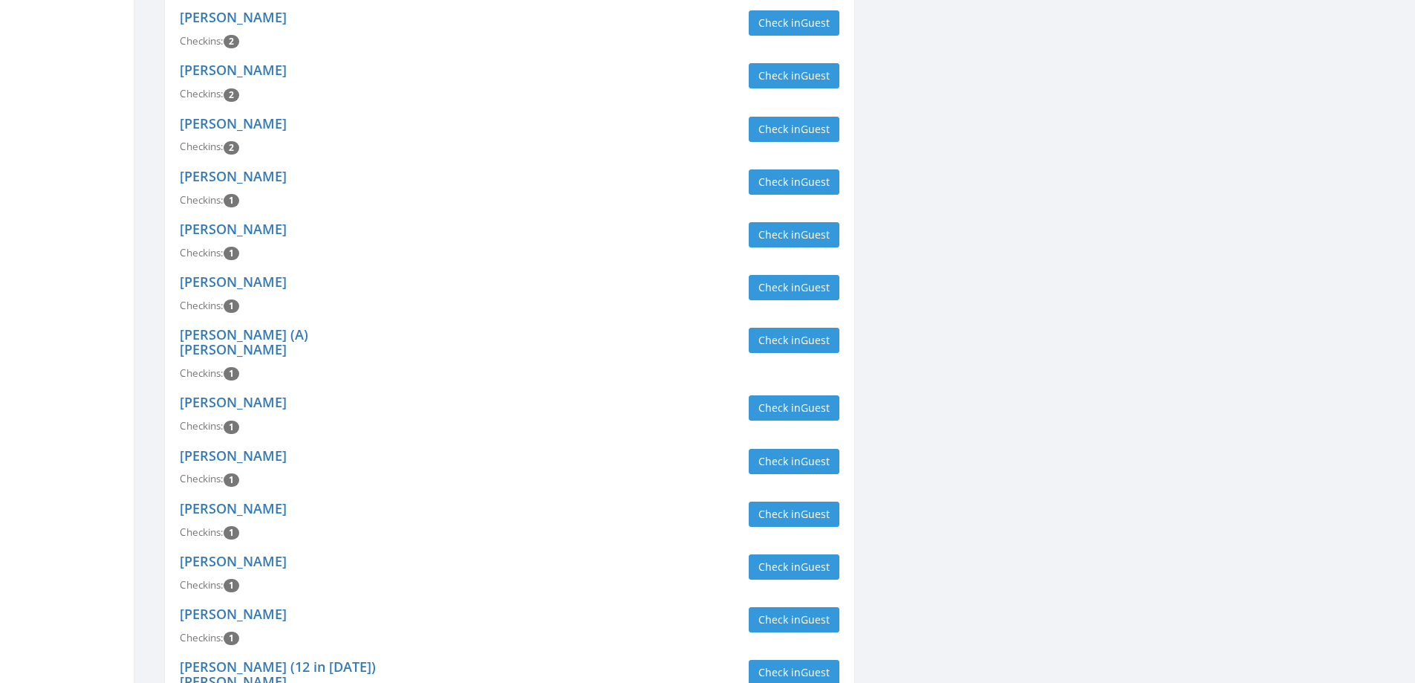
scroll to position [4715, 0]
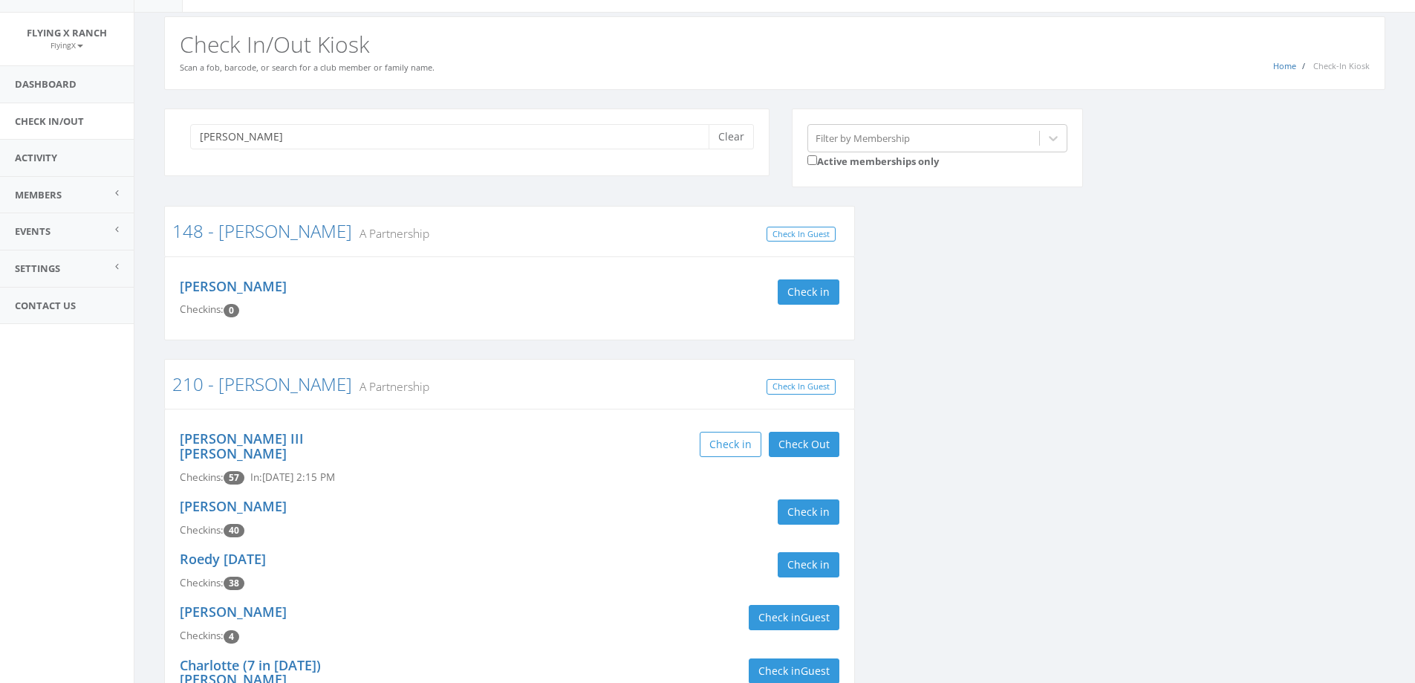
scroll to position [0, 0]
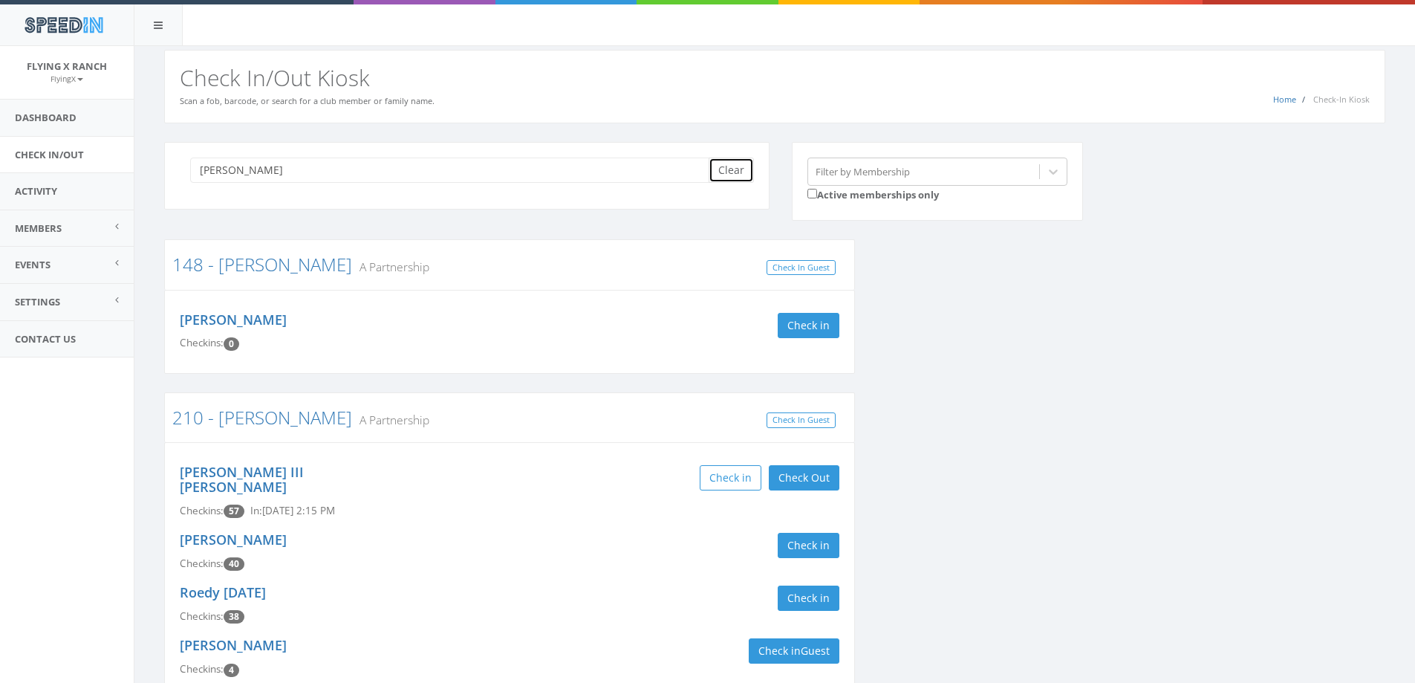
click at [738, 166] on button "Clear" at bounding box center [731, 170] width 45 height 25
